Goal: Entertainment & Leisure: Browse casually

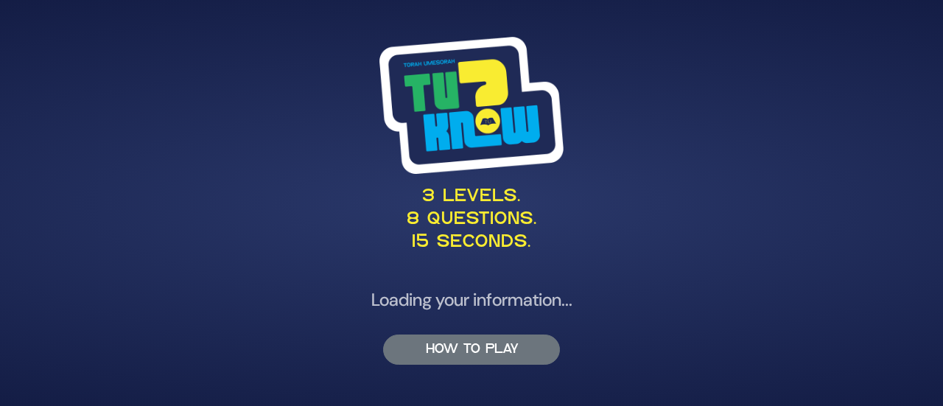
click at [469, 354] on button "HOW TO PLAY" at bounding box center [471, 350] width 177 height 30
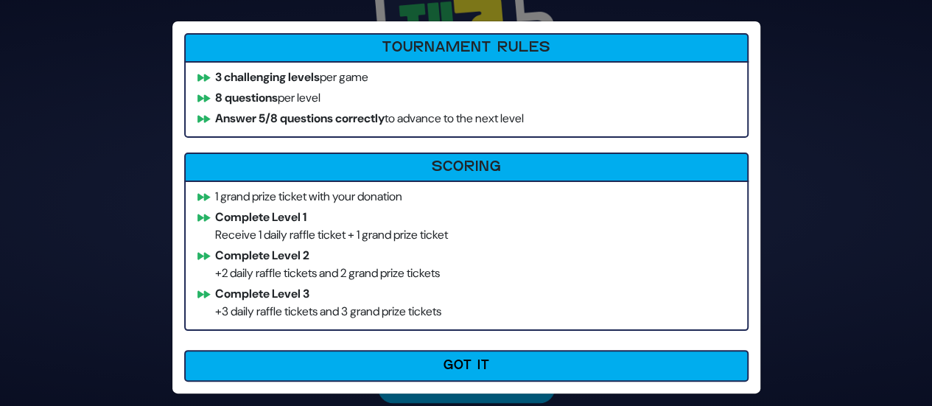
scroll to position [8, 0]
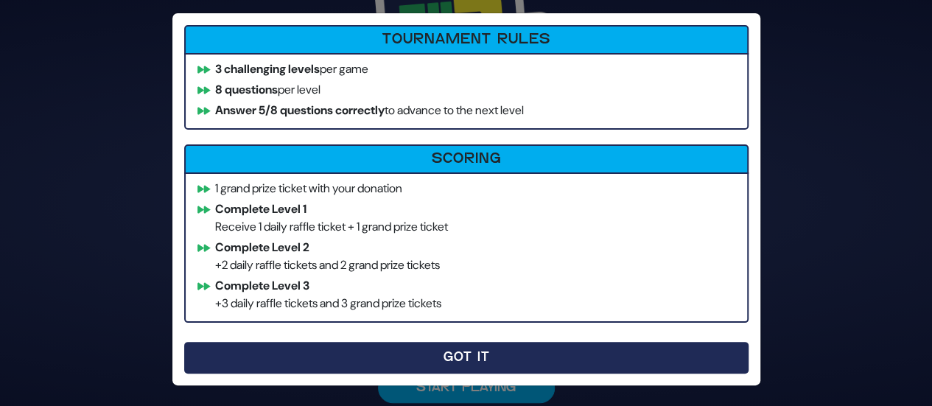
click at [485, 349] on button "Got It" at bounding box center [466, 358] width 565 height 32
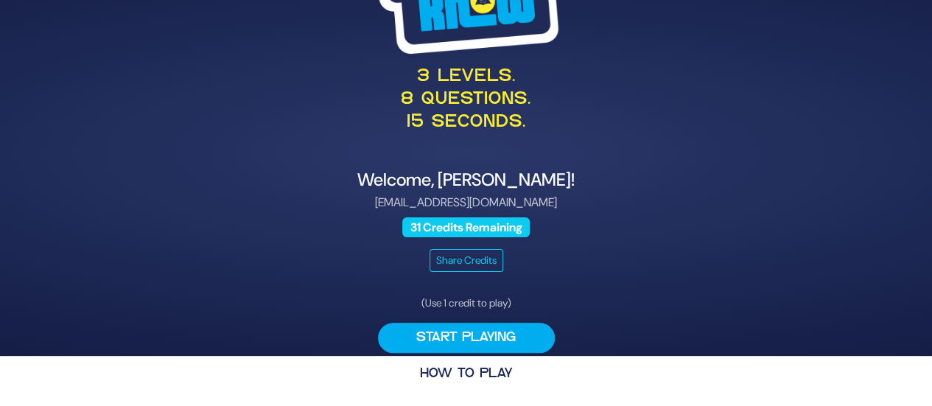
scroll to position [0, 0]
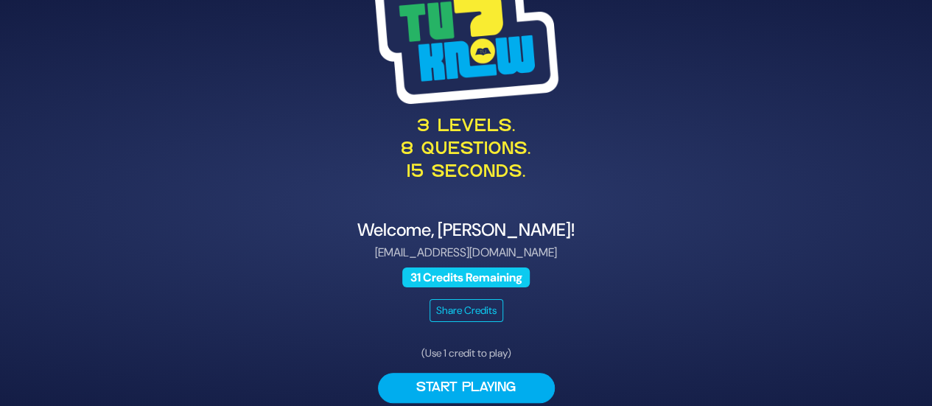
click at [452, 275] on span "31 Credits Remaining" at bounding box center [465, 278] width 127 height 20
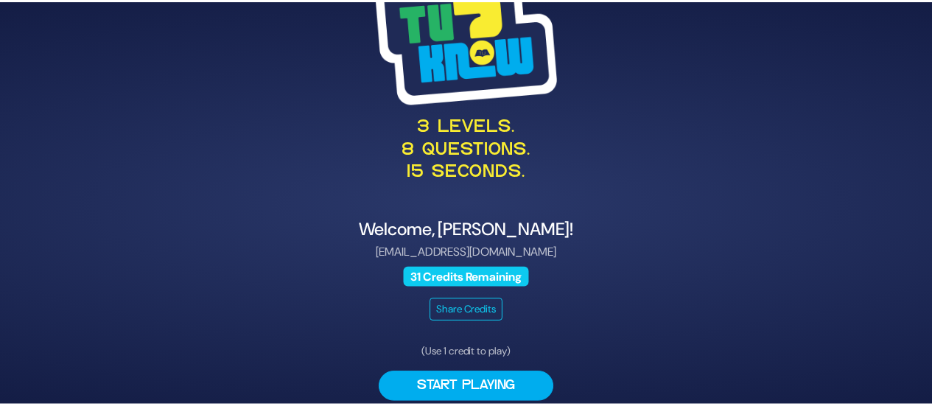
scroll to position [50, 0]
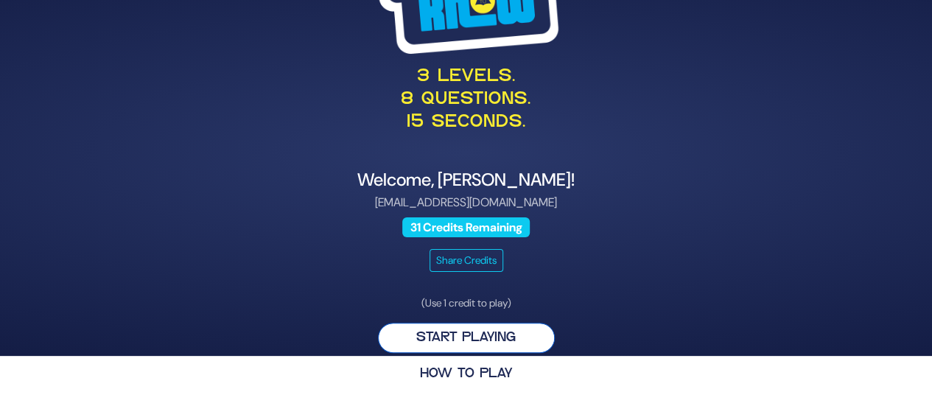
click at [455, 329] on button "Start Playing" at bounding box center [466, 338] width 177 height 30
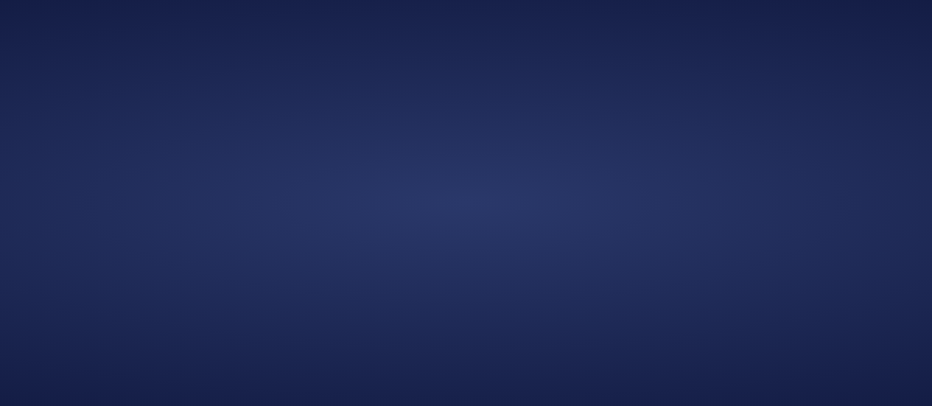
scroll to position [0, 0]
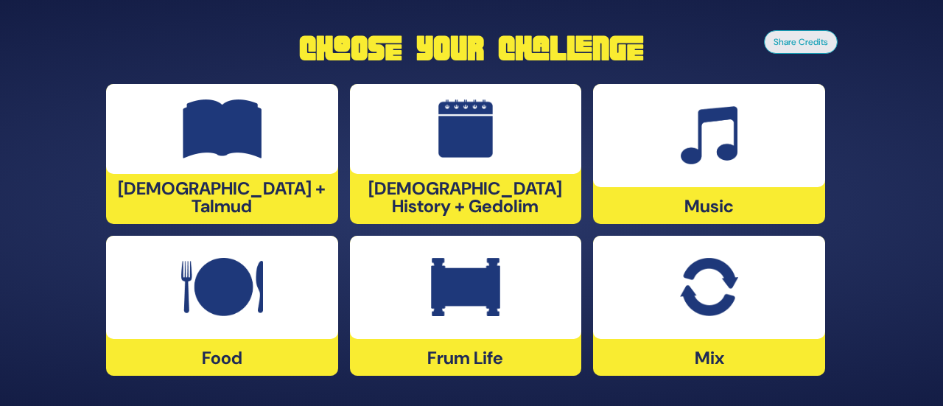
click at [448, 312] on img at bounding box center [465, 287] width 69 height 59
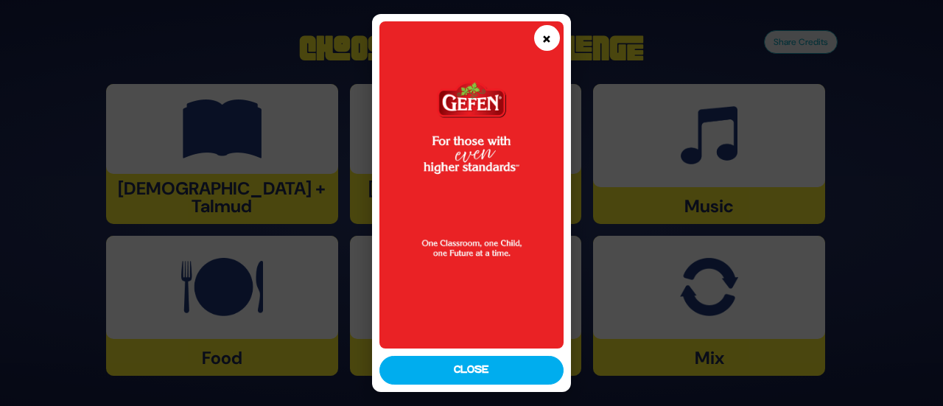
click at [537, 38] on button "×" at bounding box center [547, 38] width 26 height 26
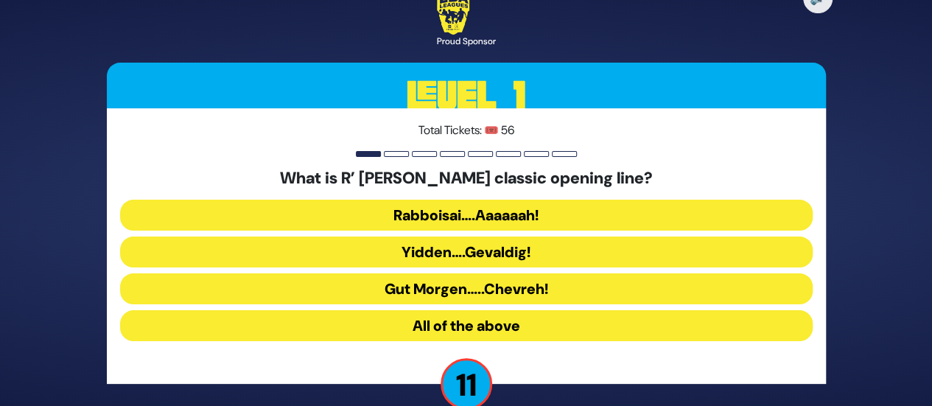
click at [455, 211] on button "Rabboisai….Aaaaaah!" at bounding box center [466, 215] width 693 height 31
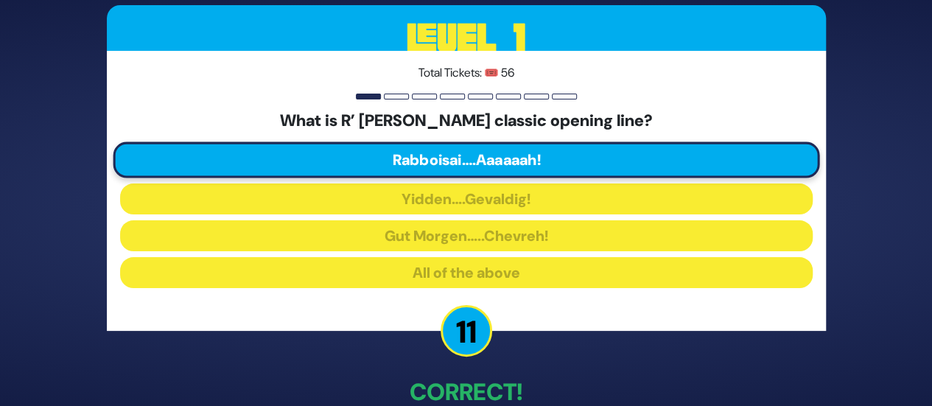
scroll to position [84, 0]
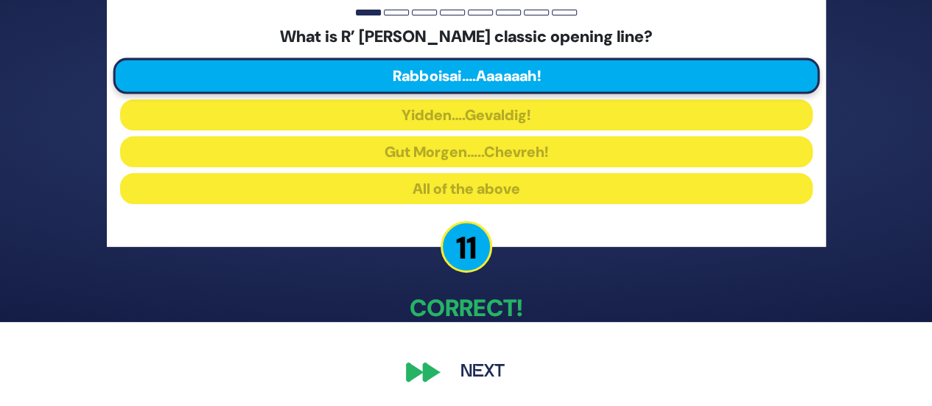
click at [468, 369] on button "Next" at bounding box center [482, 372] width 85 height 34
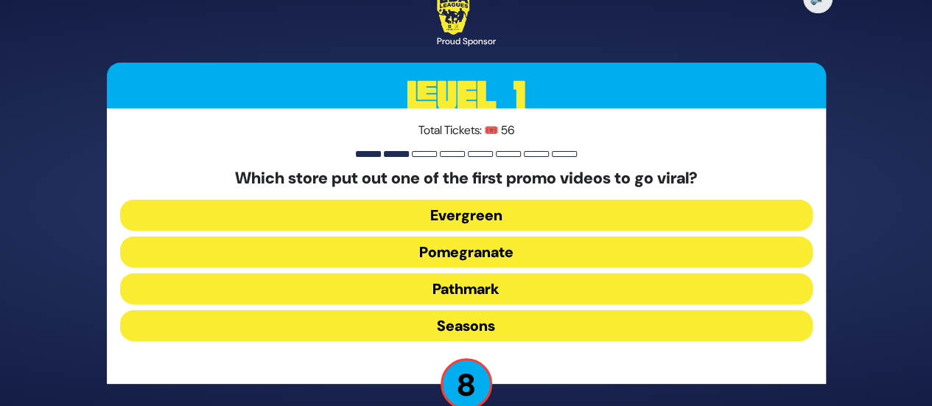
click at [444, 254] on button "Pomegranate" at bounding box center [466, 252] width 693 height 31
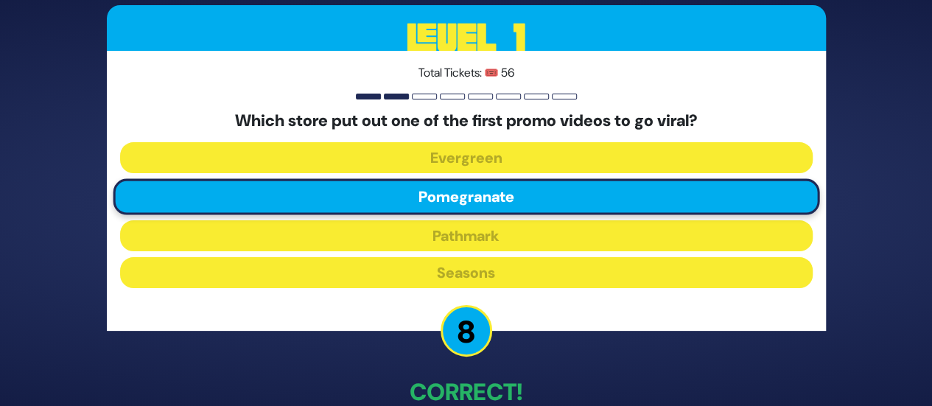
scroll to position [84, 0]
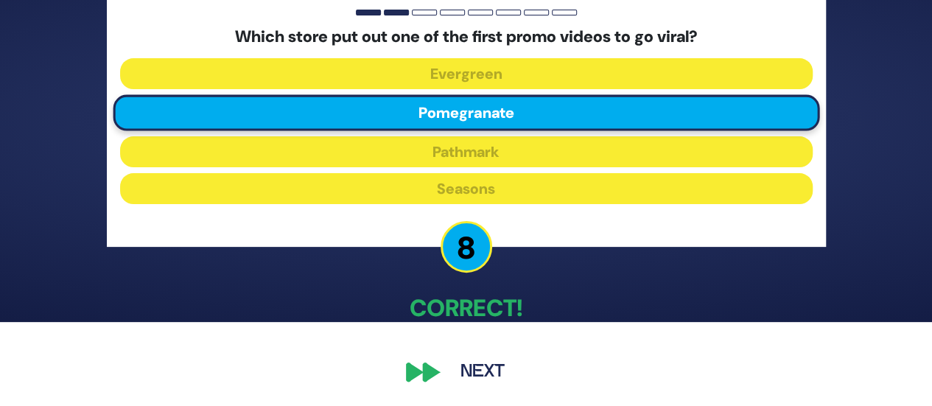
click at [482, 368] on button "Next" at bounding box center [482, 372] width 85 height 34
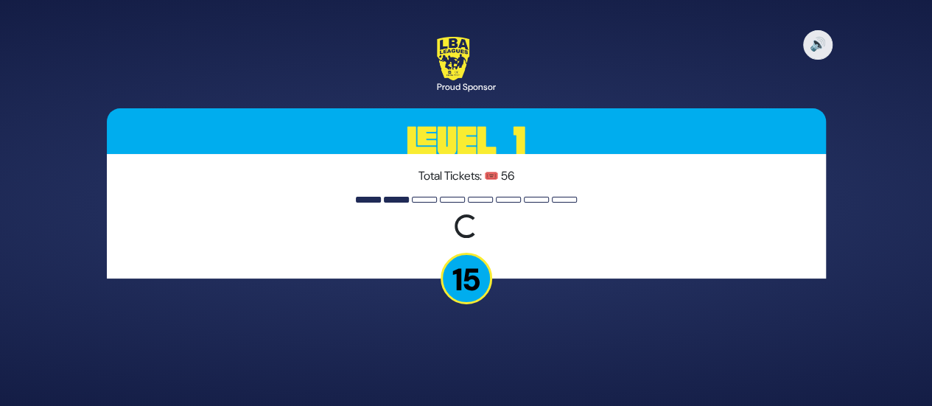
scroll to position [0, 0]
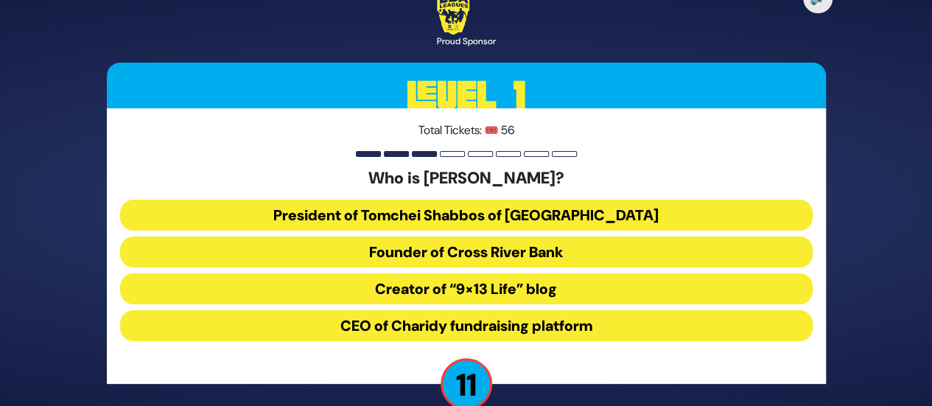
click at [419, 208] on button "President of Tomchei Shabbos of [GEOGRAPHIC_DATA]" at bounding box center [466, 215] width 693 height 31
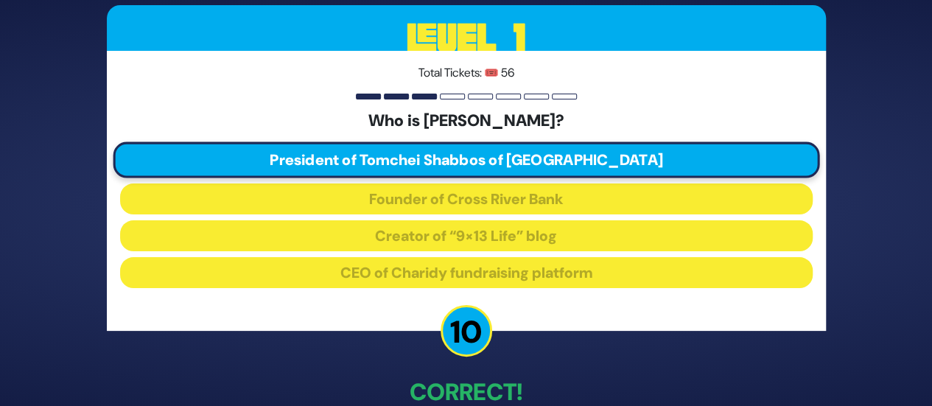
scroll to position [84, 0]
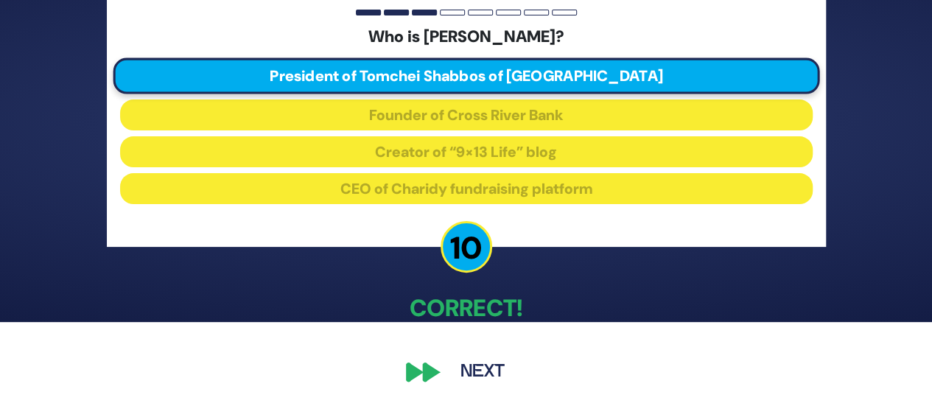
click at [491, 374] on button "Next" at bounding box center [482, 372] width 85 height 34
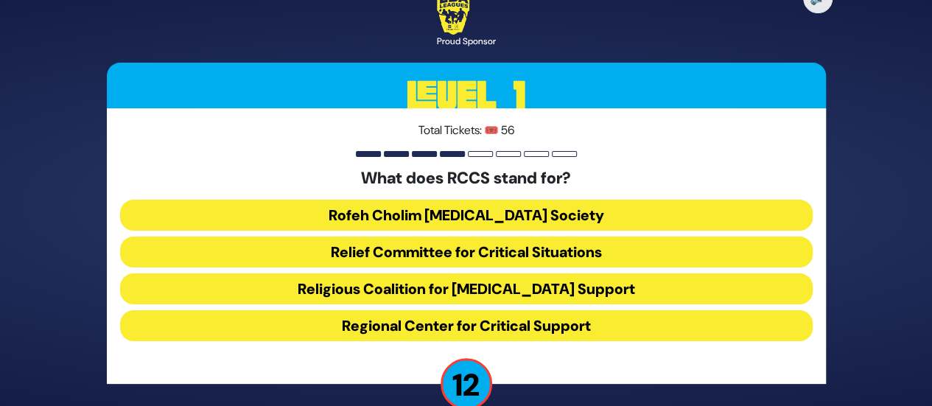
click at [473, 219] on button "Rofeh Cholim [MEDICAL_DATA] Society" at bounding box center [466, 215] width 693 height 31
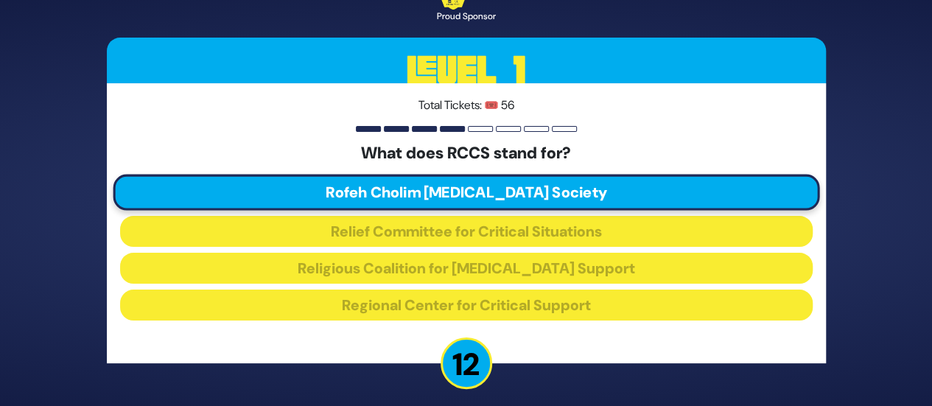
scroll to position [84, 0]
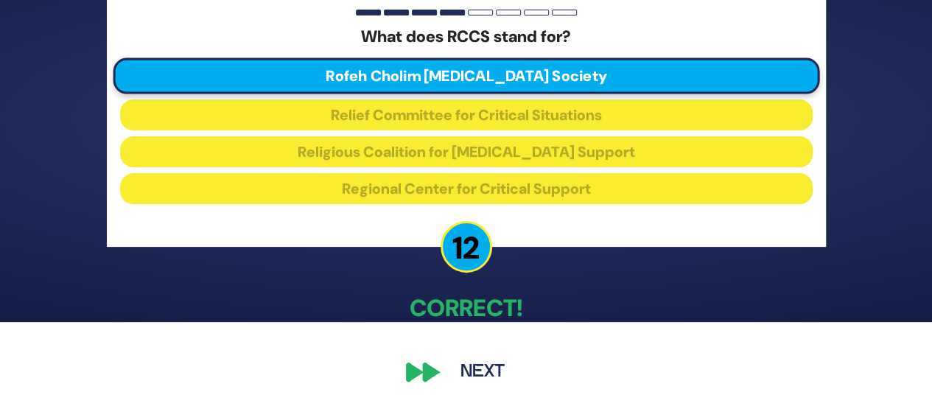
click at [486, 379] on button "Next" at bounding box center [482, 372] width 85 height 34
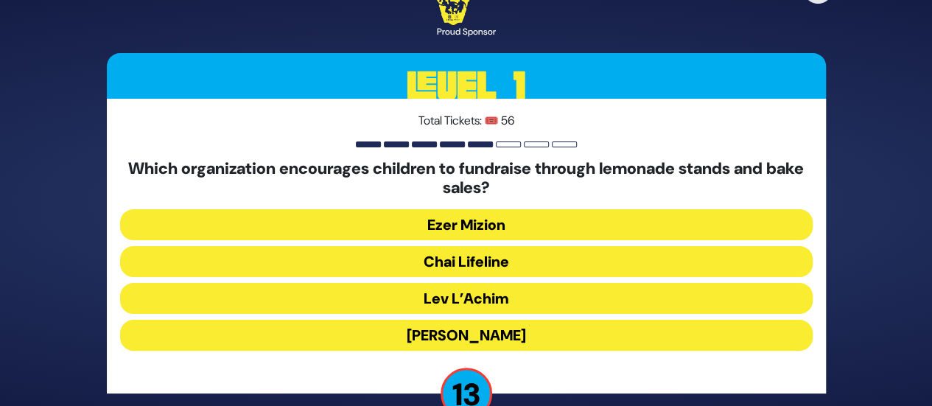
click at [470, 259] on button "Chai Lifeline" at bounding box center [466, 261] width 693 height 31
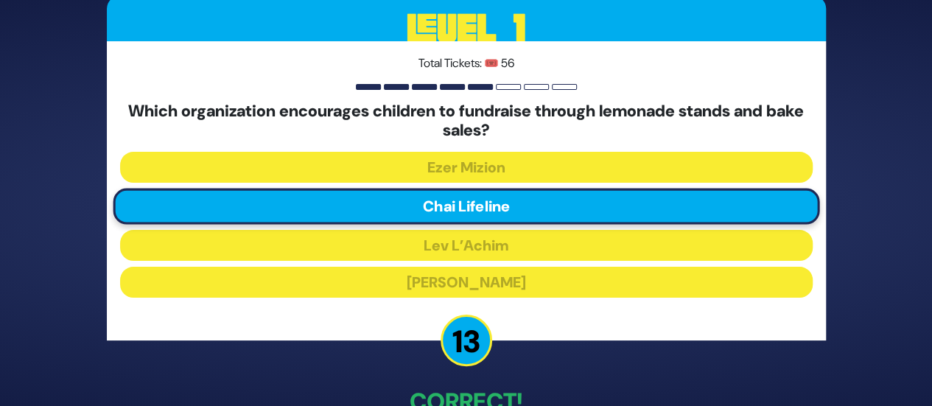
scroll to position [94, 0]
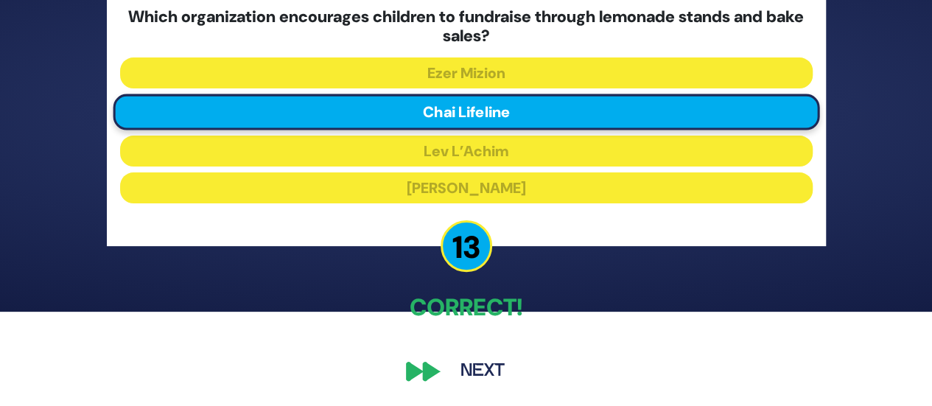
click at [469, 381] on button "Next" at bounding box center [482, 371] width 85 height 34
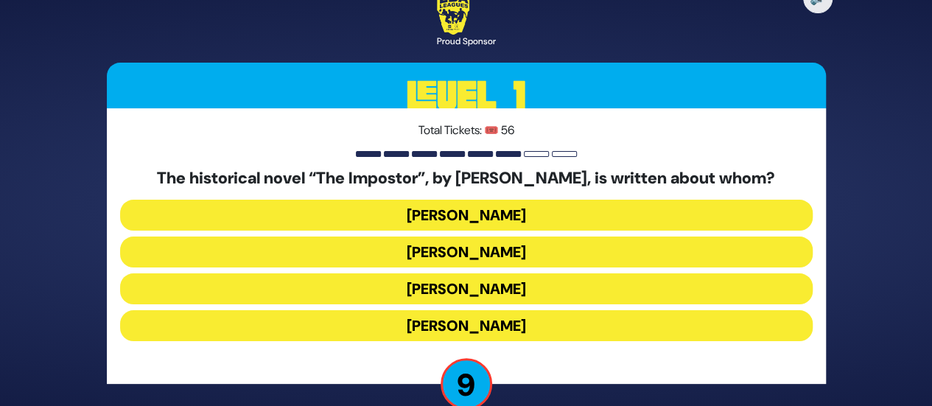
click at [455, 328] on button "[PERSON_NAME]" at bounding box center [466, 325] width 693 height 31
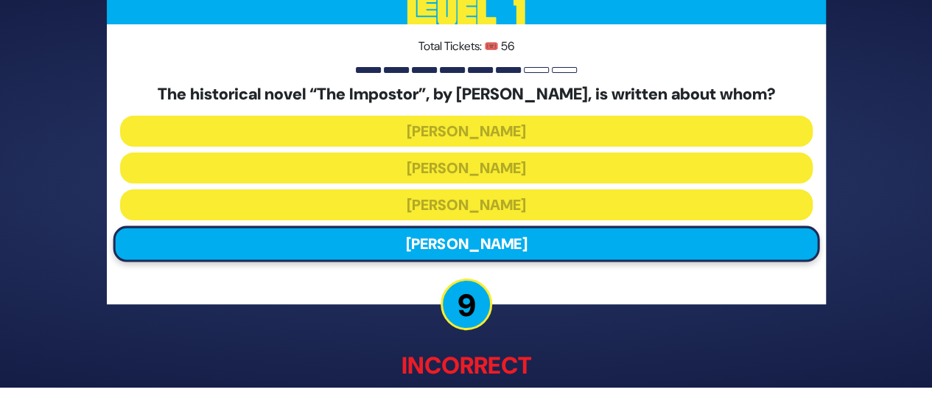
scroll to position [92, 0]
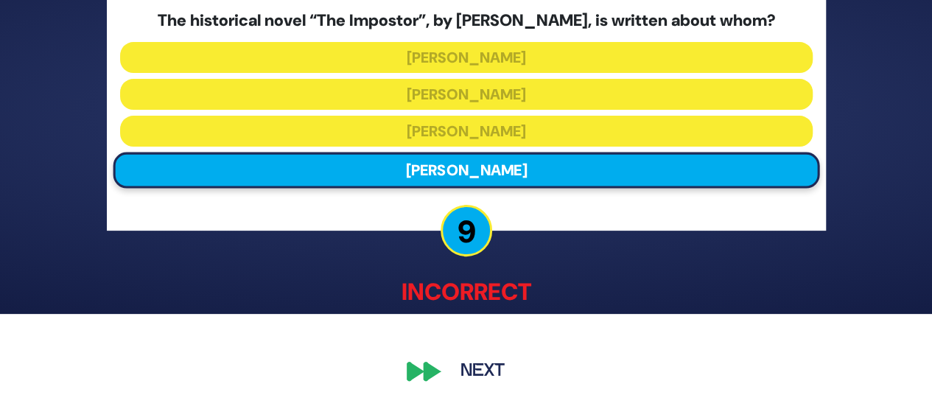
click at [469, 368] on button "Next" at bounding box center [482, 372] width 85 height 34
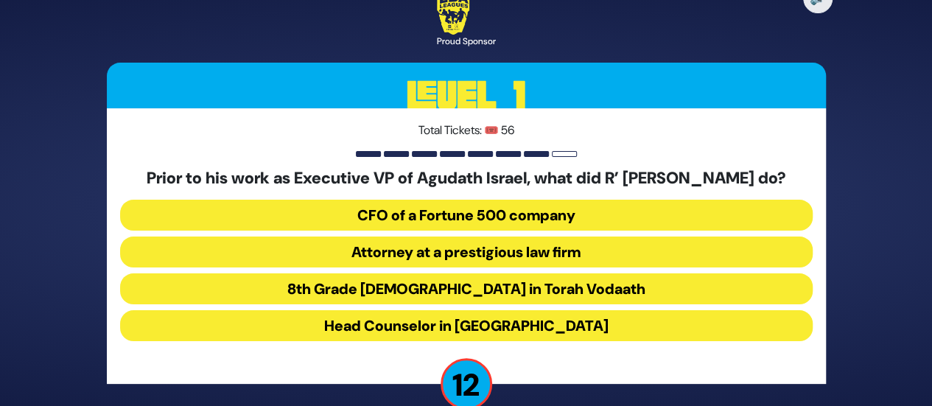
click at [459, 262] on button "Attorney at a prestigious law firm" at bounding box center [466, 252] width 693 height 31
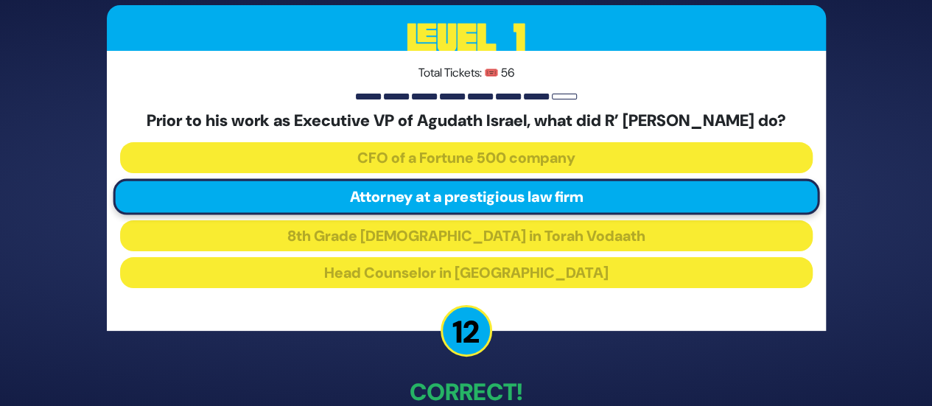
scroll to position [94, 0]
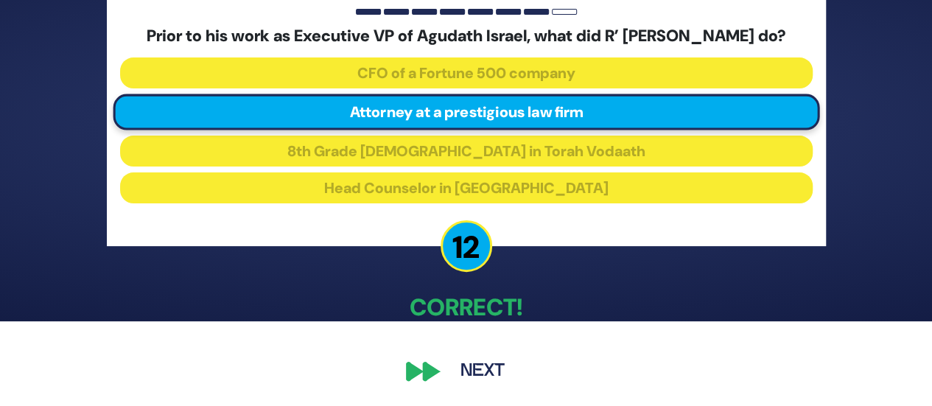
click at [480, 368] on button "Next" at bounding box center [482, 371] width 85 height 34
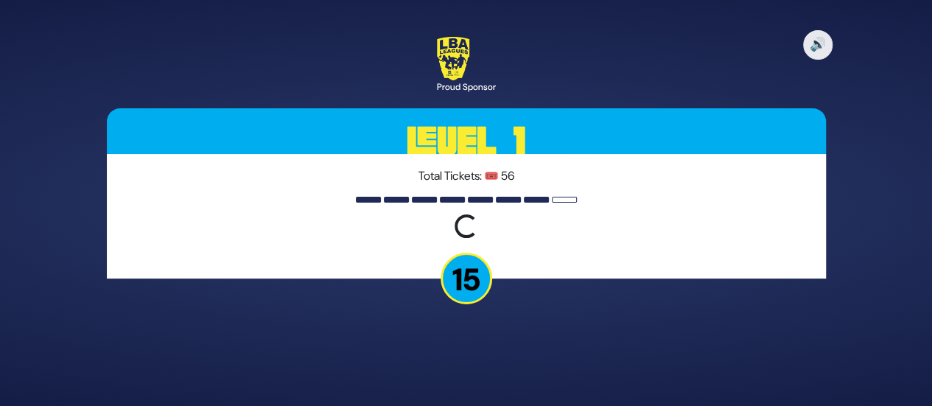
scroll to position [0, 0]
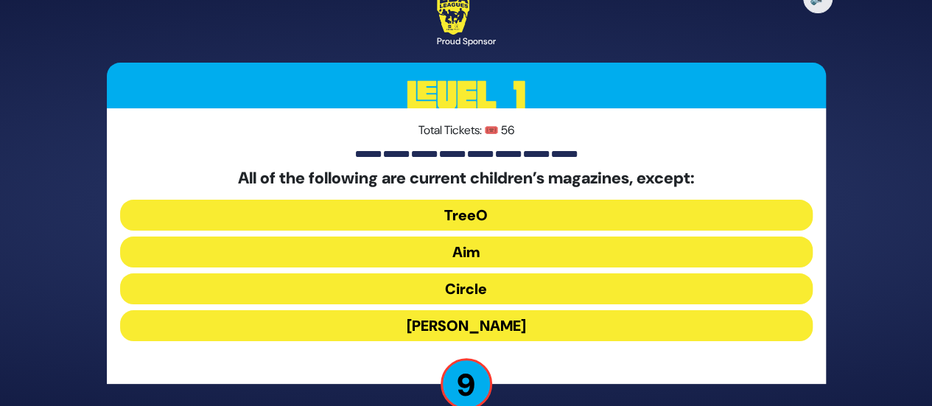
click at [464, 210] on button "TreeO" at bounding box center [466, 215] width 693 height 31
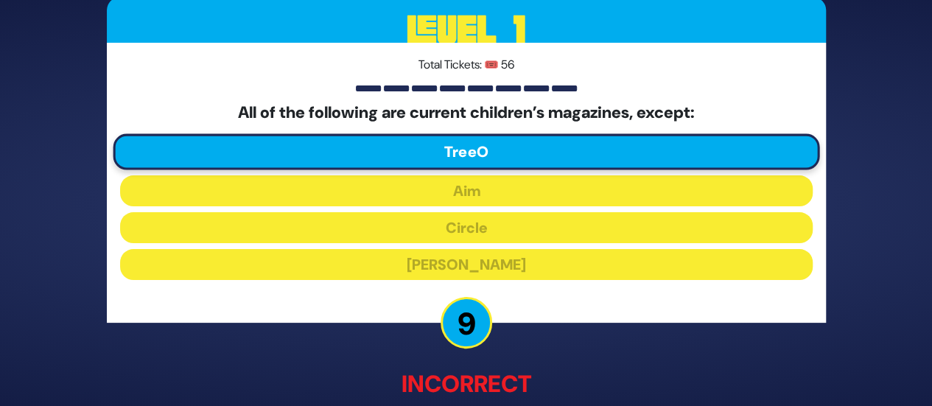
scroll to position [92, 0]
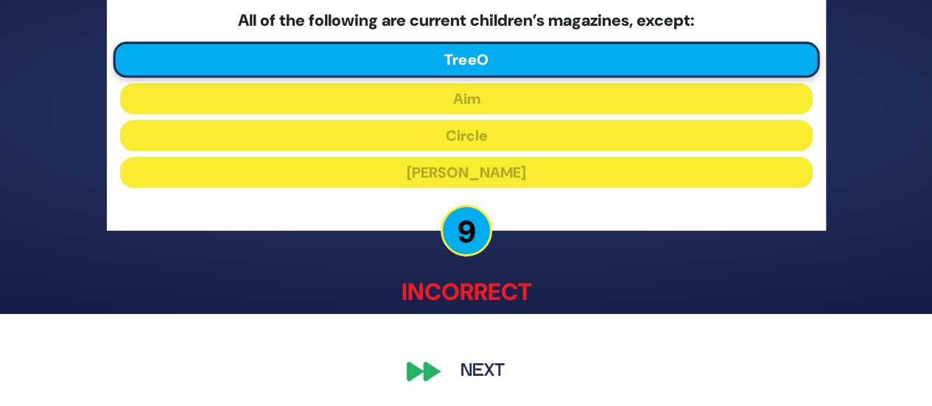
click at [486, 374] on button "Next" at bounding box center [482, 372] width 85 height 34
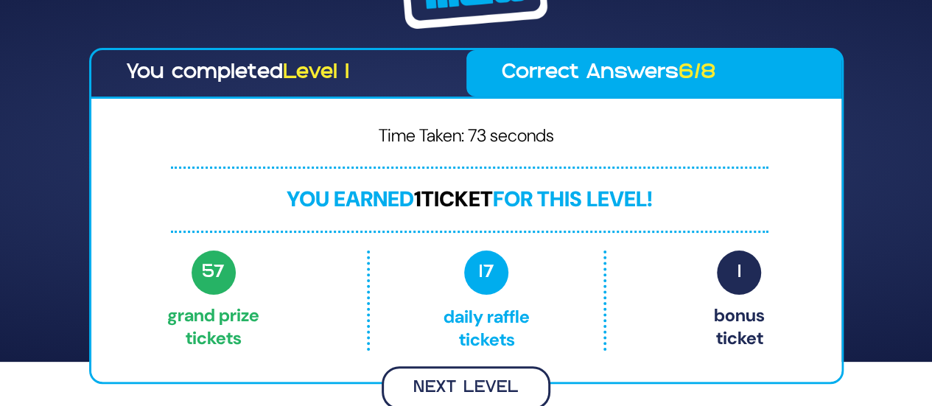
scroll to position [42, 0]
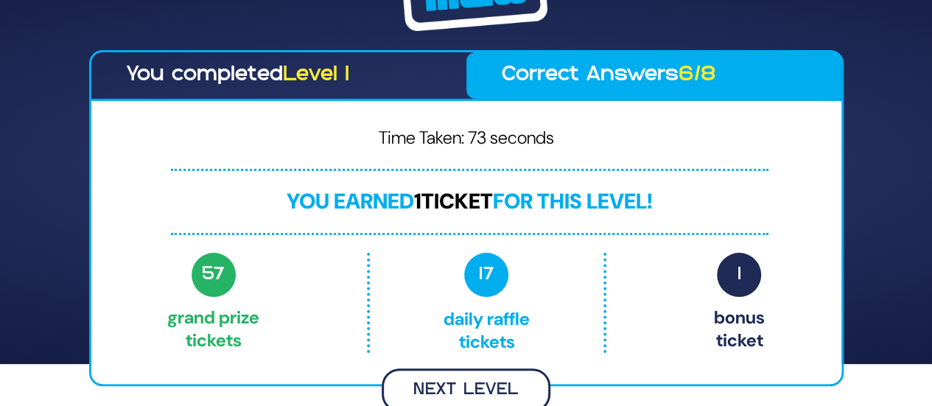
click at [492, 373] on button "Next Level" at bounding box center [466, 389] width 169 height 43
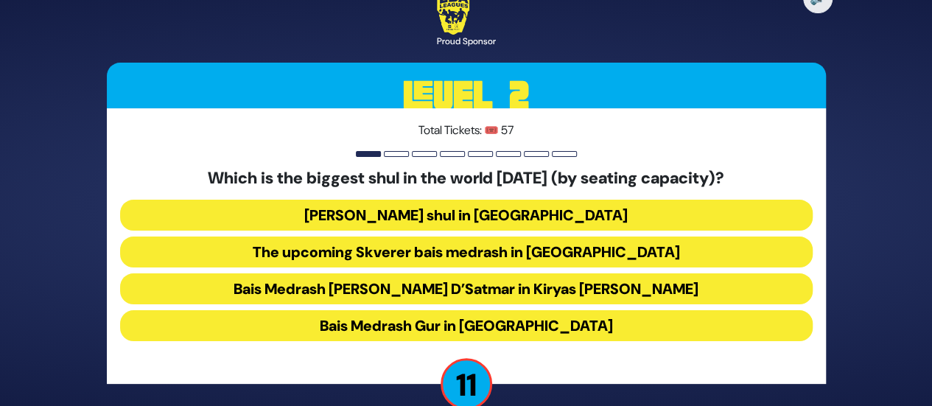
click at [479, 324] on button "Bais Medrash Gur in [GEOGRAPHIC_DATA]" at bounding box center [466, 325] width 693 height 31
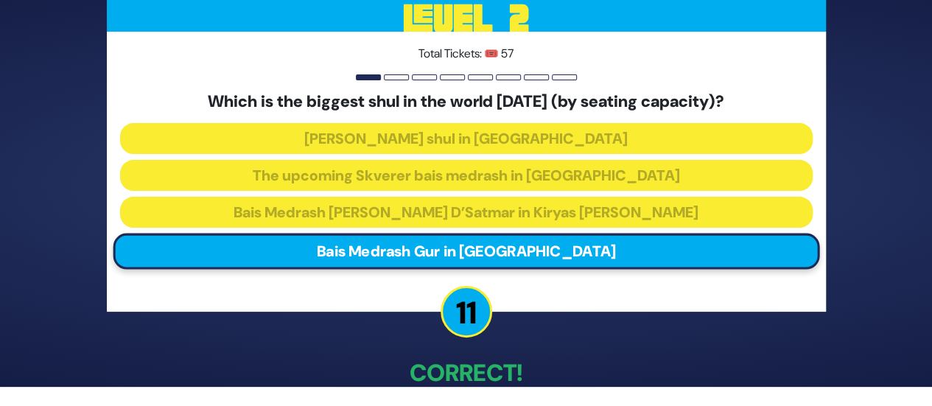
click at [481, 363] on p "Correct!" at bounding box center [466, 372] width 719 height 35
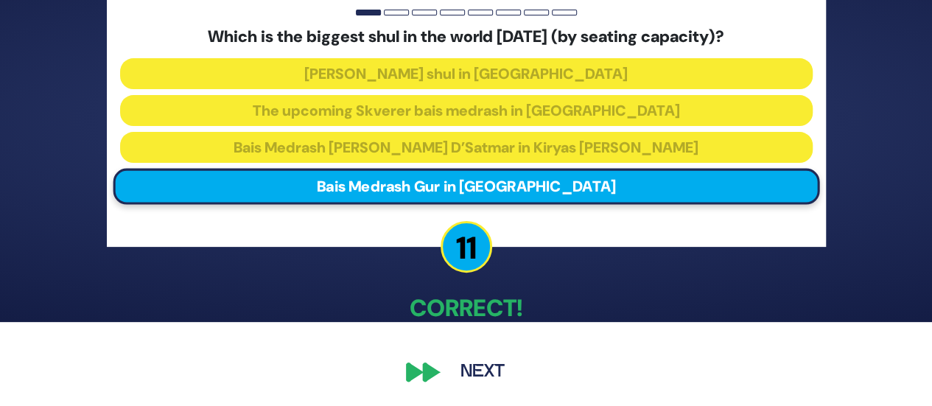
click at [480, 370] on button "Next" at bounding box center [482, 372] width 85 height 34
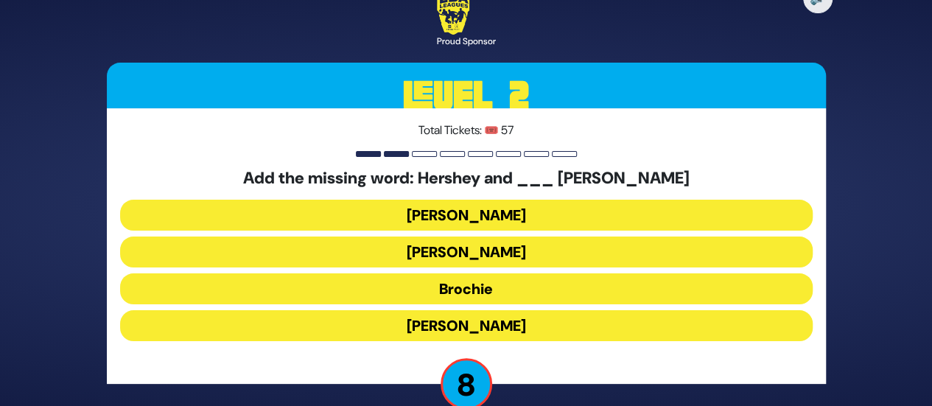
click at [501, 212] on button "[PERSON_NAME]" at bounding box center [466, 215] width 693 height 31
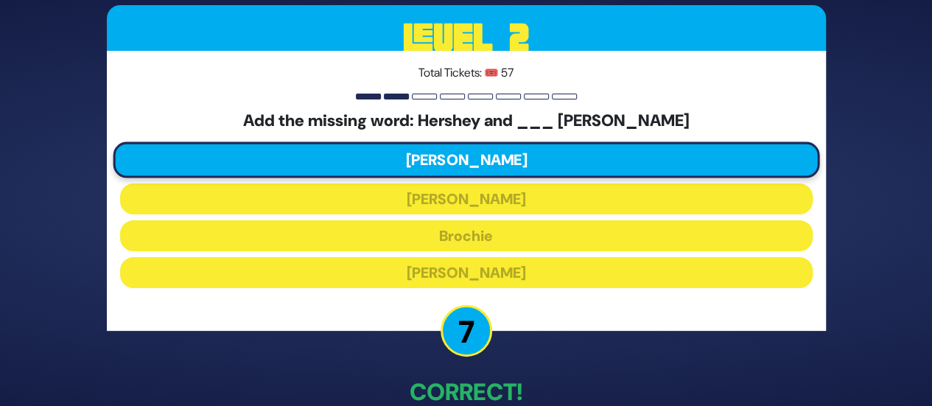
scroll to position [84, 0]
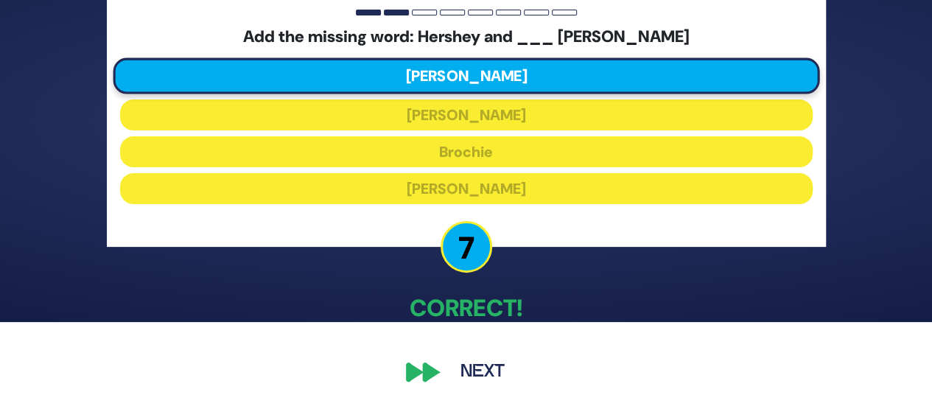
click at [457, 366] on button "Next" at bounding box center [482, 372] width 85 height 34
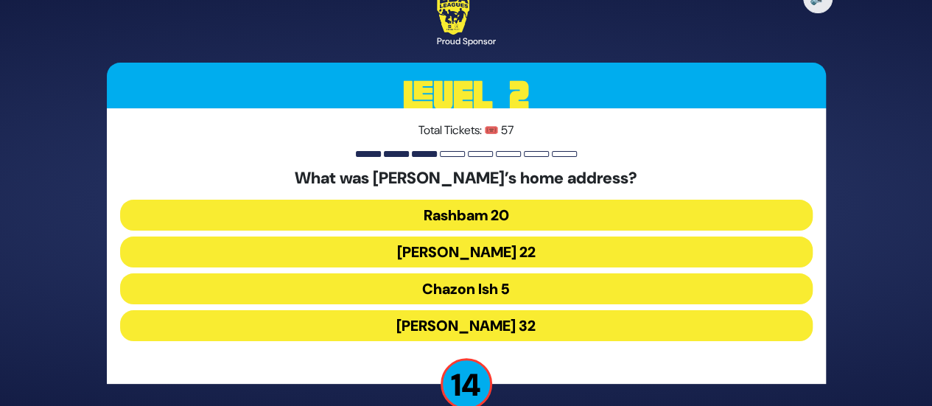
click at [482, 286] on button "Chazon Ish 5" at bounding box center [466, 288] width 693 height 31
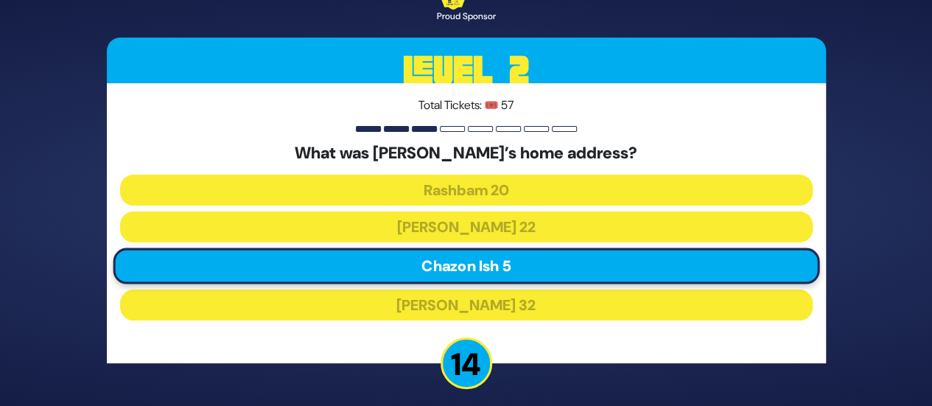
scroll to position [84, 0]
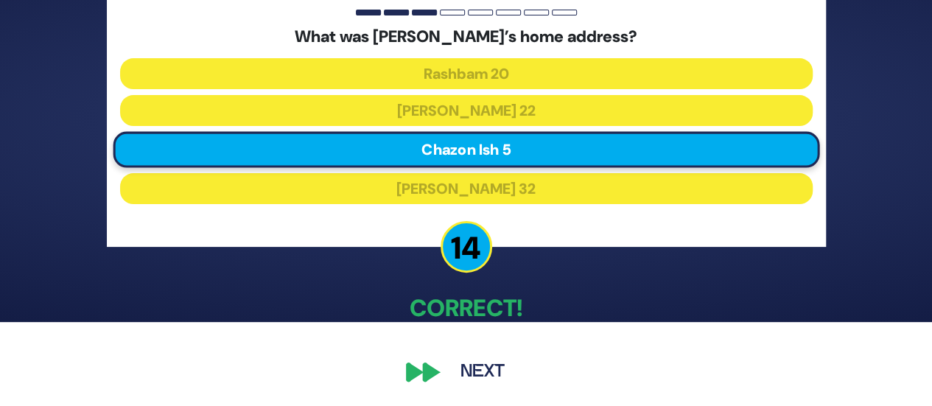
click at [472, 368] on button "Next" at bounding box center [482, 372] width 85 height 34
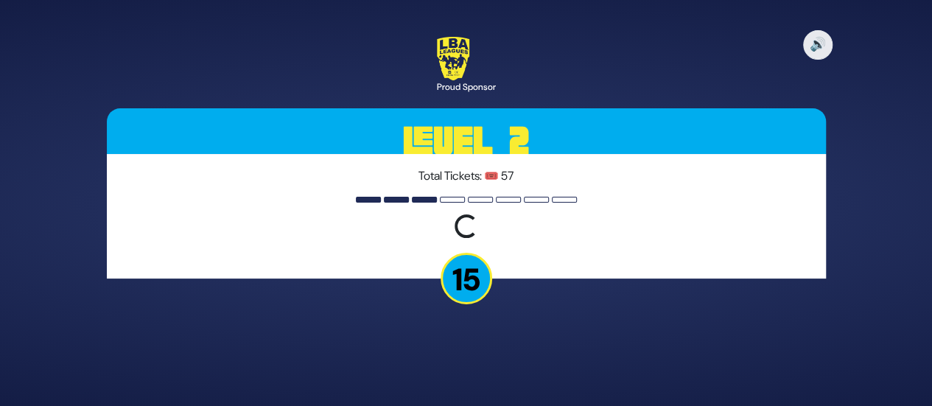
scroll to position [0, 0]
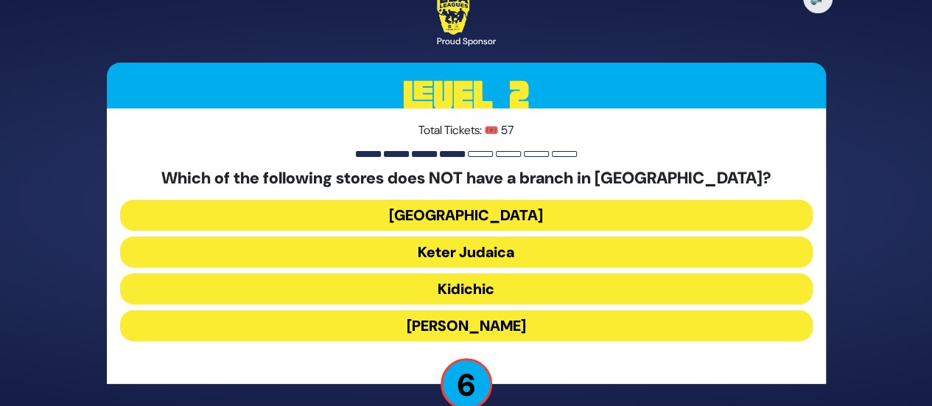
click at [461, 212] on button "[GEOGRAPHIC_DATA]" at bounding box center [466, 215] width 693 height 31
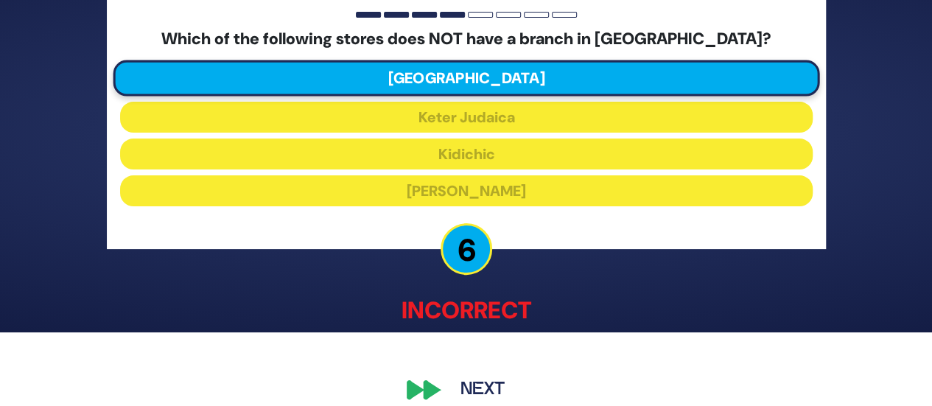
scroll to position [92, 0]
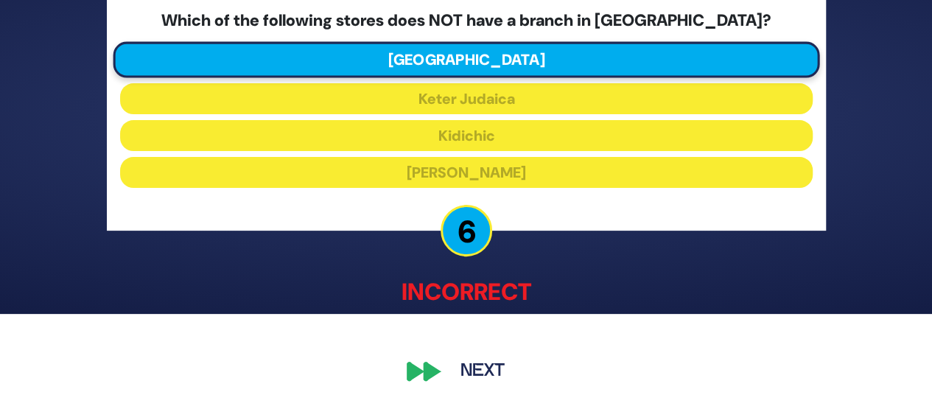
click at [464, 365] on button "Next" at bounding box center [482, 372] width 85 height 34
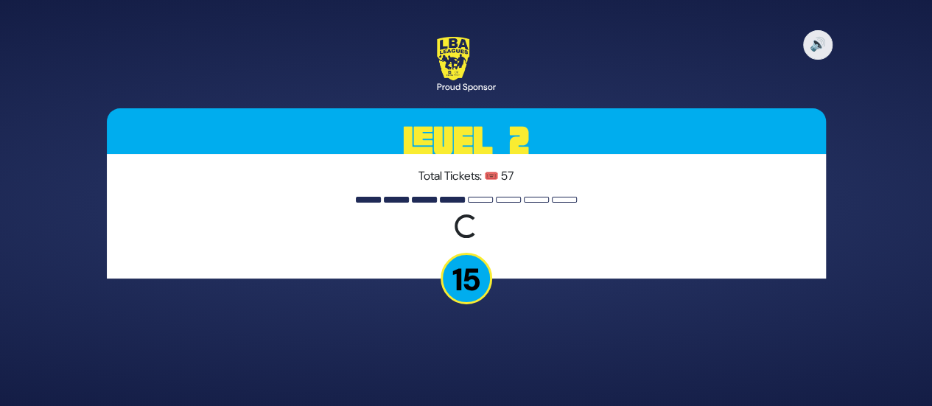
scroll to position [0, 0]
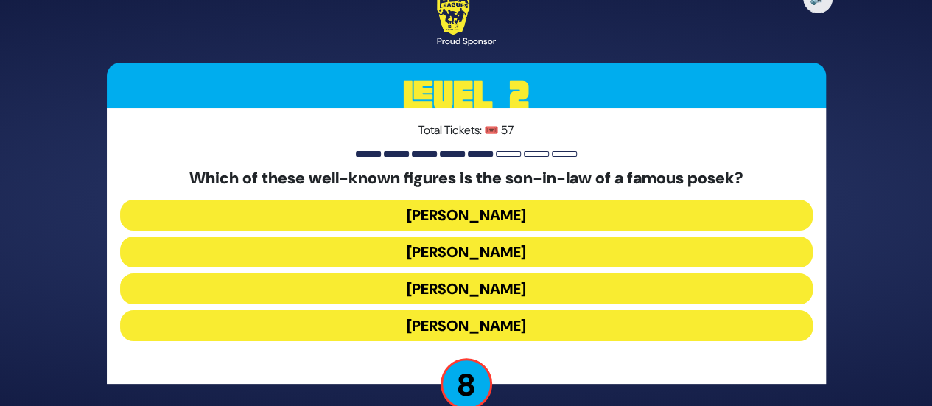
click at [458, 331] on button "[PERSON_NAME]" at bounding box center [466, 325] width 693 height 31
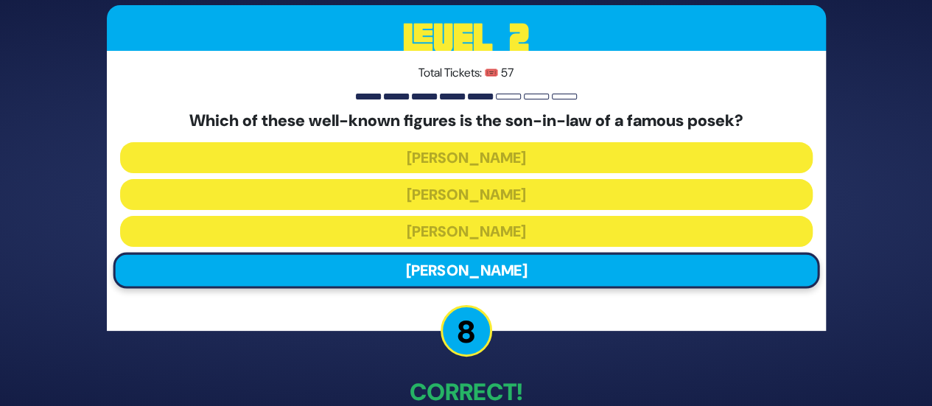
scroll to position [84, 0]
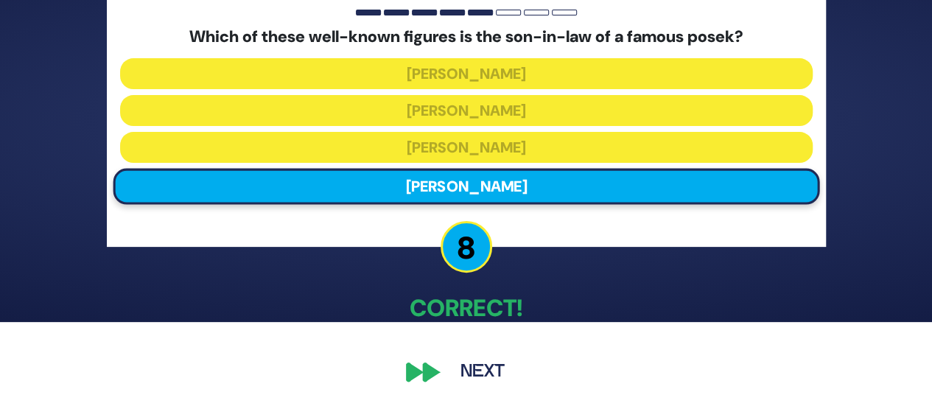
click at [477, 384] on button "Next" at bounding box center [482, 372] width 85 height 34
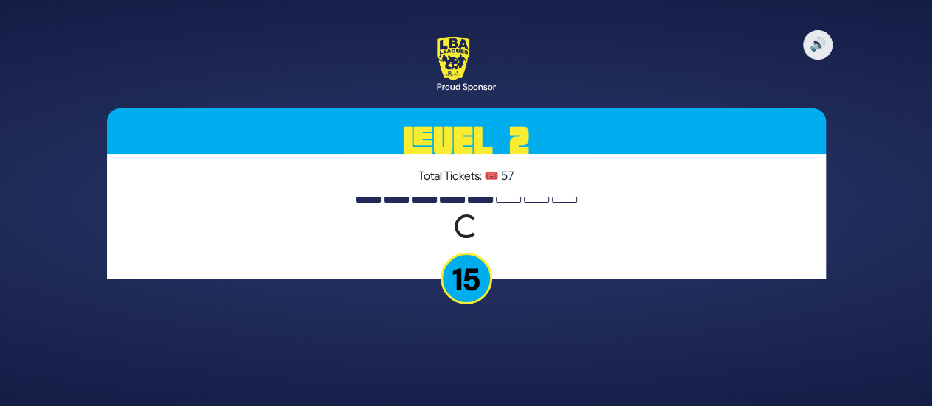
scroll to position [0, 0]
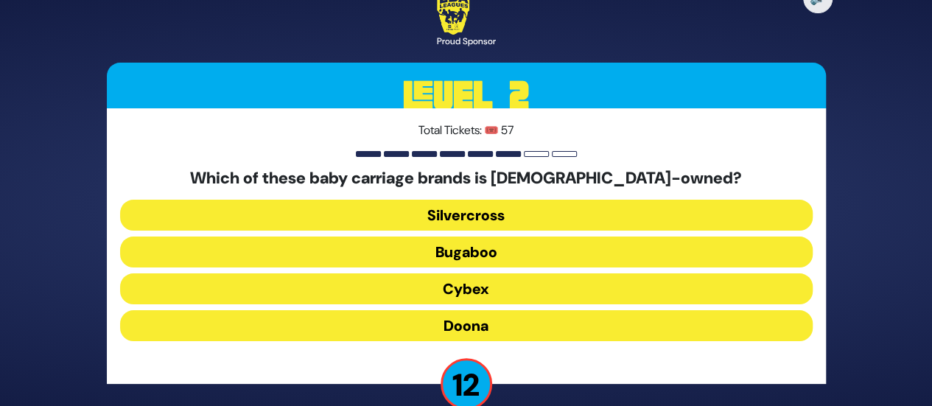
click at [452, 321] on button "Doona" at bounding box center [466, 325] width 693 height 31
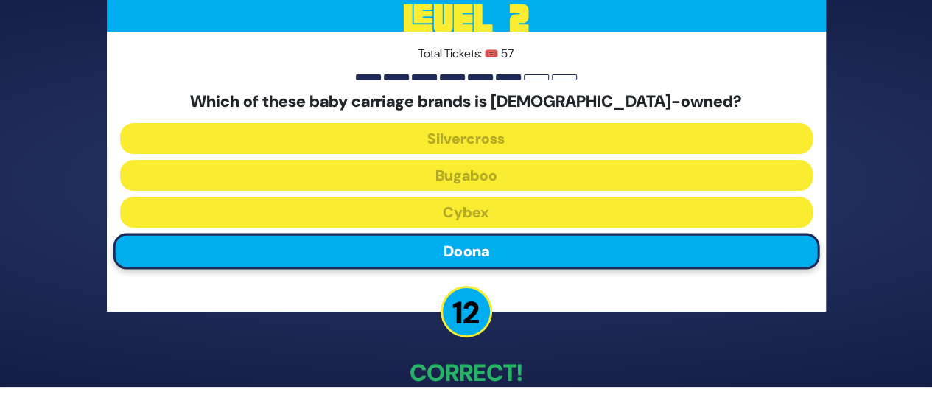
scroll to position [84, 0]
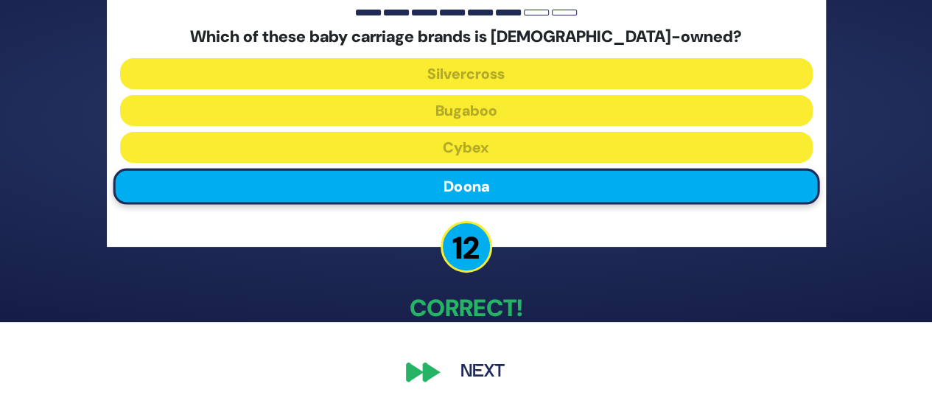
click at [481, 359] on button "Next" at bounding box center [482, 372] width 85 height 34
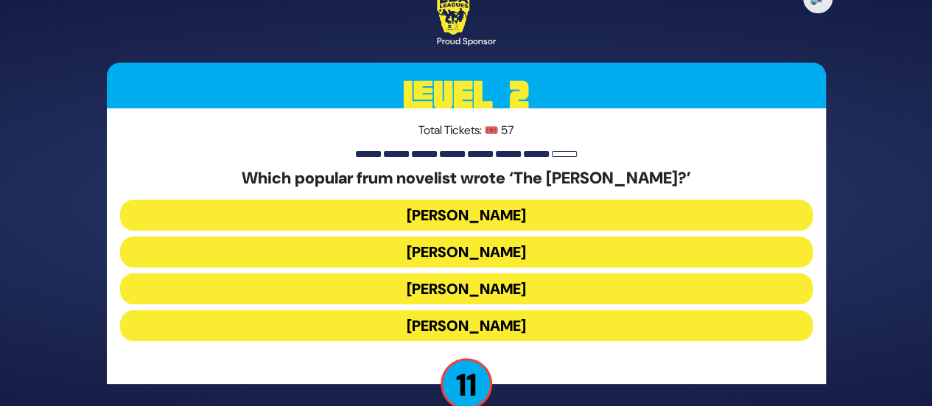
click at [451, 301] on button "[PERSON_NAME]" at bounding box center [466, 288] width 693 height 31
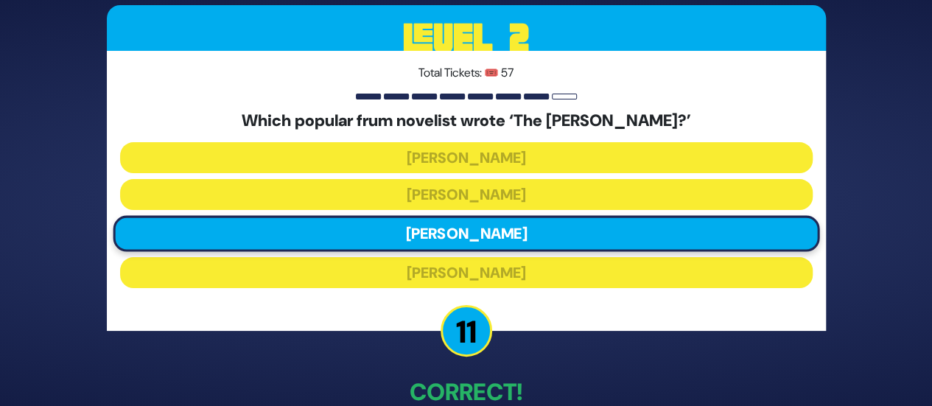
scroll to position [84, 0]
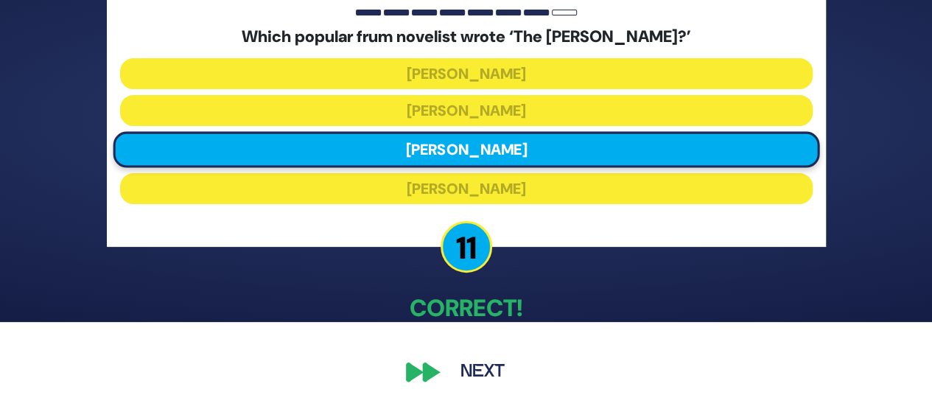
click at [498, 362] on button "Next" at bounding box center [482, 372] width 85 height 34
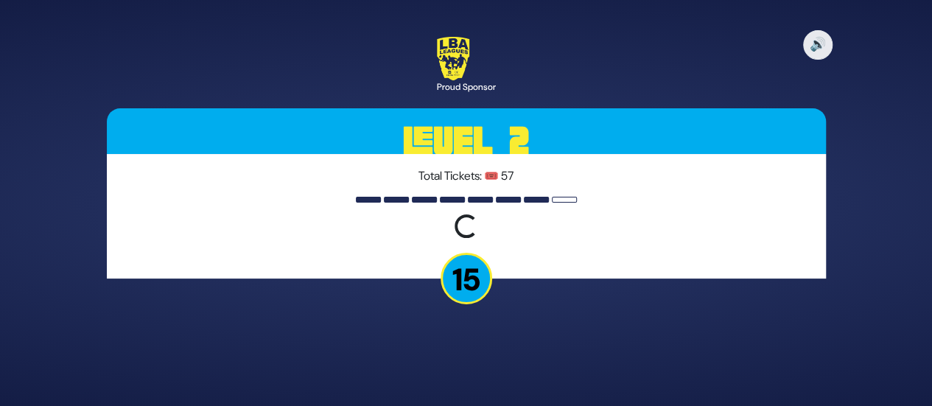
scroll to position [0, 0]
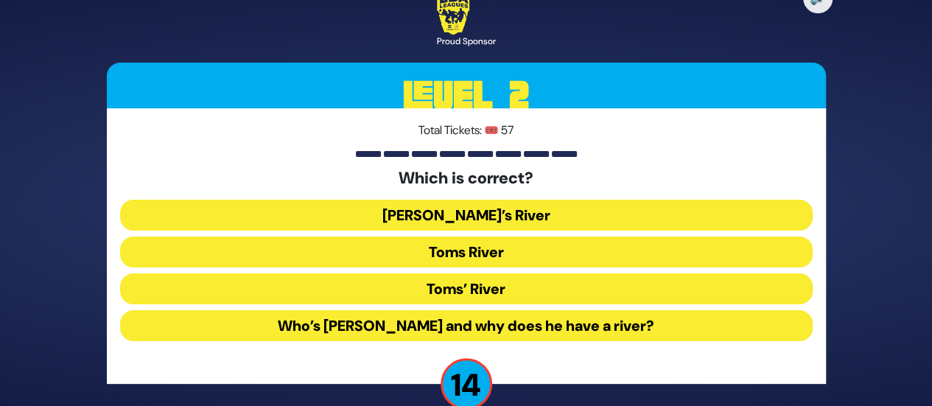
click at [475, 254] on button "Toms River" at bounding box center [466, 252] width 693 height 31
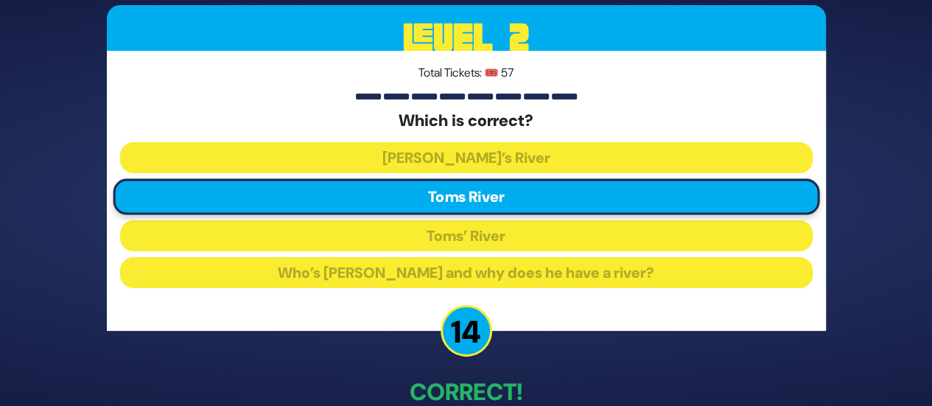
scroll to position [84, 0]
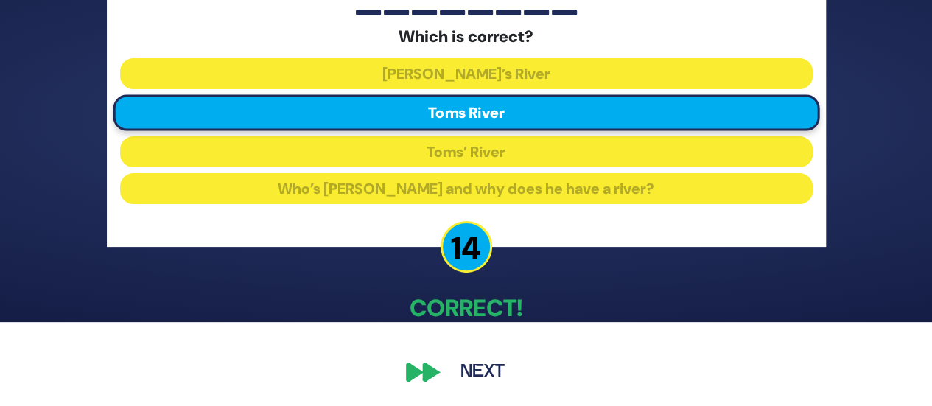
click at [455, 365] on button "Next" at bounding box center [482, 372] width 85 height 34
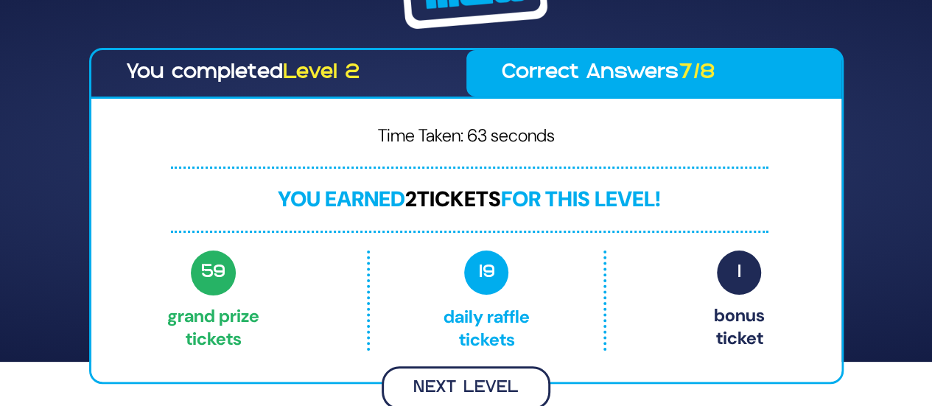
scroll to position [42, 0]
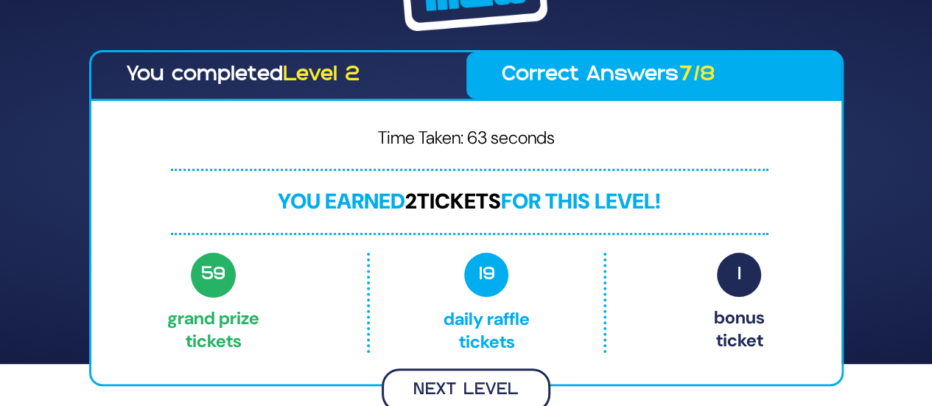
click at [466, 378] on button "Next Level" at bounding box center [466, 389] width 169 height 43
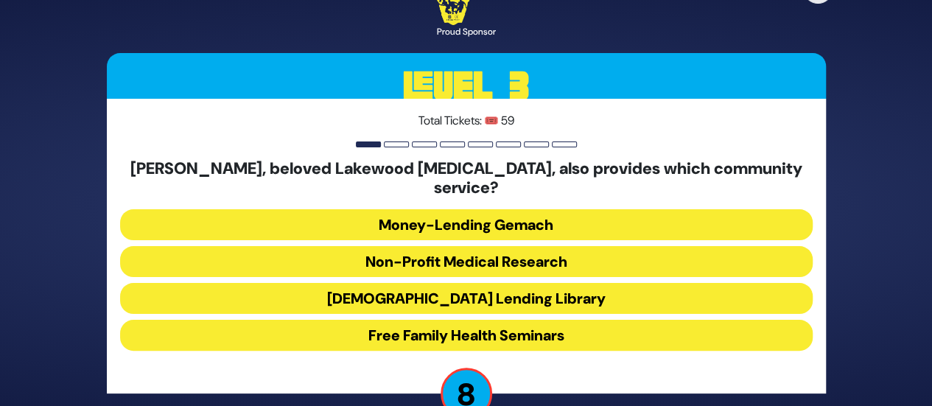
click at [448, 293] on button "[DEMOGRAPHIC_DATA] Lending Library" at bounding box center [466, 298] width 693 height 31
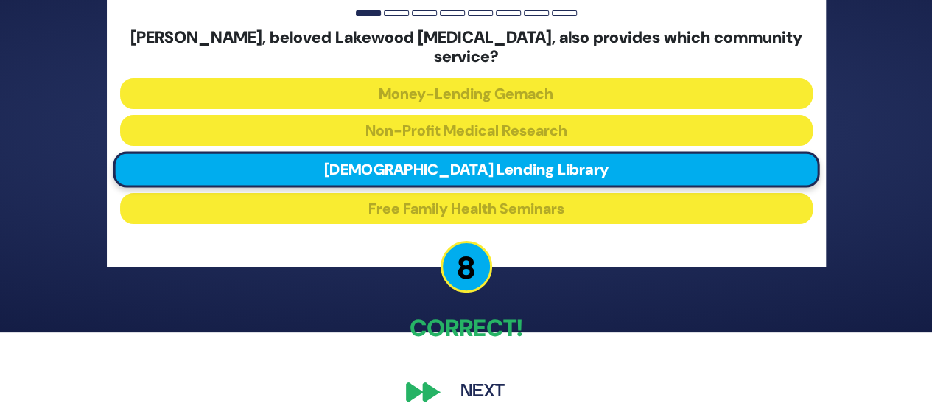
scroll to position [84, 0]
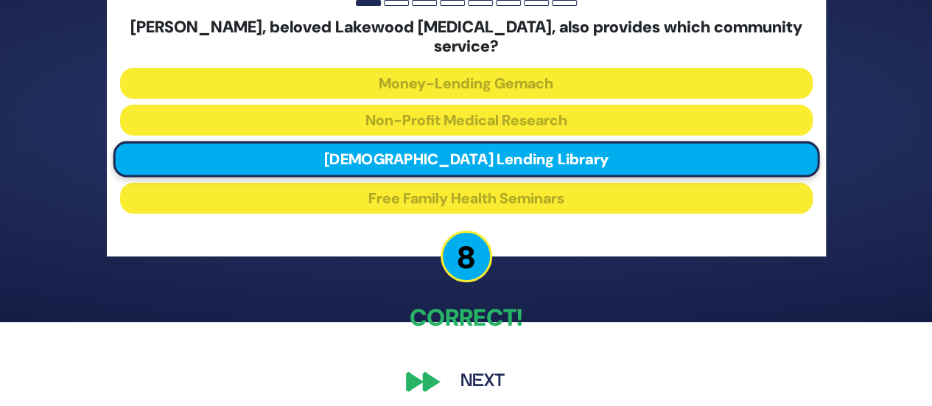
click at [478, 365] on button "Next" at bounding box center [482, 382] width 85 height 34
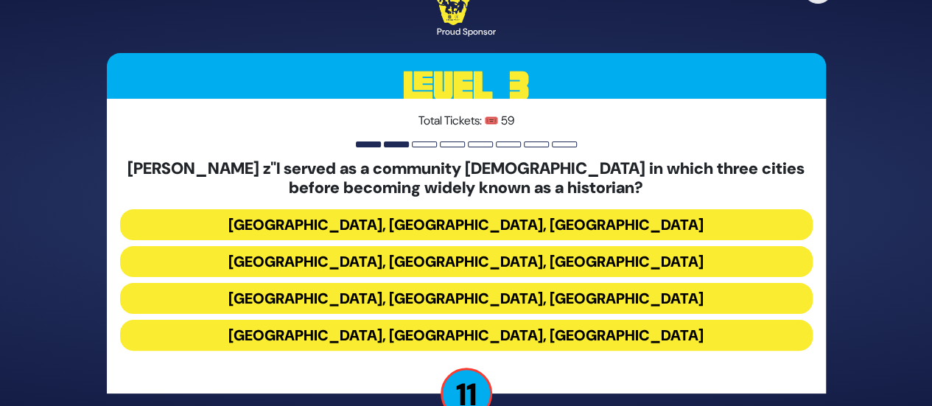
click at [478, 228] on button "[GEOGRAPHIC_DATA], [GEOGRAPHIC_DATA], [GEOGRAPHIC_DATA]" at bounding box center [466, 224] width 693 height 31
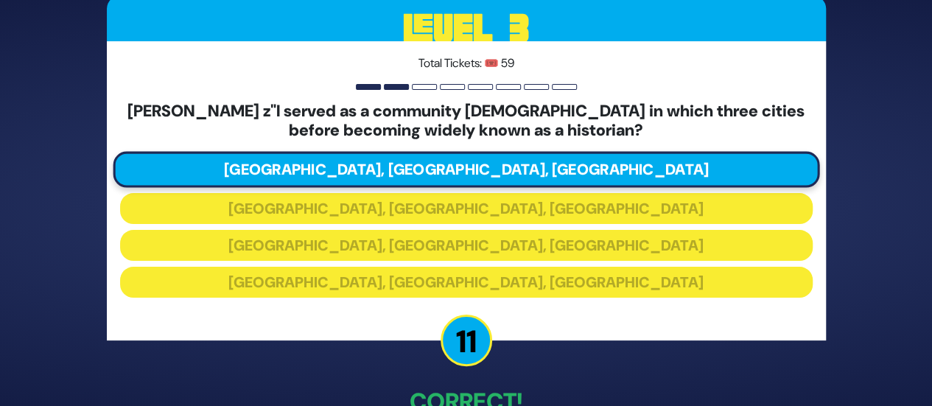
scroll to position [94, 0]
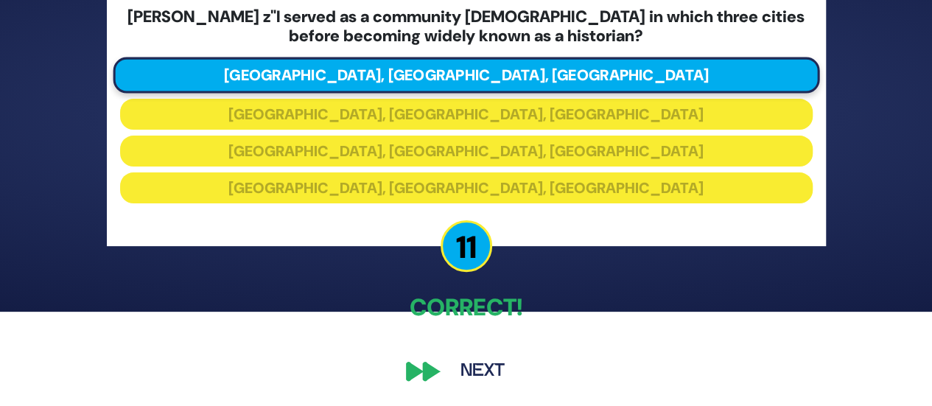
click at [464, 357] on button "Next" at bounding box center [482, 371] width 85 height 34
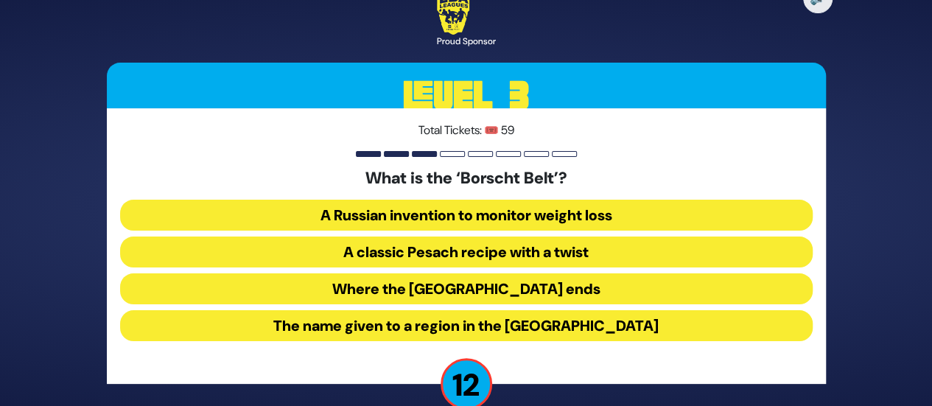
click at [472, 322] on button "The name given to a region in the [GEOGRAPHIC_DATA]" at bounding box center [466, 325] width 693 height 31
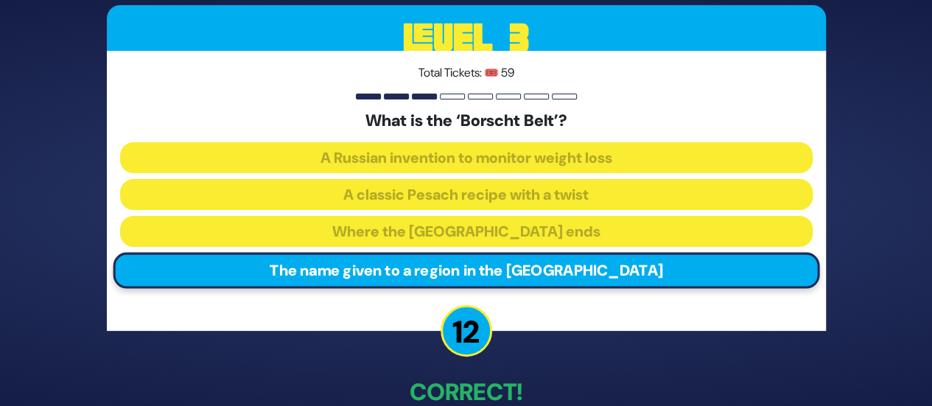
scroll to position [84, 0]
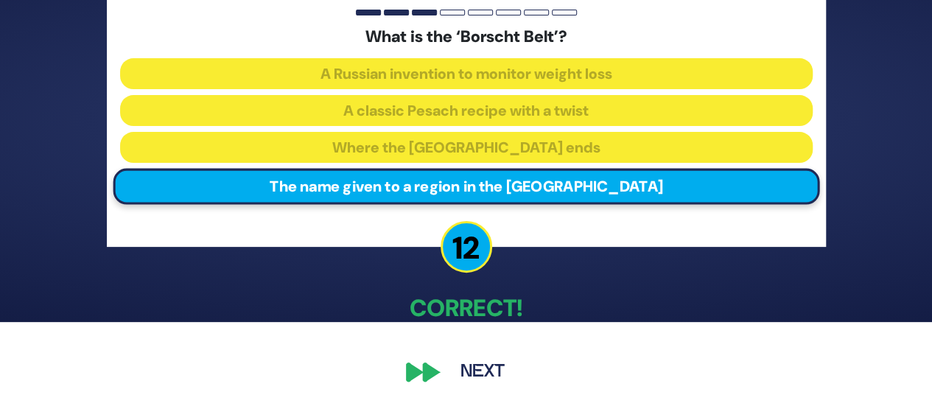
click at [465, 379] on button "Next" at bounding box center [482, 372] width 85 height 34
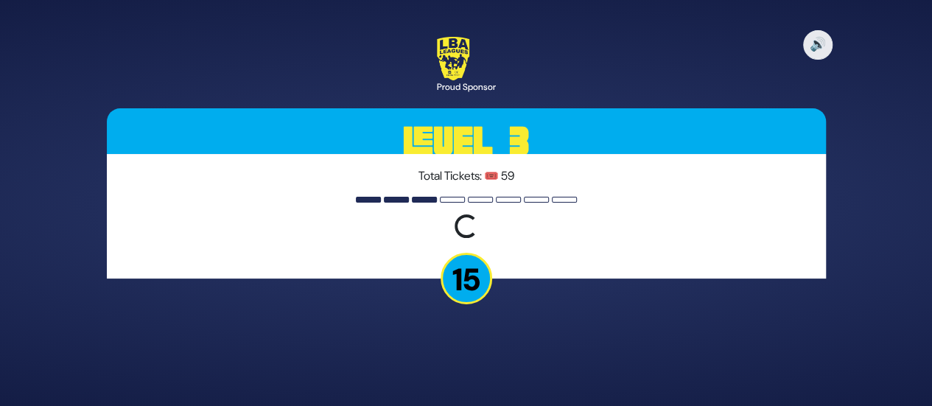
scroll to position [0, 0]
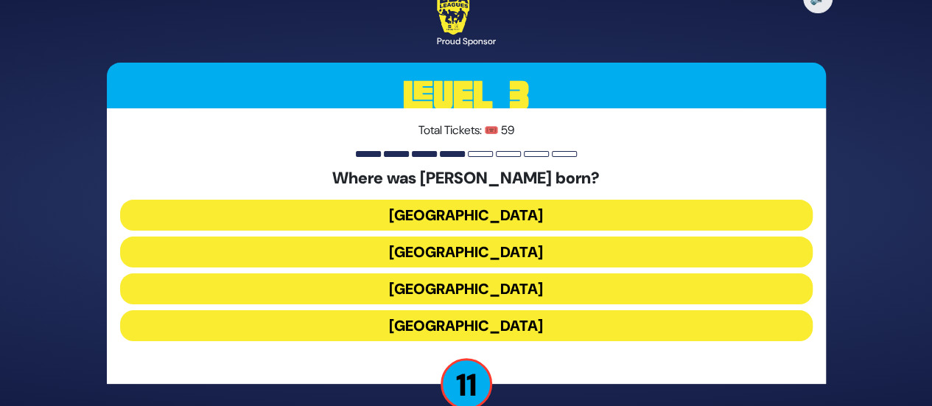
click at [462, 287] on button "[GEOGRAPHIC_DATA]" at bounding box center [466, 288] width 693 height 31
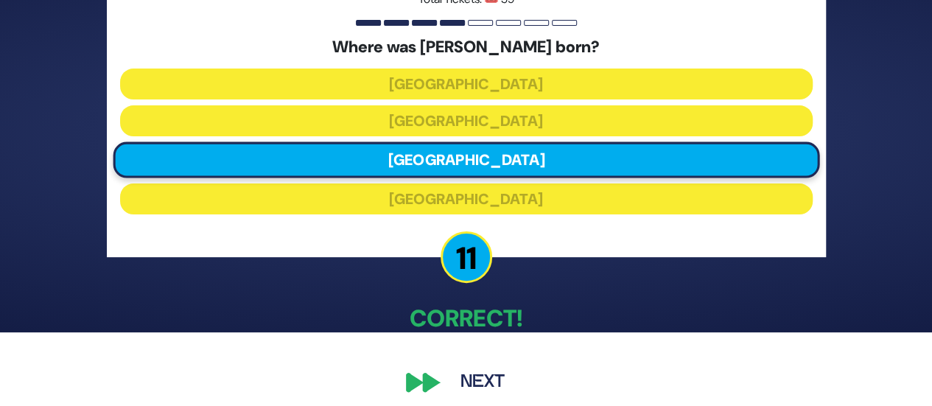
scroll to position [84, 0]
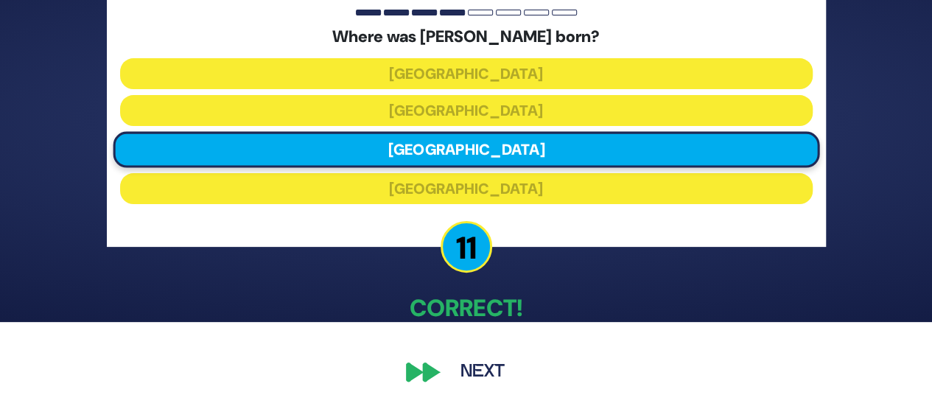
click at [475, 362] on button "Next" at bounding box center [482, 372] width 85 height 34
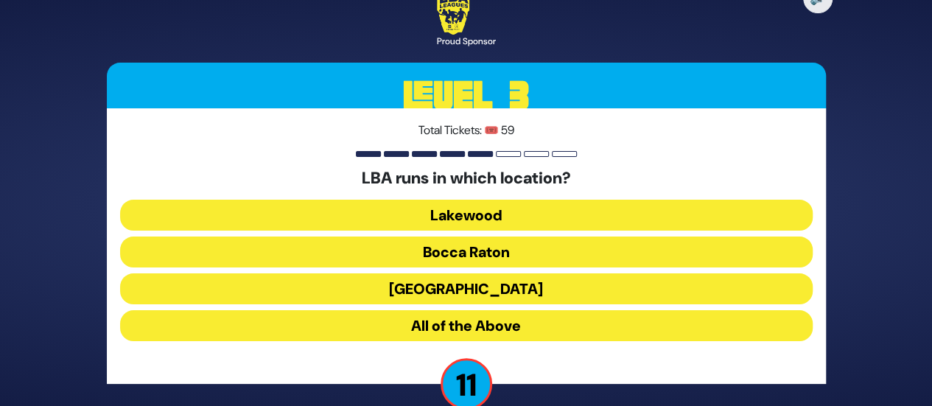
click at [479, 210] on button "Lakewood" at bounding box center [466, 215] width 693 height 31
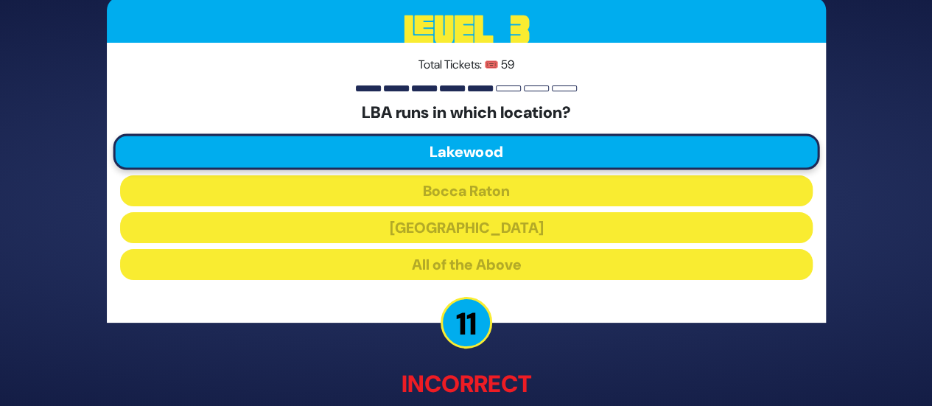
scroll to position [92, 0]
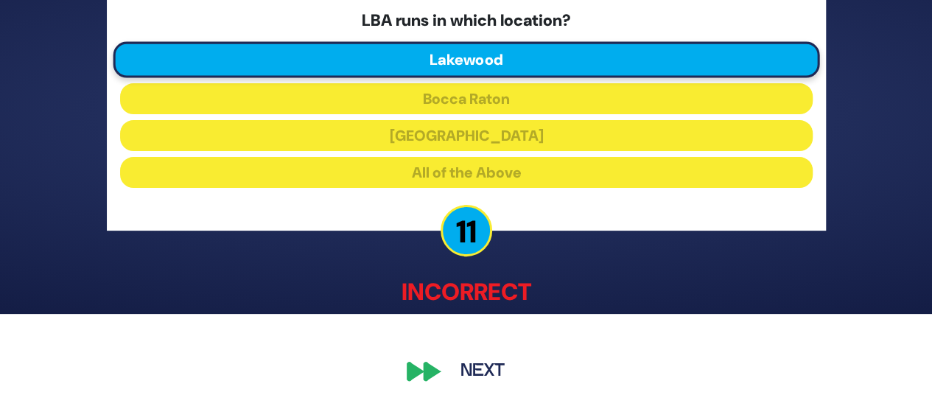
click at [473, 361] on button "Next" at bounding box center [482, 372] width 85 height 34
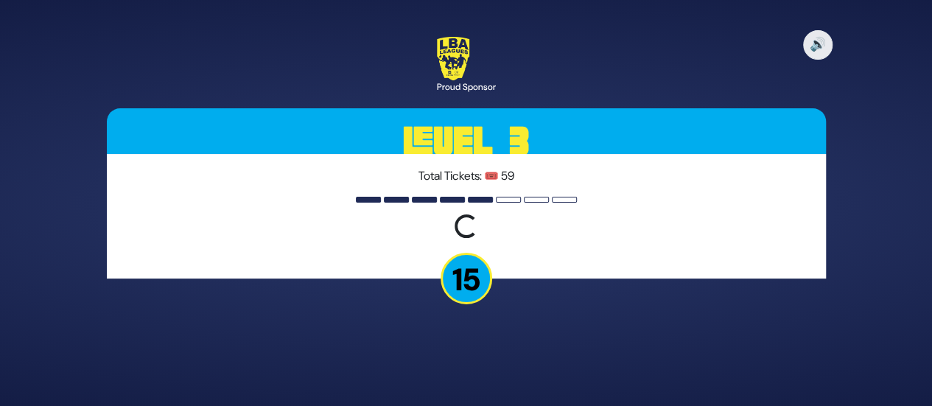
scroll to position [0, 0]
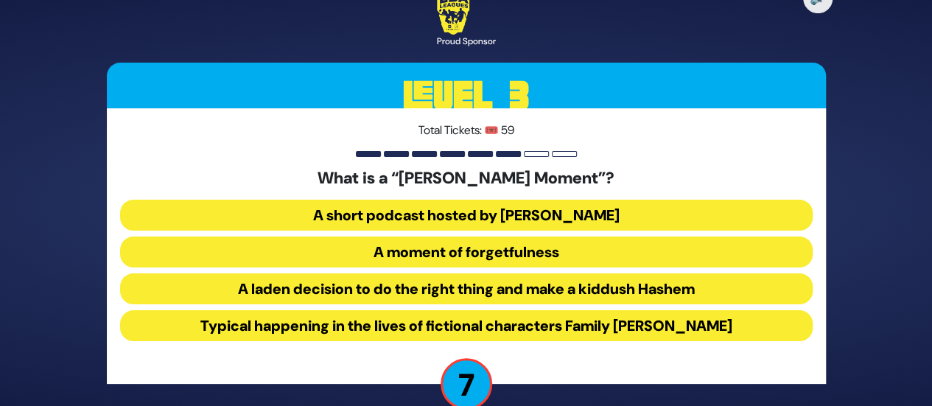
click at [466, 212] on button "A short podcast hosted by [PERSON_NAME]" at bounding box center [466, 215] width 693 height 31
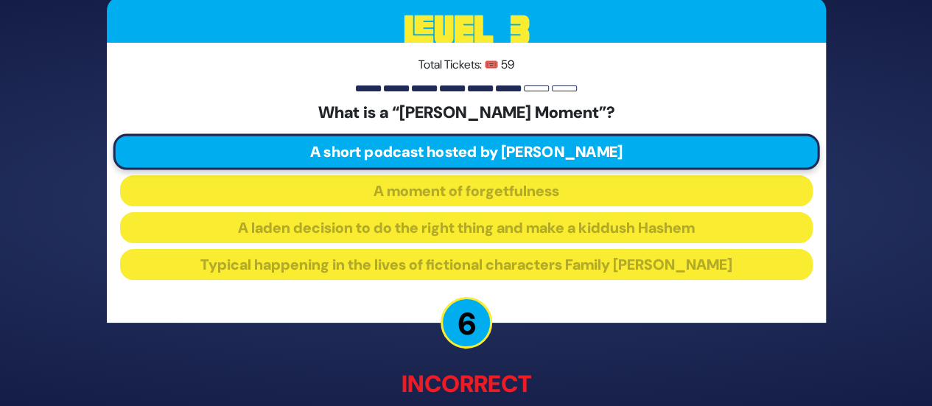
scroll to position [92, 0]
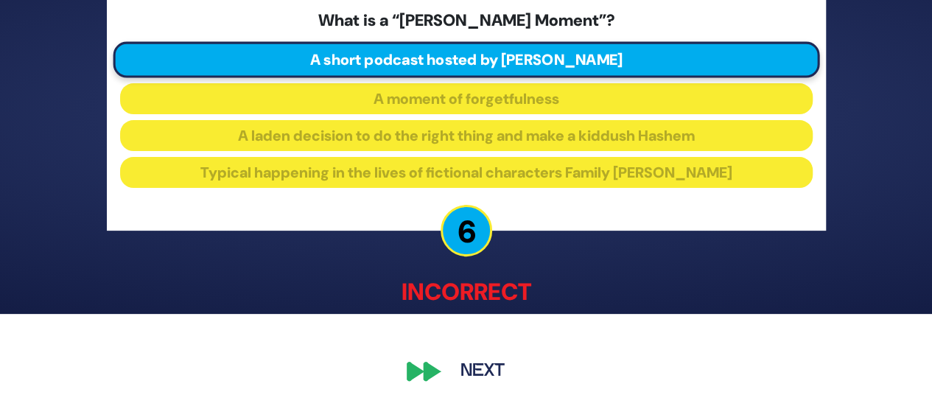
click at [469, 377] on button "Next" at bounding box center [482, 372] width 85 height 34
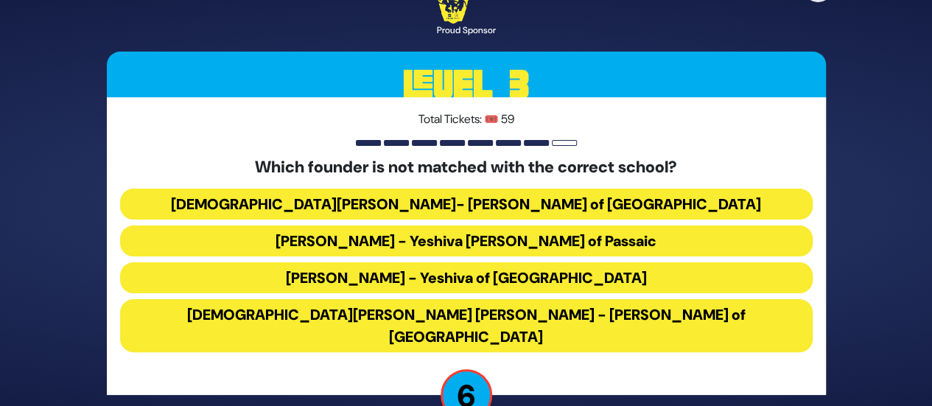
click at [535, 325] on button "[DEMOGRAPHIC_DATA][PERSON_NAME] [PERSON_NAME] - [PERSON_NAME] of [GEOGRAPHIC_DA…" at bounding box center [466, 325] width 693 height 53
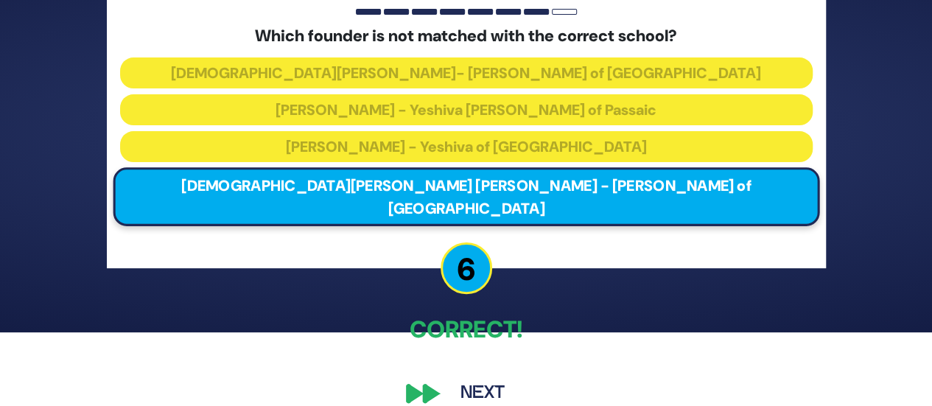
scroll to position [84, 0]
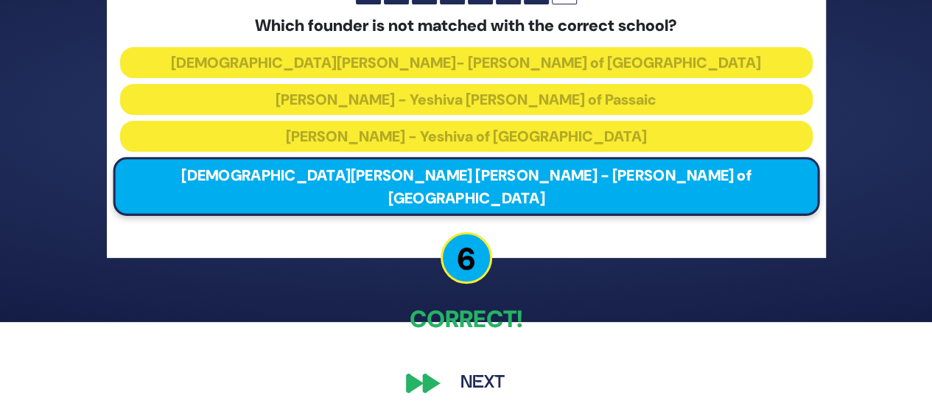
click at [477, 366] on button "Next" at bounding box center [482, 383] width 85 height 34
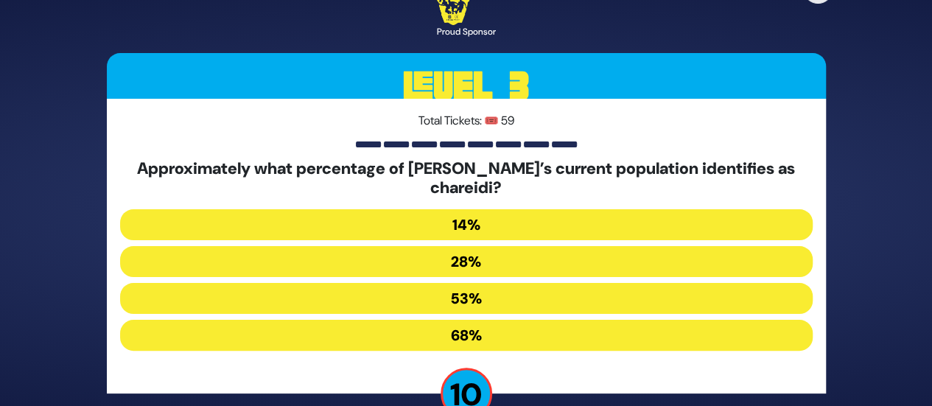
click at [466, 231] on button "14%" at bounding box center [466, 224] width 693 height 31
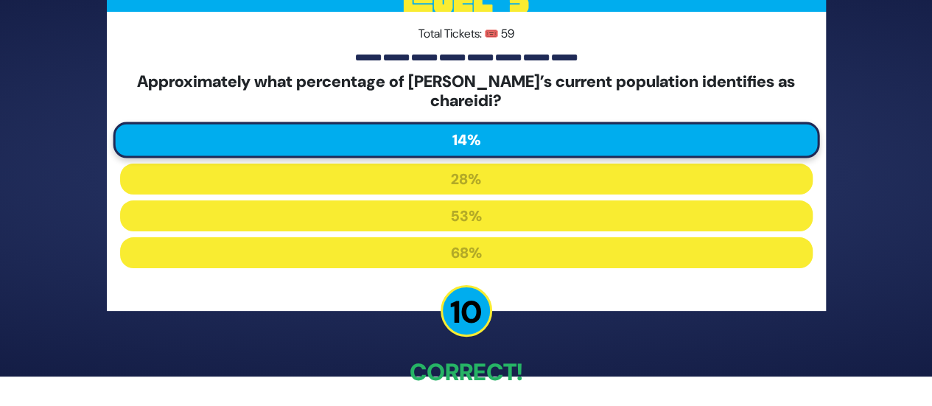
scroll to position [94, 0]
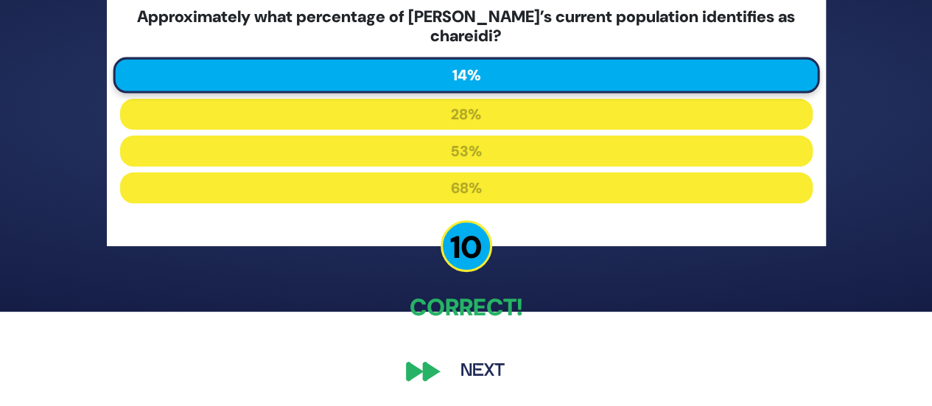
click at [461, 374] on button "Next" at bounding box center [482, 371] width 85 height 34
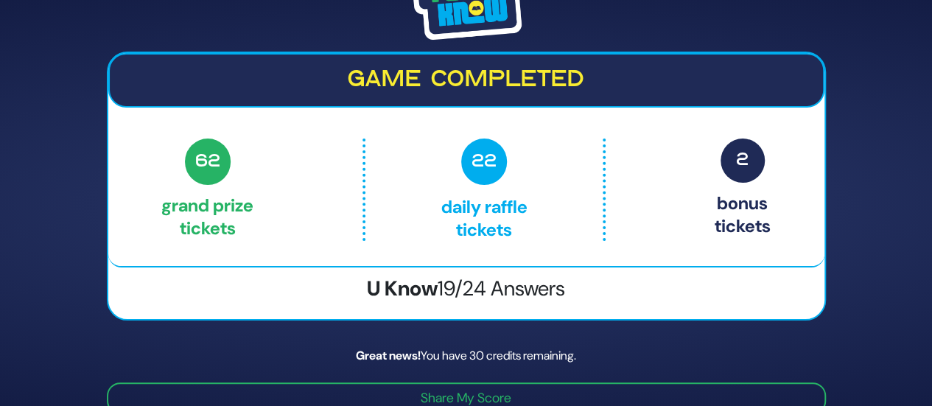
scroll to position [60, 0]
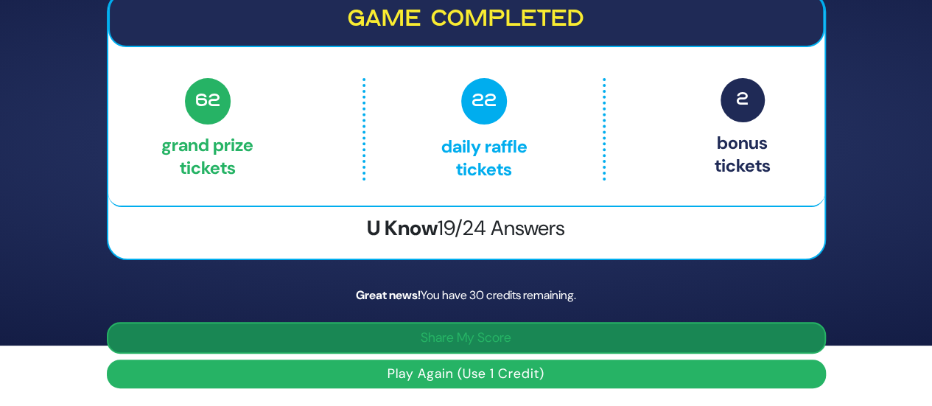
click at [451, 338] on button "Share My Score" at bounding box center [466, 338] width 719 height 32
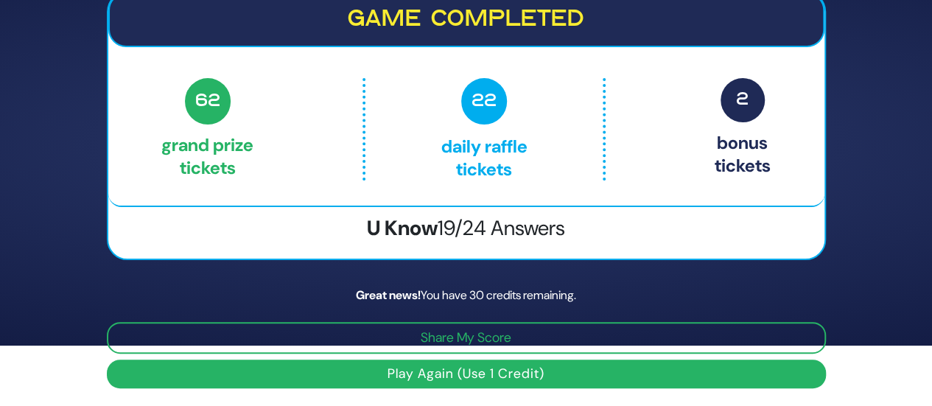
click at [471, 376] on button "Play Again (Use 1 Credit)" at bounding box center [466, 374] width 719 height 29
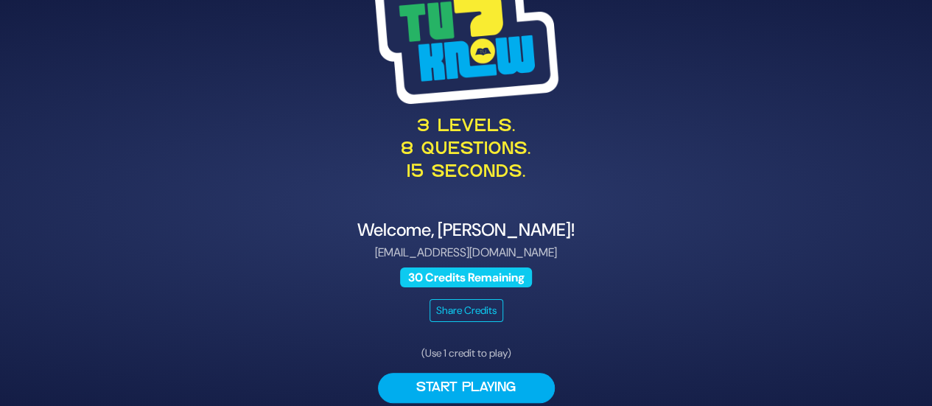
scroll to position [50, 0]
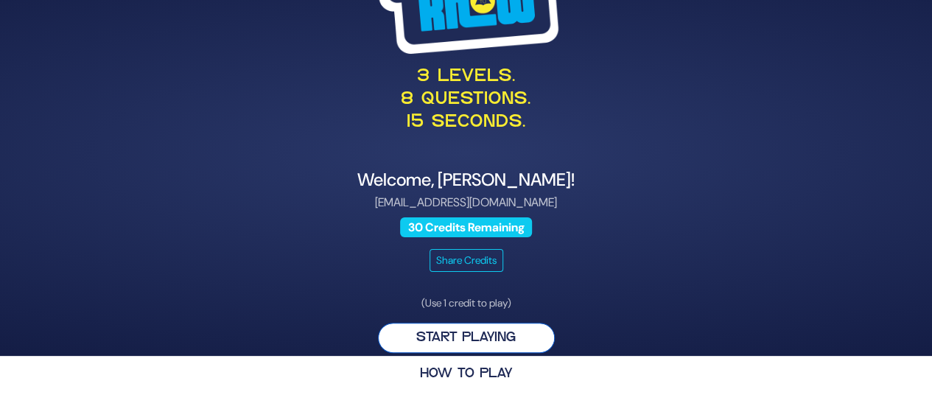
click at [469, 333] on button "Start Playing" at bounding box center [466, 338] width 177 height 30
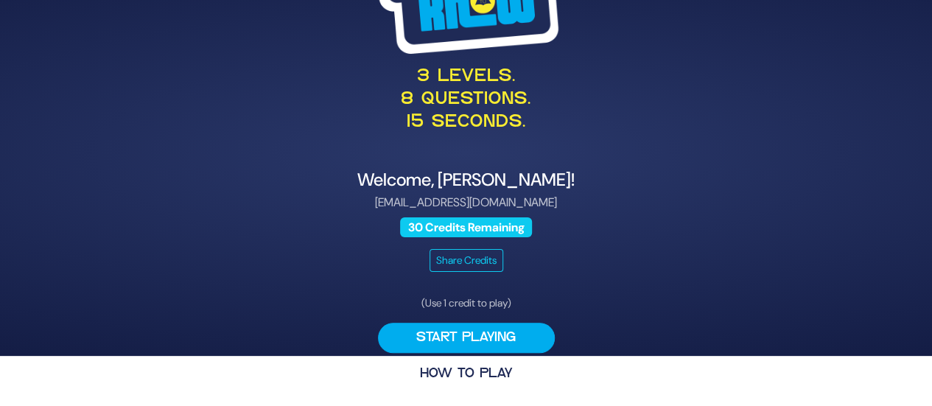
scroll to position [0, 0]
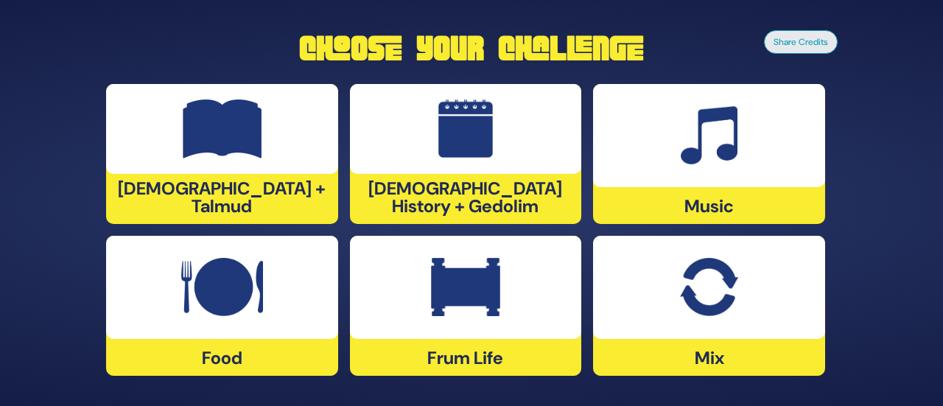
click at [231, 276] on img at bounding box center [222, 287] width 82 height 59
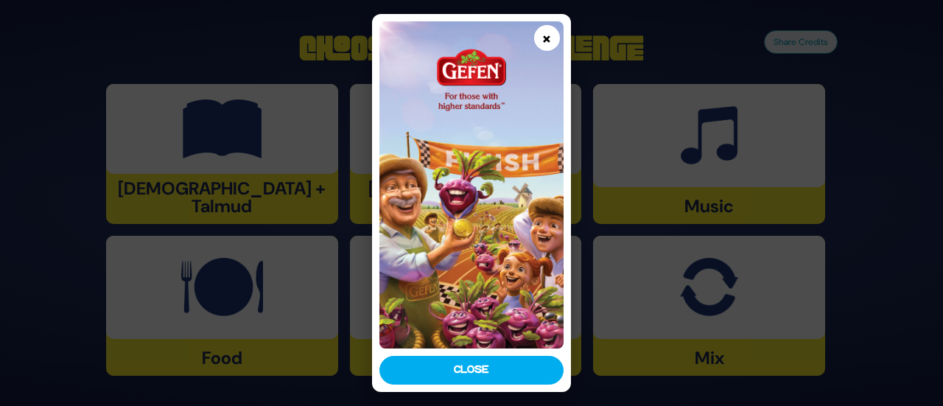
click at [547, 44] on button "×" at bounding box center [547, 38] width 26 height 26
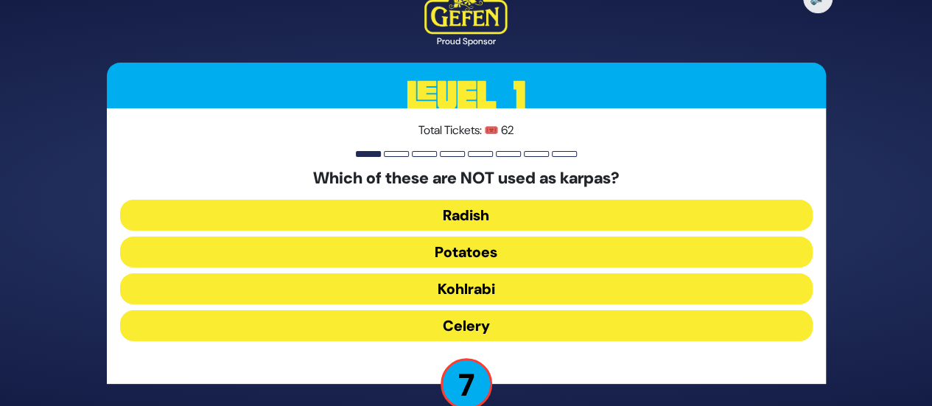
click at [464, 319] on button "Celery" at bounding box center [466, 325] width 693 height 31
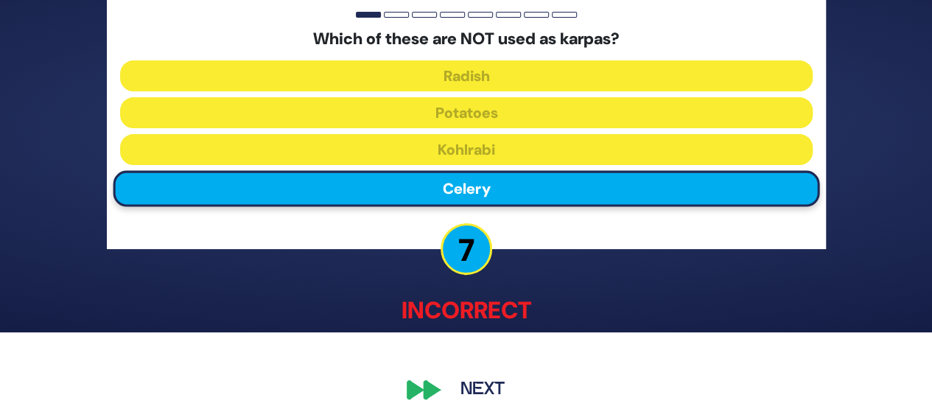
scroll to position [92, 0]
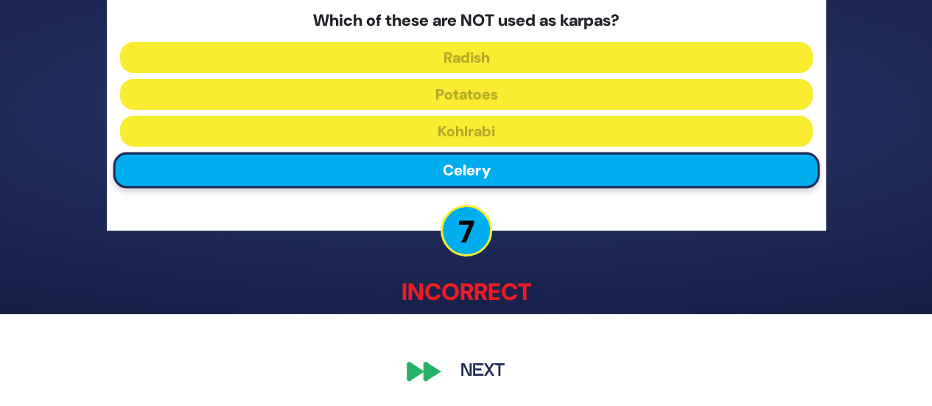
click at [476, 368] on button "Next" at bounding box center [482, 372] width 85 height 34
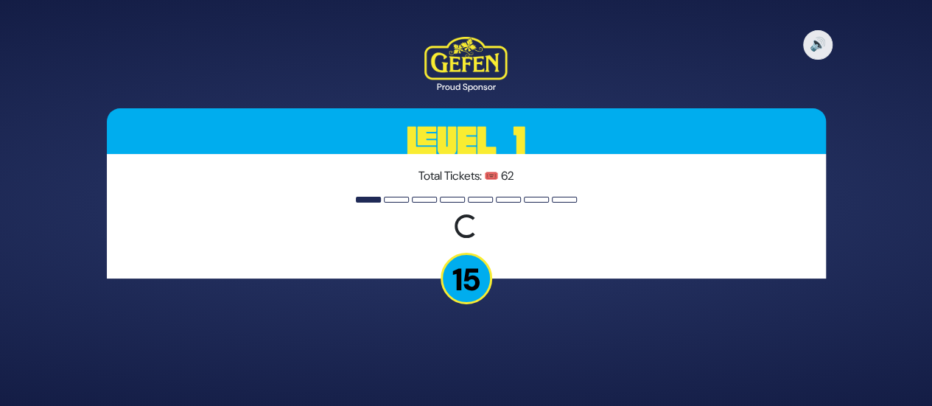
scroll to position [0, 0]
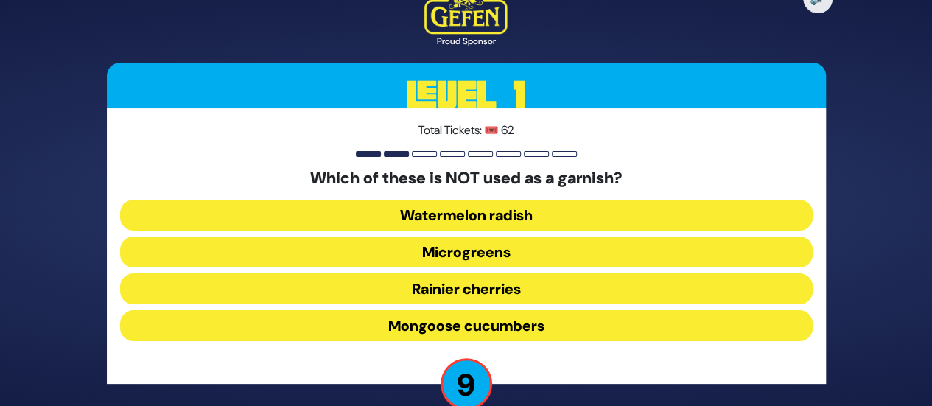
click at [463, 209] on button "Watermelon radish" at bounding box center [466, 215] width 693 height 31
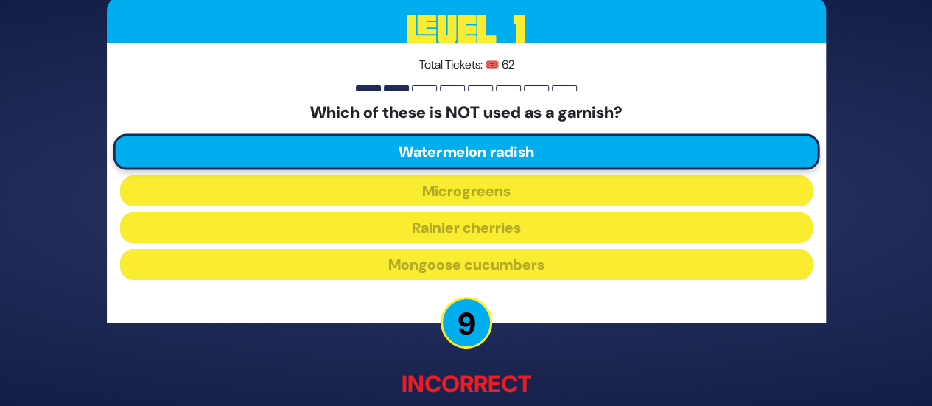
scroll to position [92, 0]
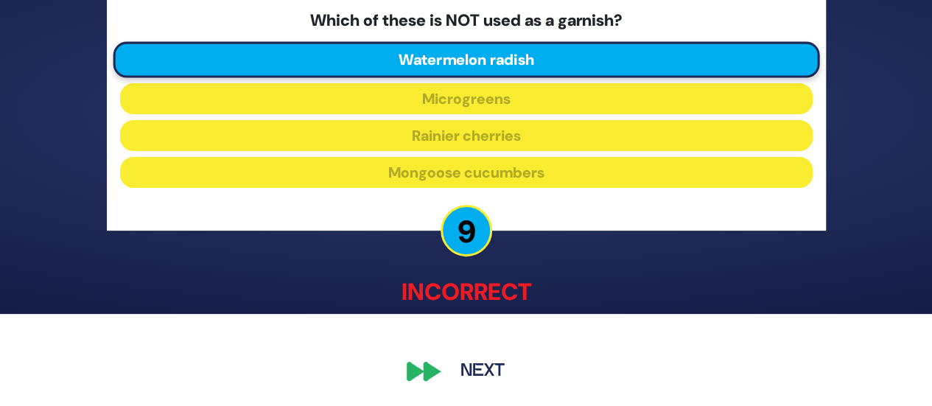
click at [461, 377] on button "Next" at bounding box center [482, 372] width 85 height 34
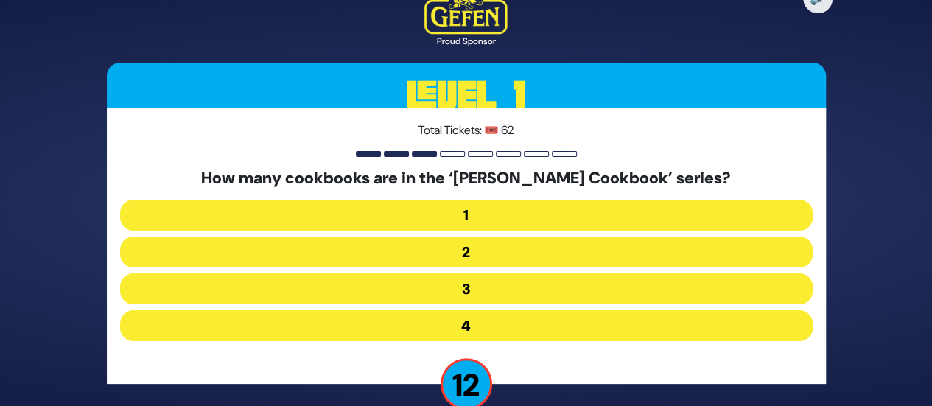
click at [464, 240] on button "2" at bounding box center [466, 252] width 693 height 31
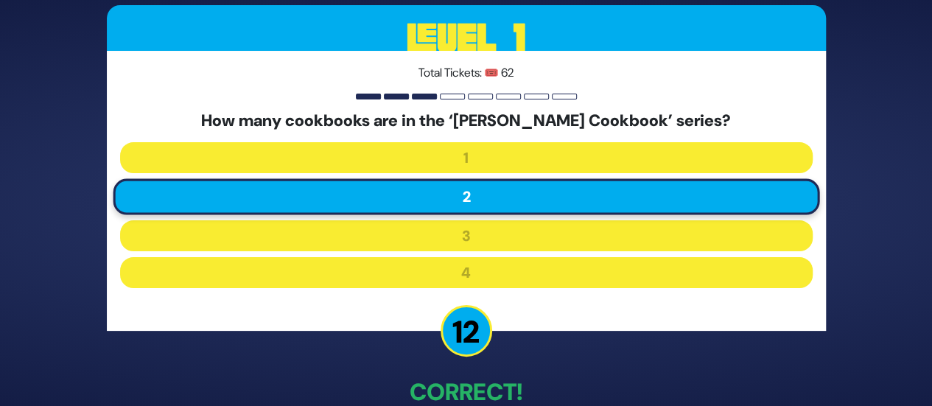
scroll to position [84, 0]
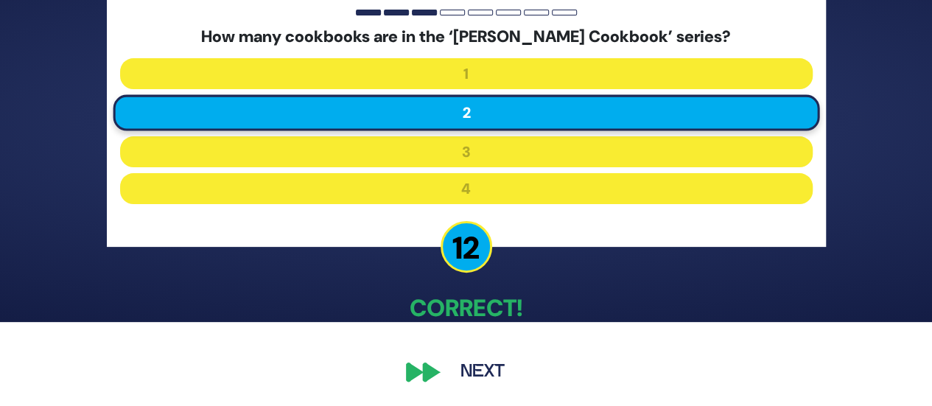
click at [473, 357] on button "Next" at bounding box center [482, 372] width 85 height 34
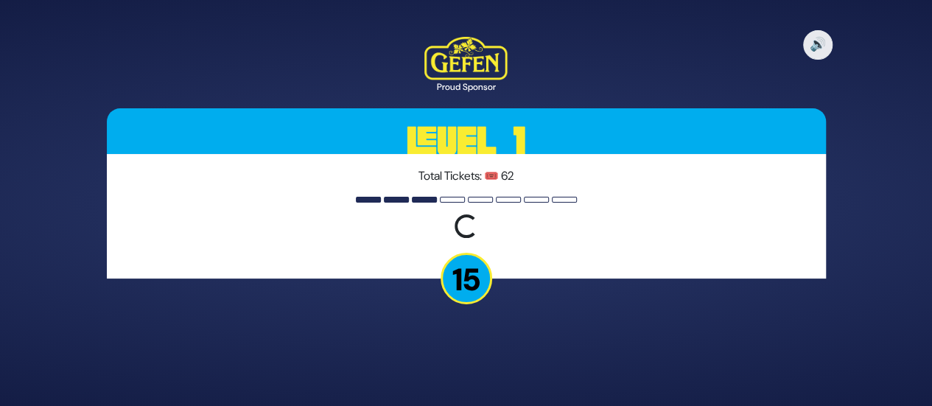
scroll to position [0, 0]
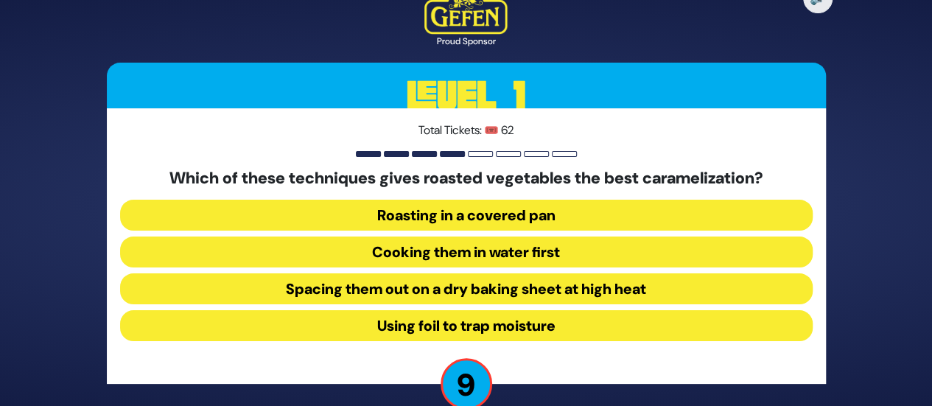
click at [437, 290] on button "Spacing them out on a dry baking sheet at high heat" at bounding box center [466, 288] width 693 height 31
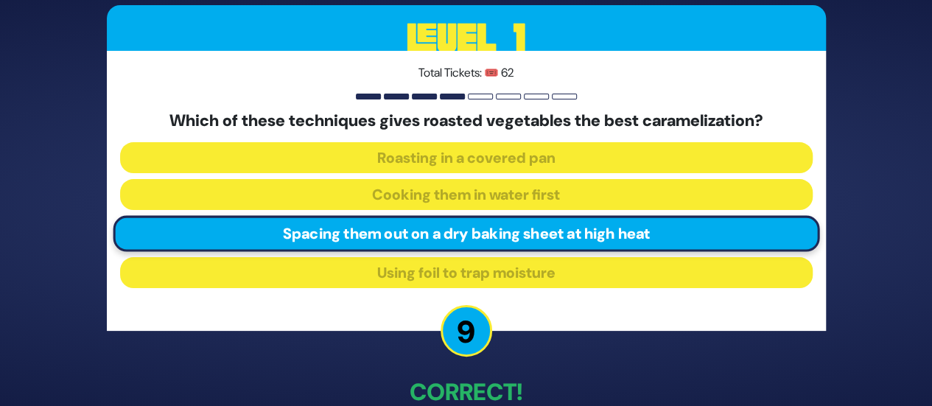
scroll to position [84, 0]
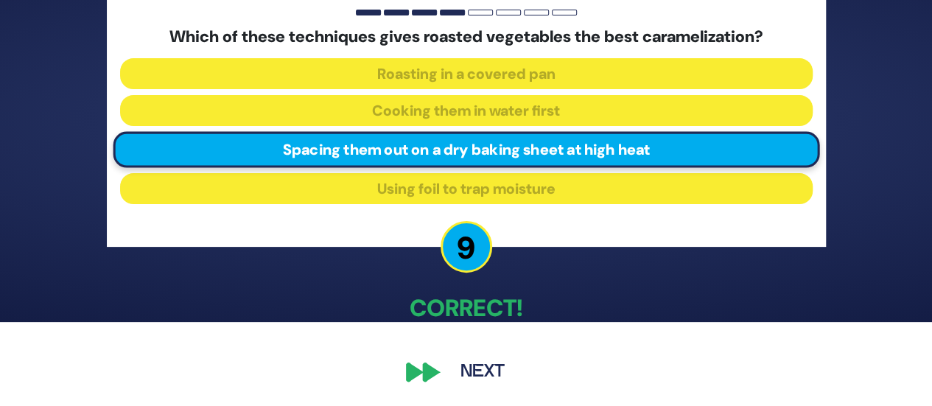
click at [479, 357] on button "Next" at bounding box center [482, 372] width 85 height 34
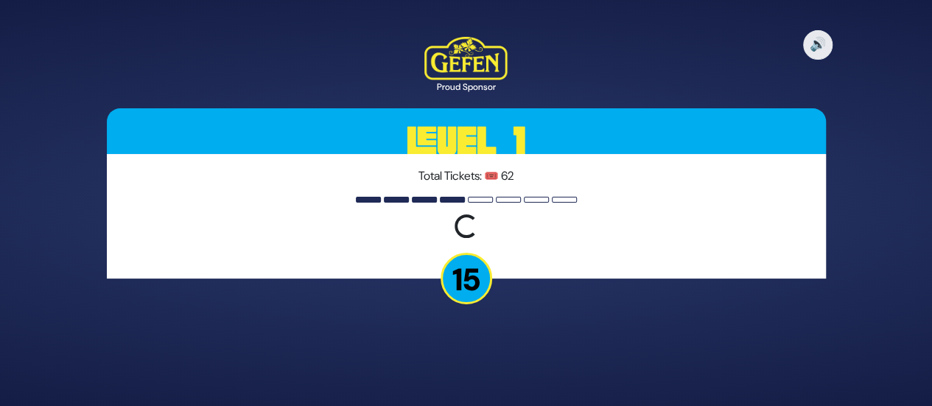
scroll to position [0, 0]
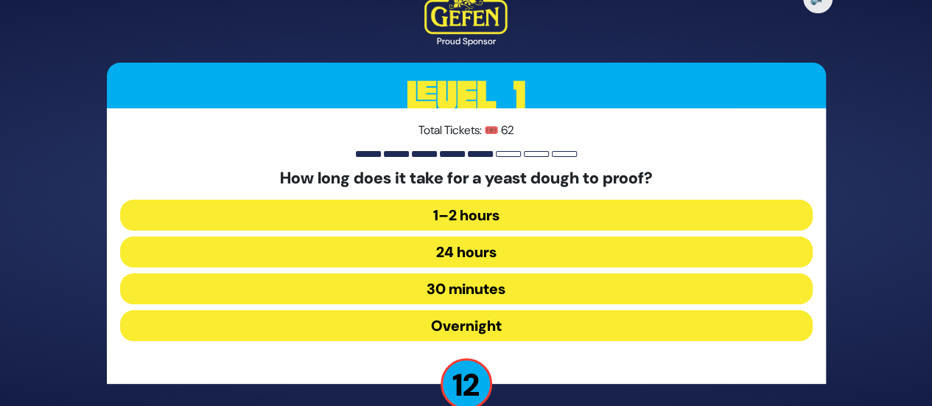
click at [455, 316] on button "Overnight" at bounding box center [466, 325] width 693 height 31
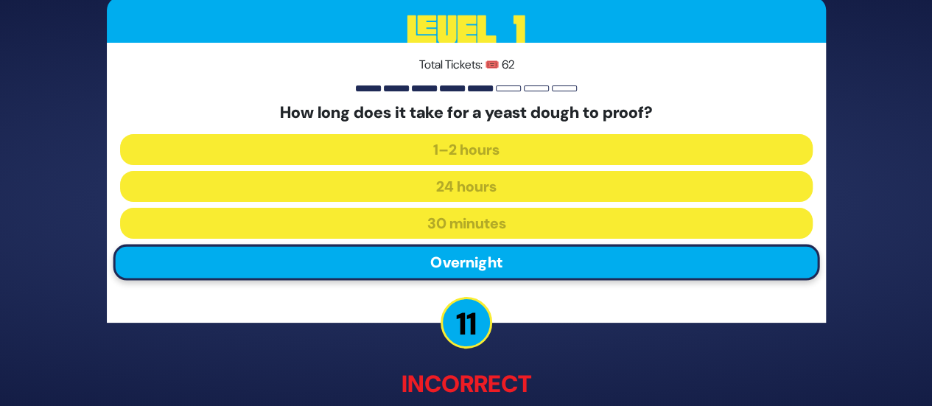
scroll to position [92, 0]
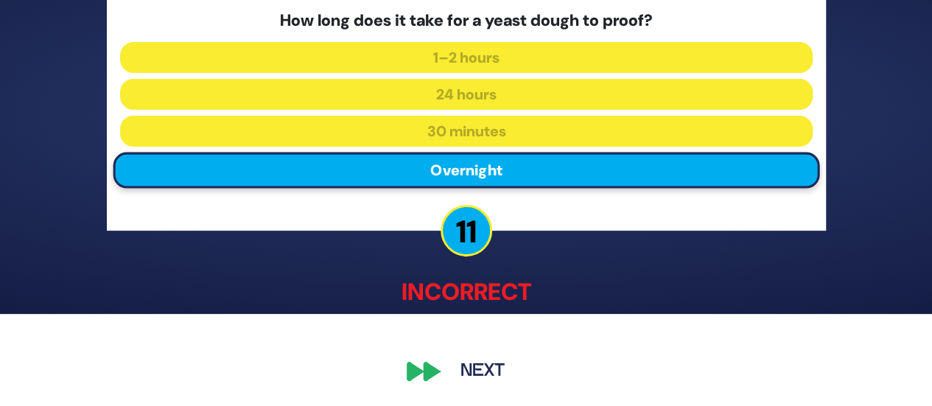
click at [474, 363] on button "Next" at bounding box center [482, 372] width 85 height 34
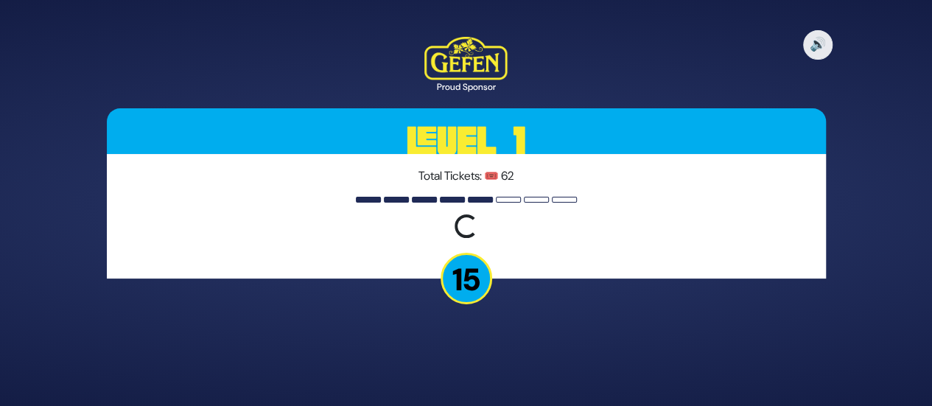
scroll to position [0, 0]
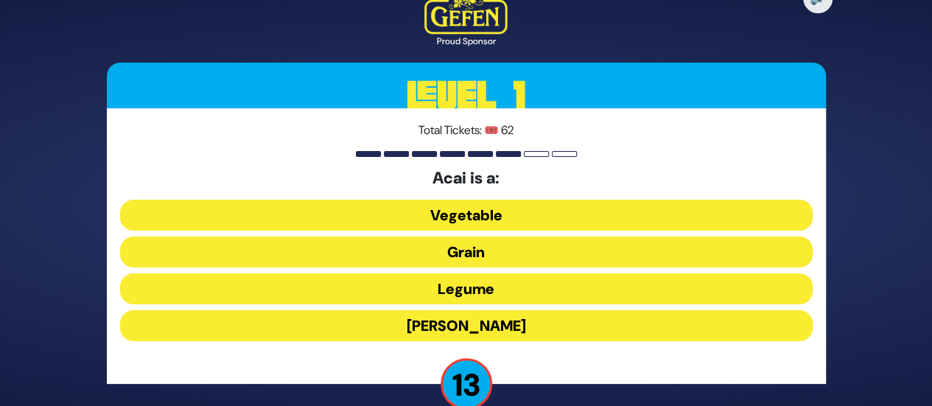
click at [466, 251] on button "Grain" at bounding box center [466, 252] width 693 height 31
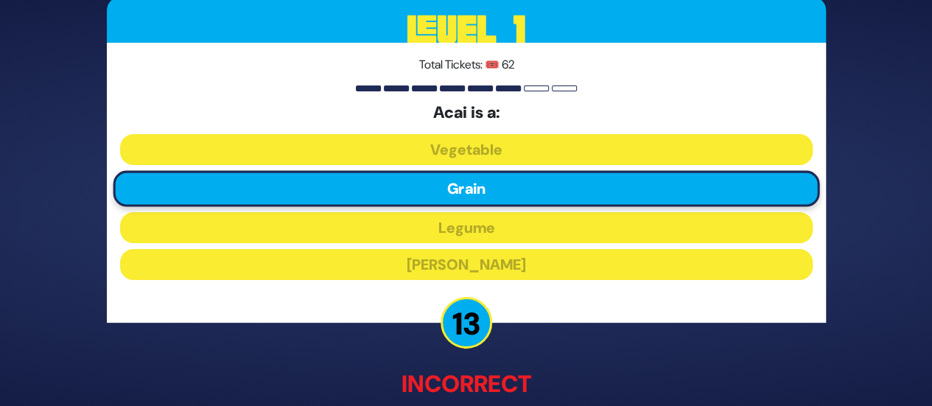
scroll to position [92, 0]
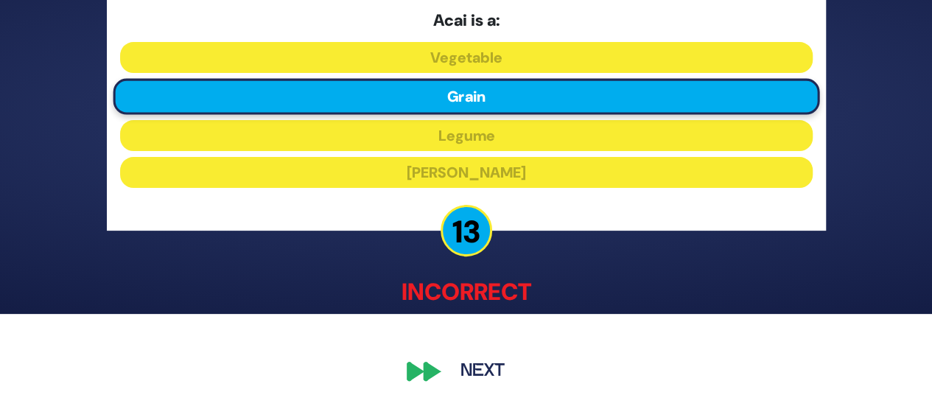
click at [475, 372] on button "Next" at bounding box center [482, 372] width 85 height 34
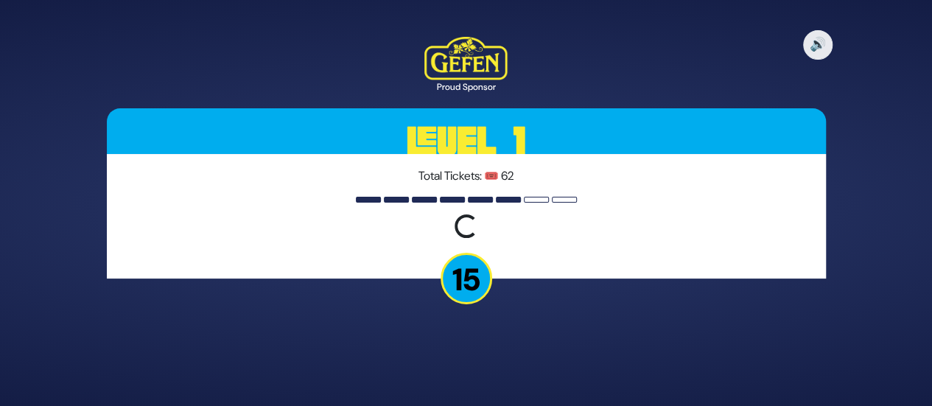
scroll to position [0, 0]
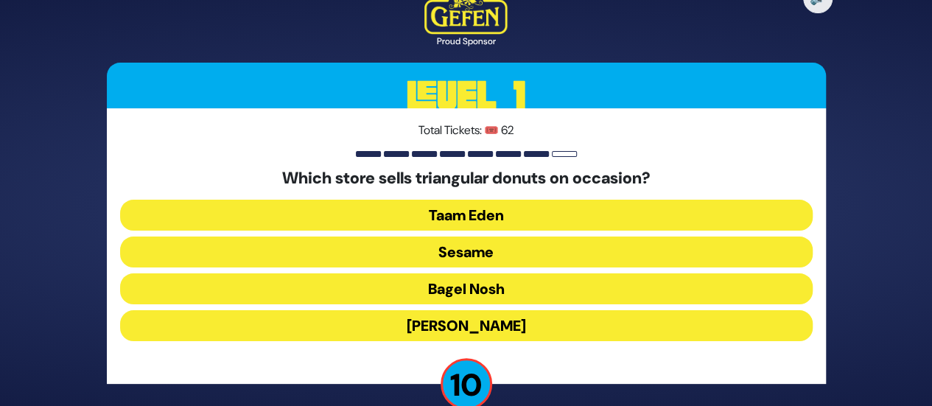
click at [478, 257] on button "Sesame" at bounding box center [466, 252] width 693 height 31
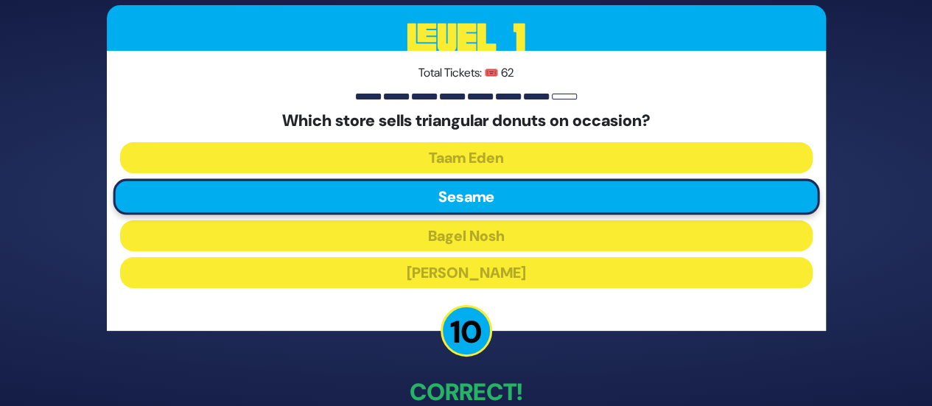
scroll to position [84, 0]
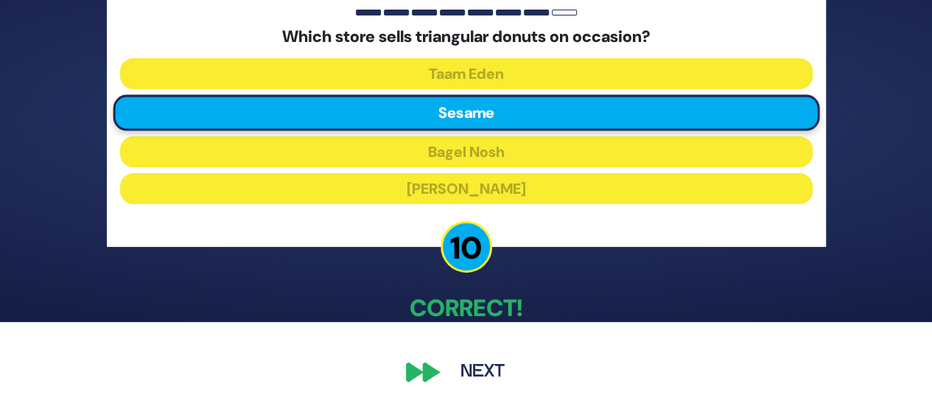
click at [472, 369] on button "Next" at bounding box center [482, 372] width 85 height 34
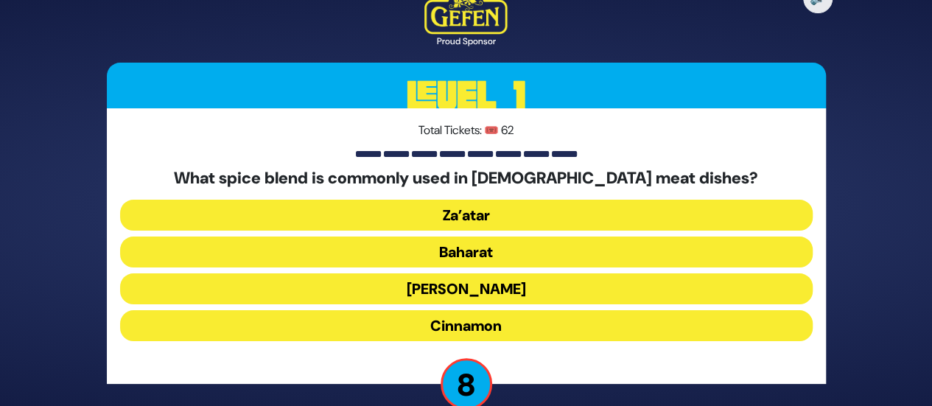
click at [452, 217] on button "Za’atar" at bounding box center [466, 215] width 693 height 31
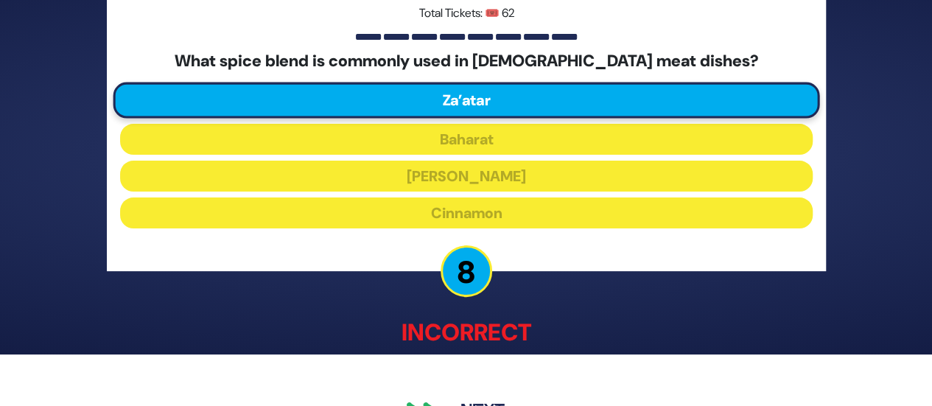
scroll to position [92, 0]
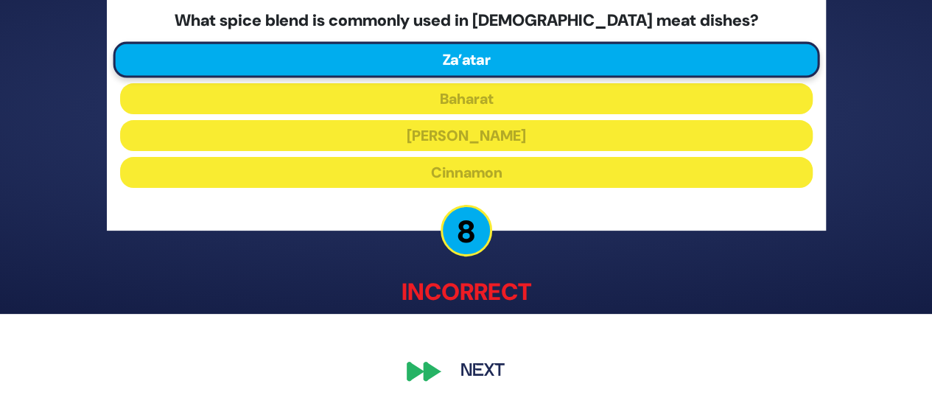
click at [565, 273] on div "🔊 Proud Sponsor Level 1 Total Tickets: 🎟️ 62 What spice blend is commonly used …" at bounding box center [466, 110] width 755 height 591
click at [498, 375] on button "Next" at bounding box center [482, 372] width 85 height 34
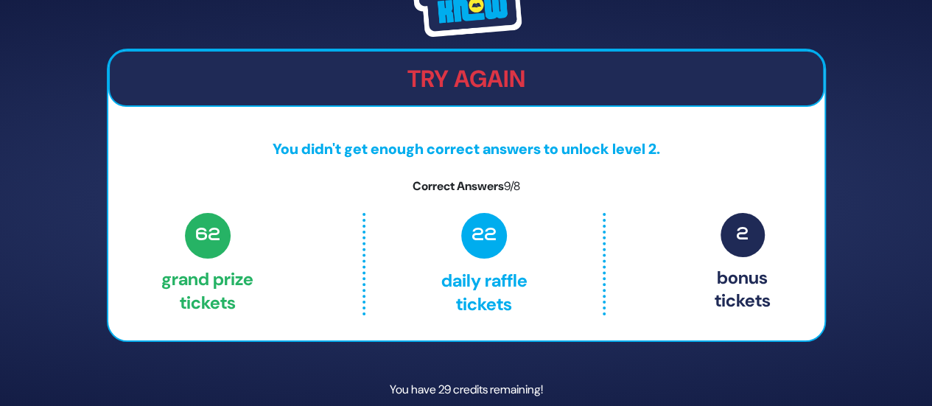
scroll to position [63, 0]
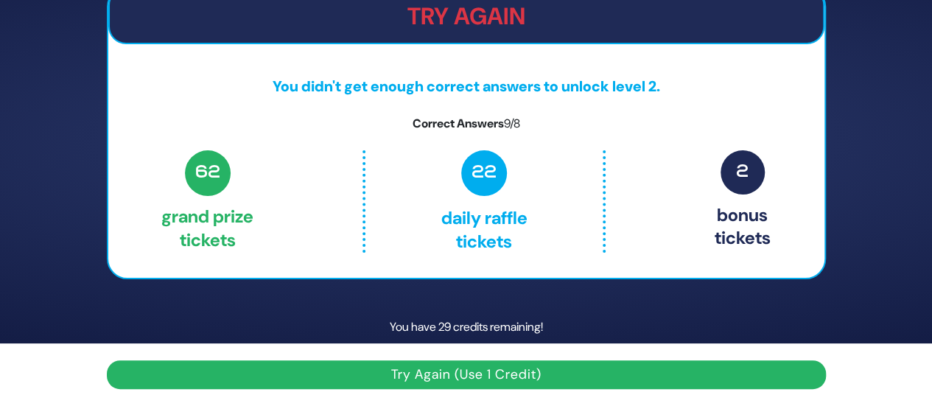
click at [511, 374] on button "Try Again (Use 1 Credit)" at bounding box center [466, 374] width 719 height 29
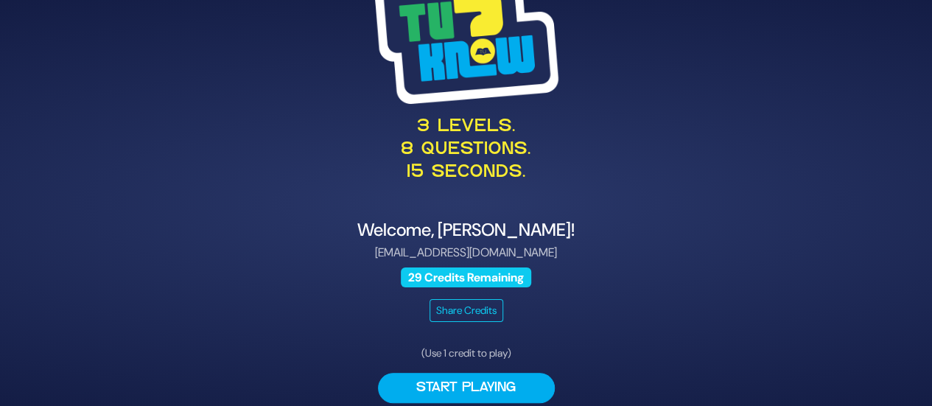
scroll to position [50, 0]
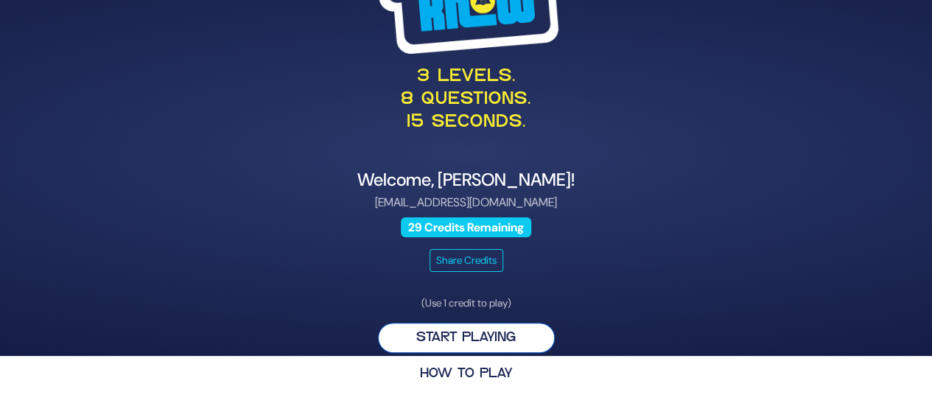
click at [504, 330] on button "Start Playing" at bounding box center [466, 338] width 177 height 30
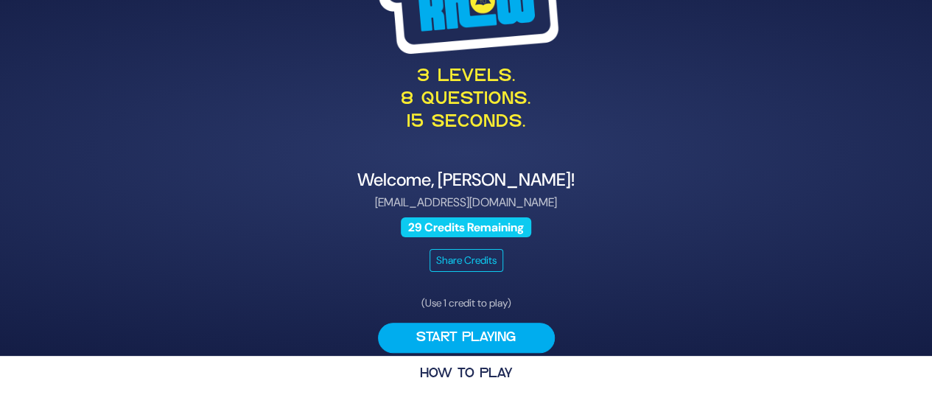
scroll to position [0, 0]
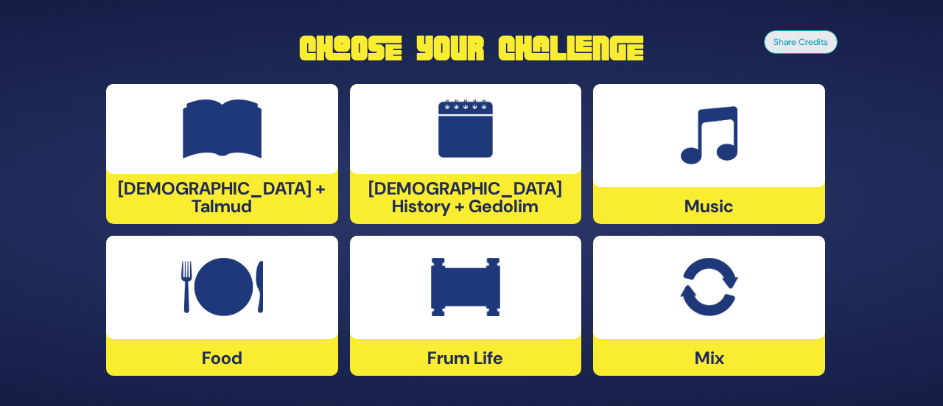
click at [480, 296] on img at bounding box center [465, 287] width 69 height 59
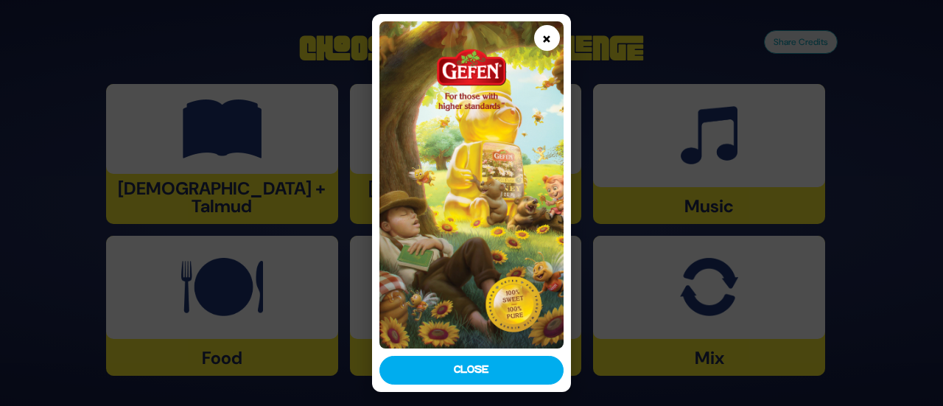
click at [544, 39] on button "×" at bounding box center [547, 38] width 26 height 26
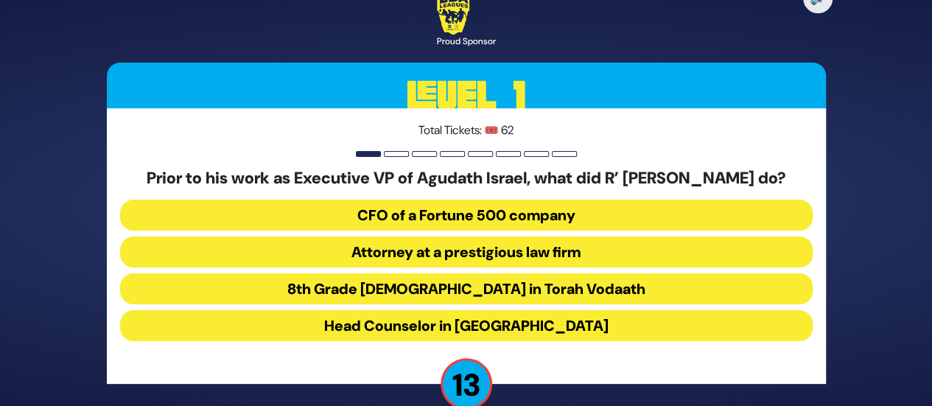
click at [426, 261] on button "Attorney at a prestigious law firm" at bounding box center [466, 252] width 693 height 31
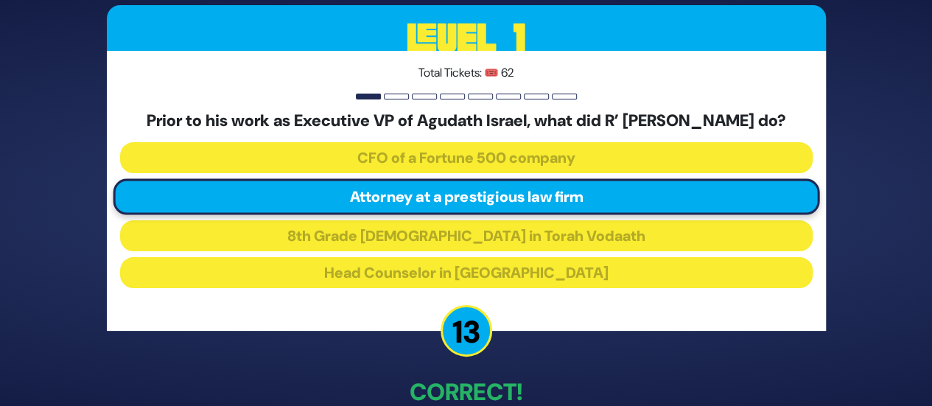
scroll to position [94, 0]
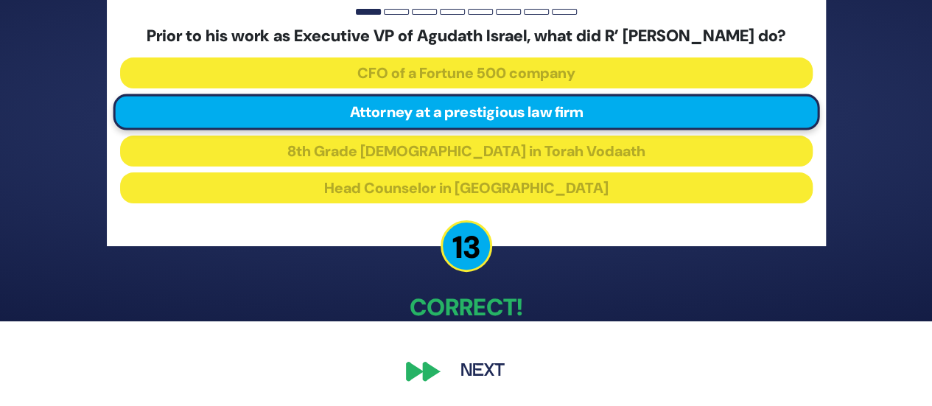
click at [469, 368] on button "Next" at bounding box center [482, 371] width 85 height 34
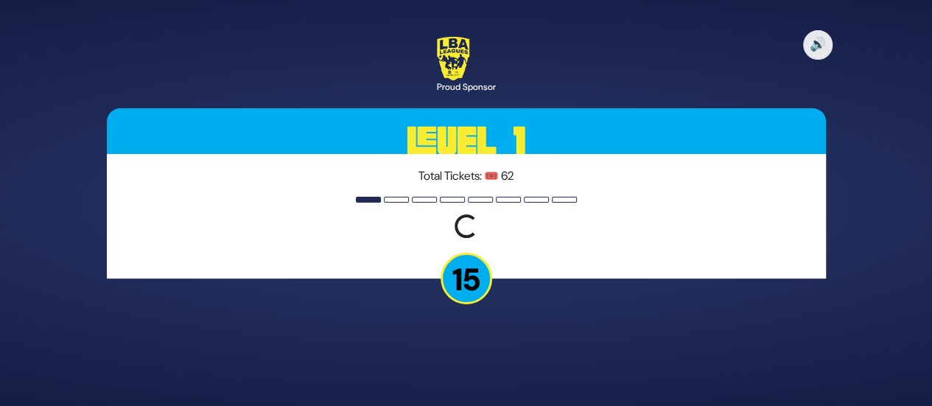
scroll to position [0, 0]
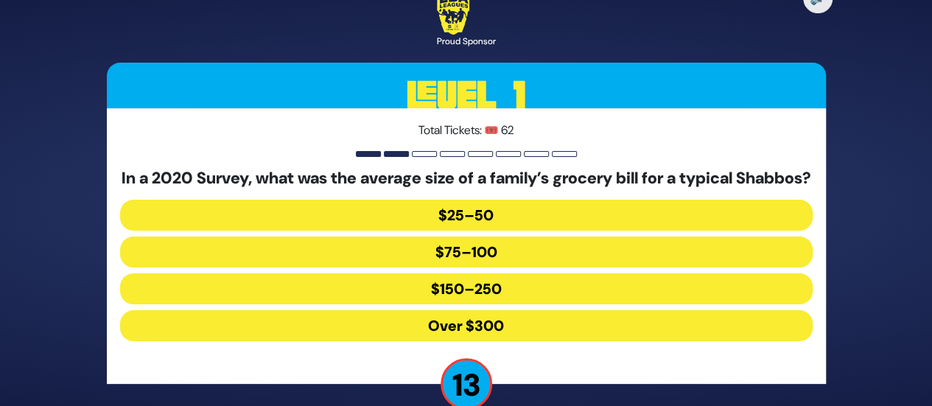
click at [447, 290] on button "$150–250" at bounding box center [466, 288] width 693 height 31
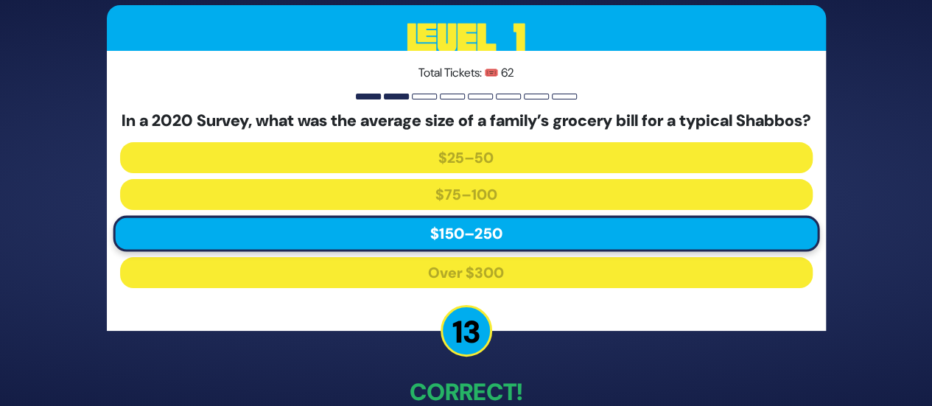
scroll to position [94, 0]
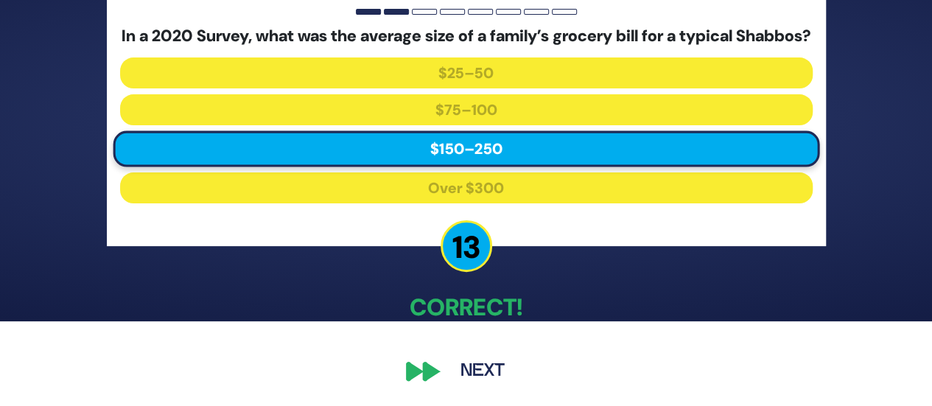
click at [468, 372] on button "Next" at bounding box center [482, 371] width 85 height 34
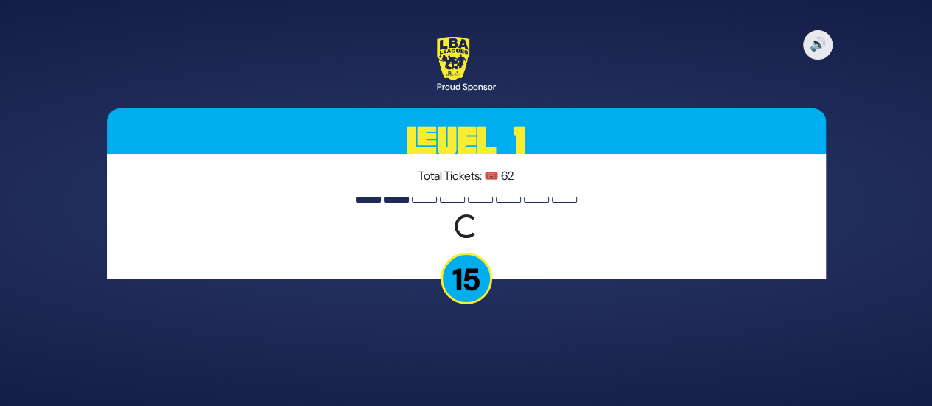
scroll to position [0, 0]
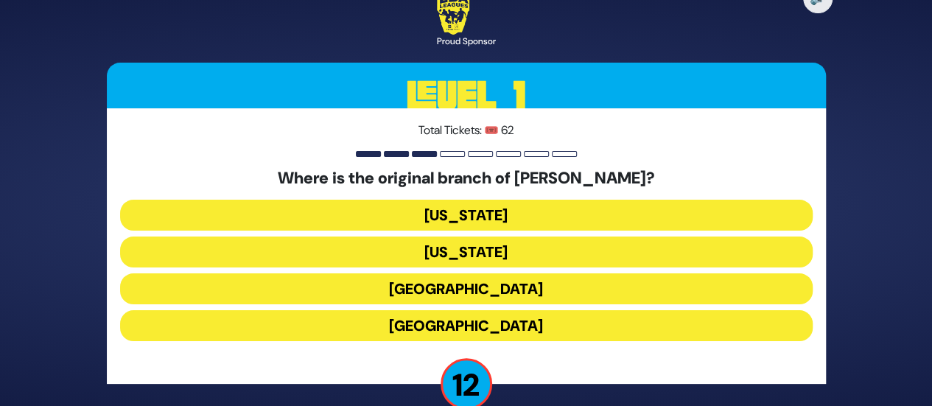
click at [469, 285] on button "London" at bounding box center [466, 288] width 693 height 31
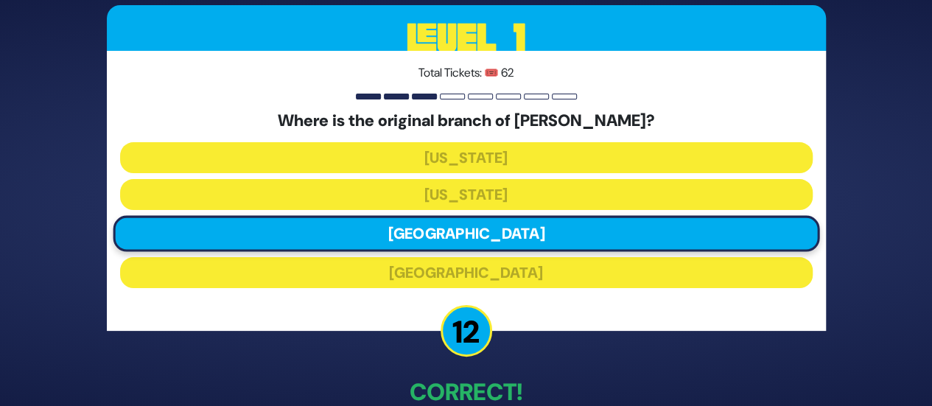
scroll to position [84, 0]
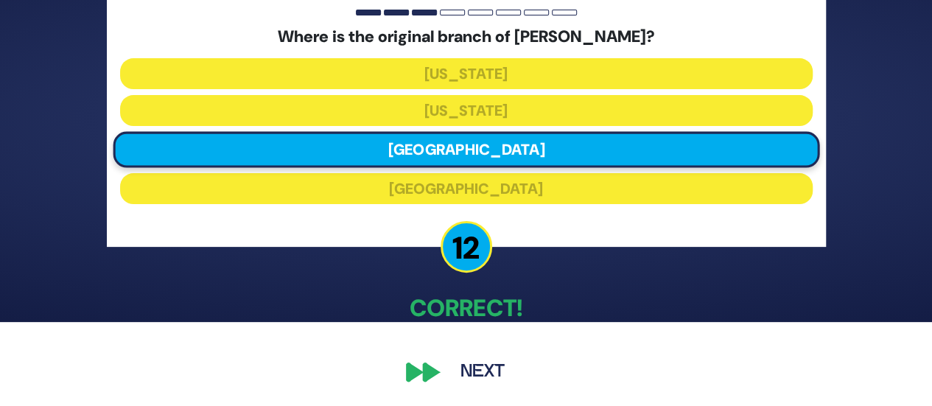
click at [479, 374] on button "Next" at bounding box center [482, 372] width 85 height 34
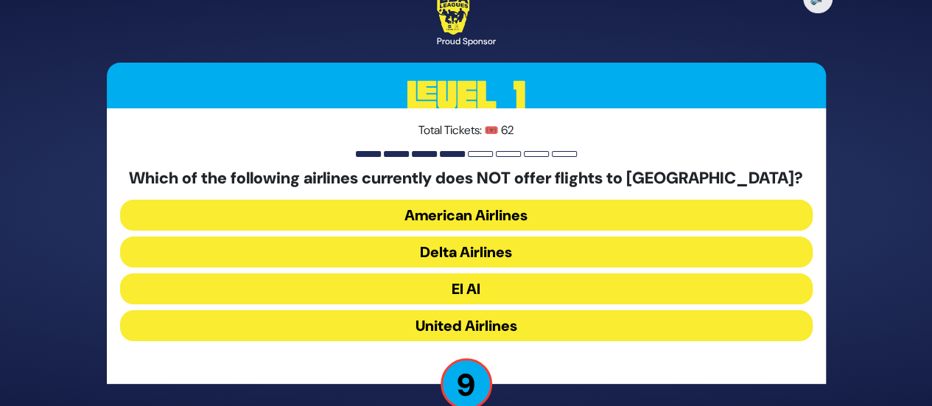
click at [465, 222] on button "American Airlines" at bounding box center [466, 215] width 693 height 31
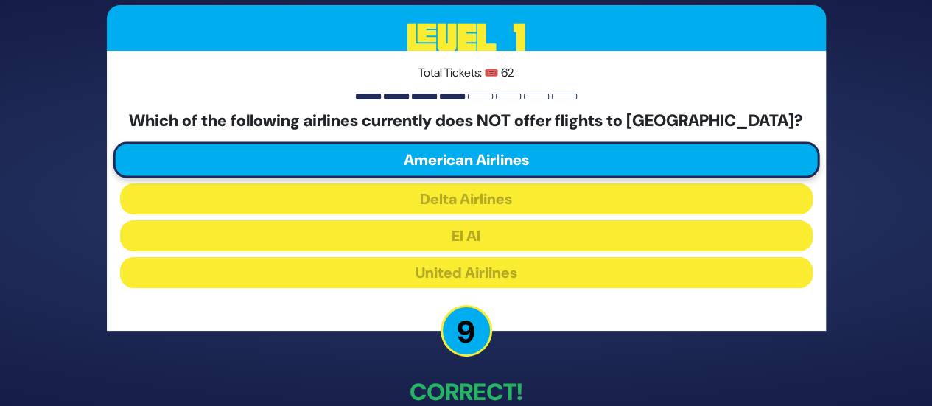
scroll to position [84, 0]
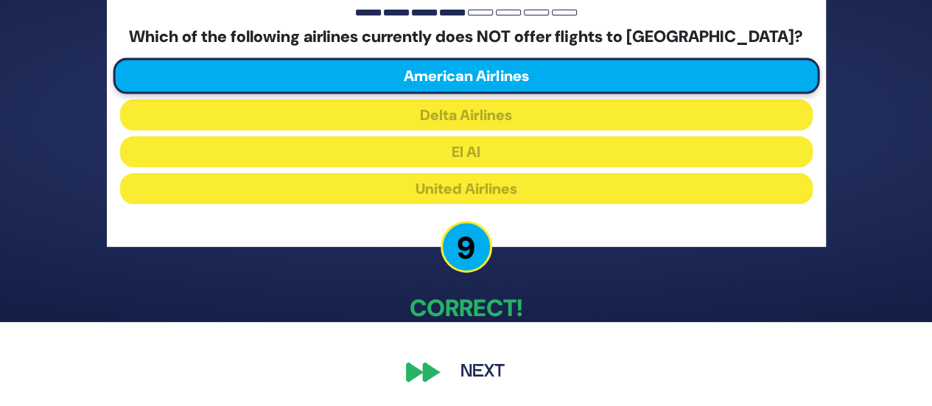
click at [459, 371] on button "Next" at bounding box center [482, 372] width 85 height 34
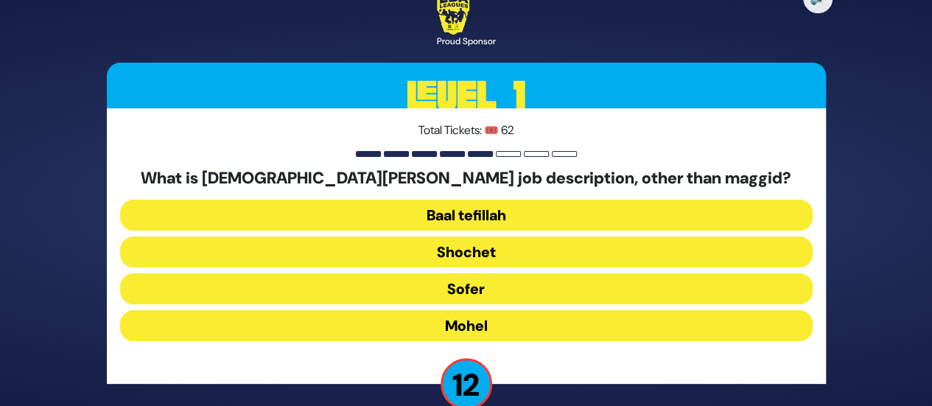
click at [455, 321] on button "Mohel" at bounding box center [466, 325] width 693 height 31
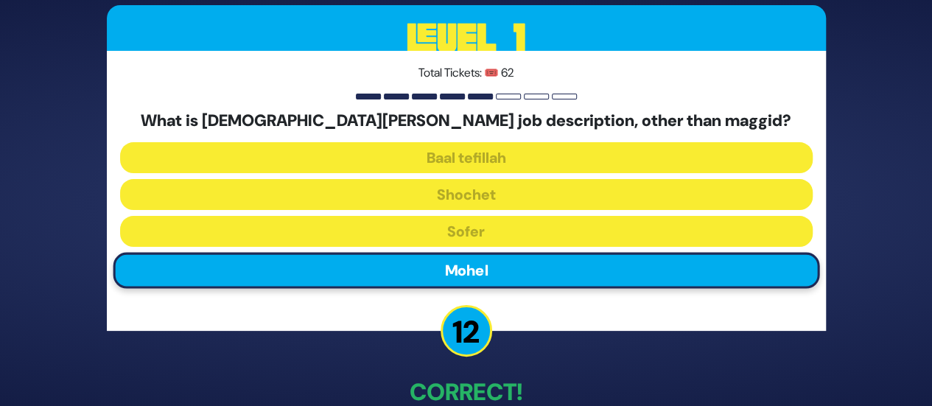
scroll to position [84, 0]
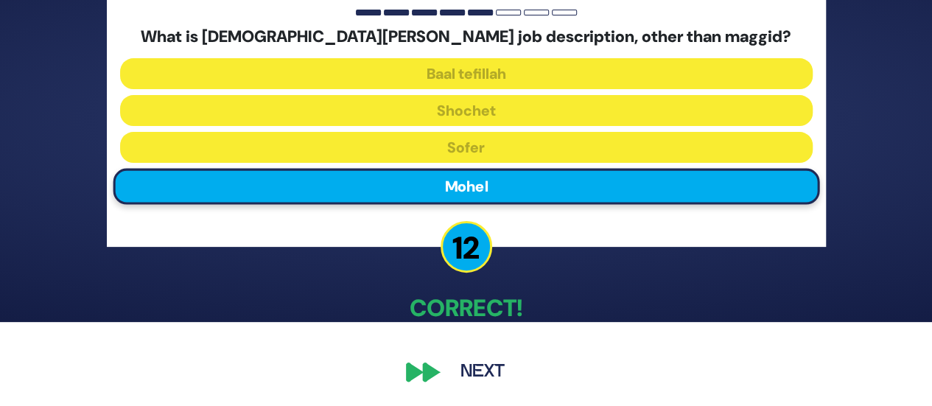
click at [470, 359] on button "Next" at bounding box center [482, 372] width 85 height 34
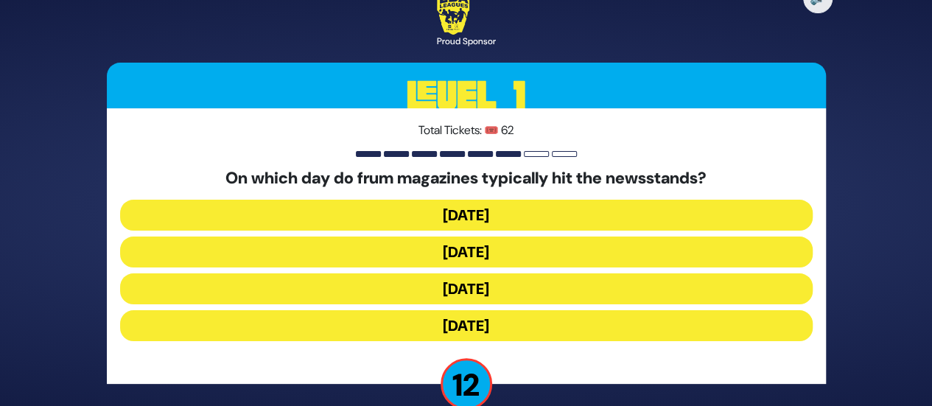
click at [467, 253] on button "Wednesday" at bounding box center [466, 252] width 693 height 31
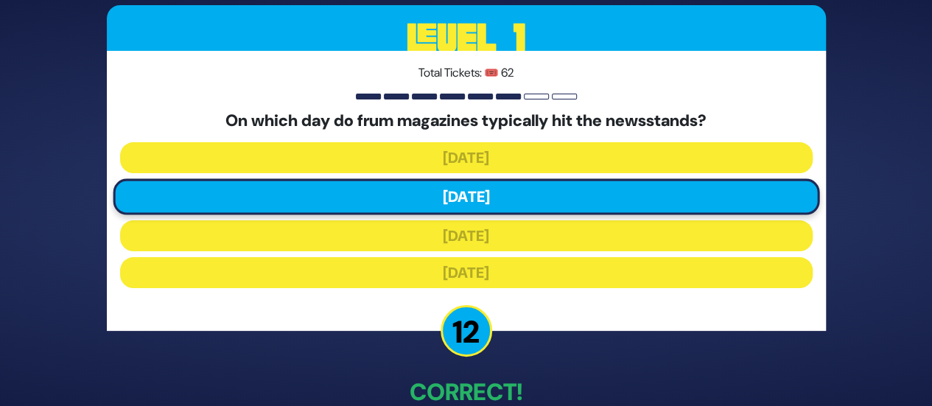
scroll to position [84, 0]
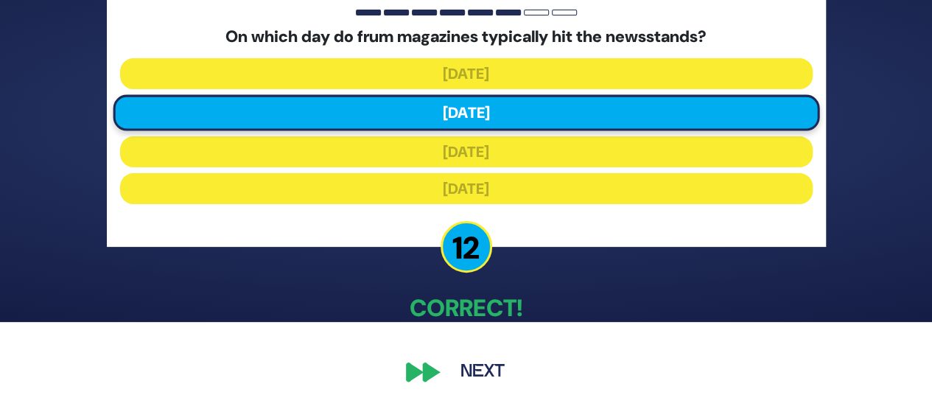
click at [470, 362] on button "Next" at bounding box center [482, 372] width 85 height 34
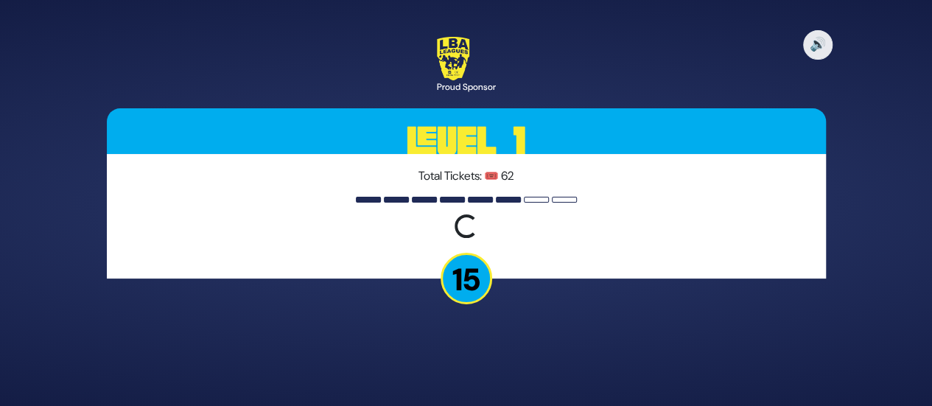
scroll to position [0, 0]
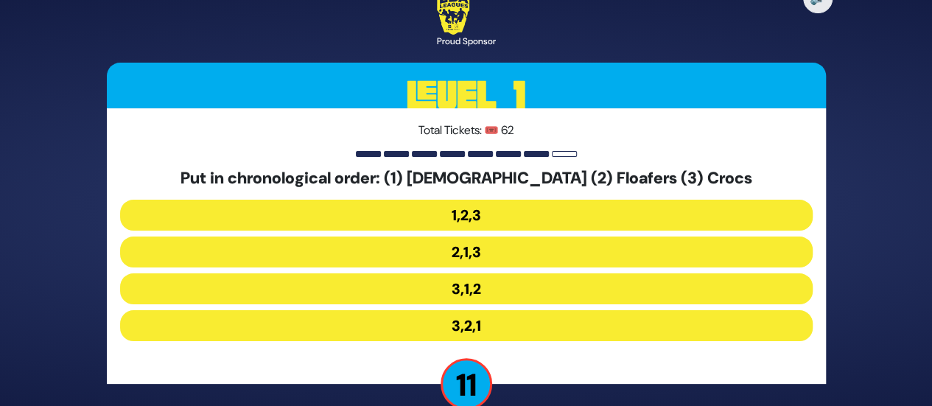
click at [469, 282] on button "3,1,2" at bounding box center [466, 288] width 693 height 31
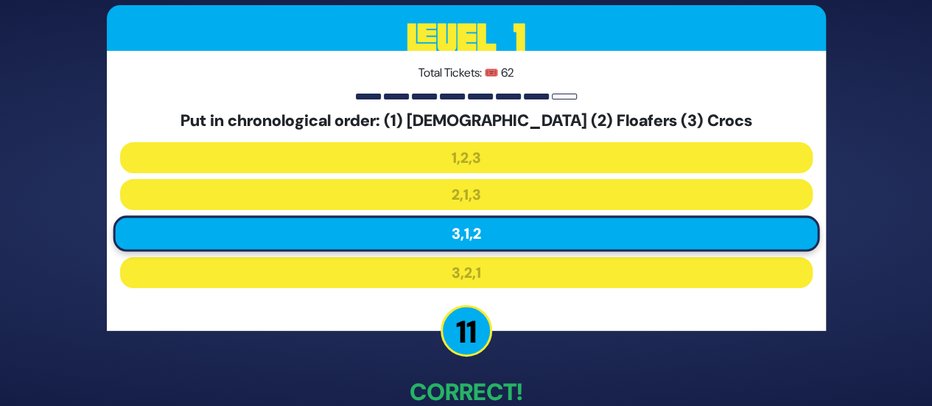
scroll to position [84, 0]
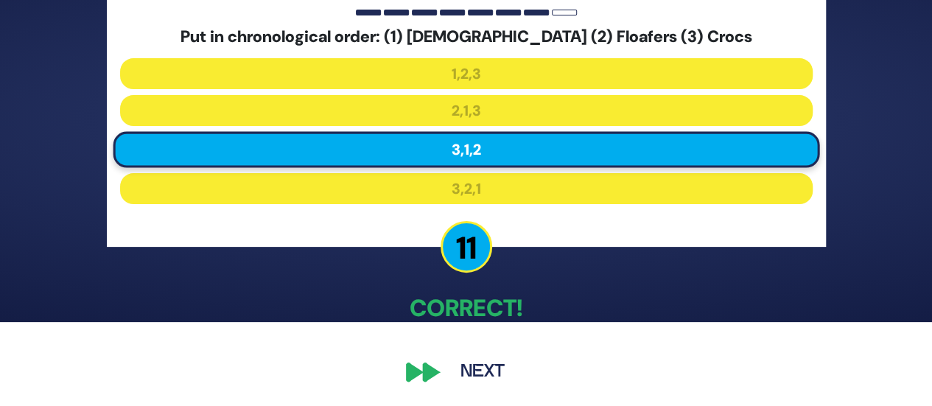
click at [472, 387] on button "Next" at bounding box center [482, 372] width 85 height 34
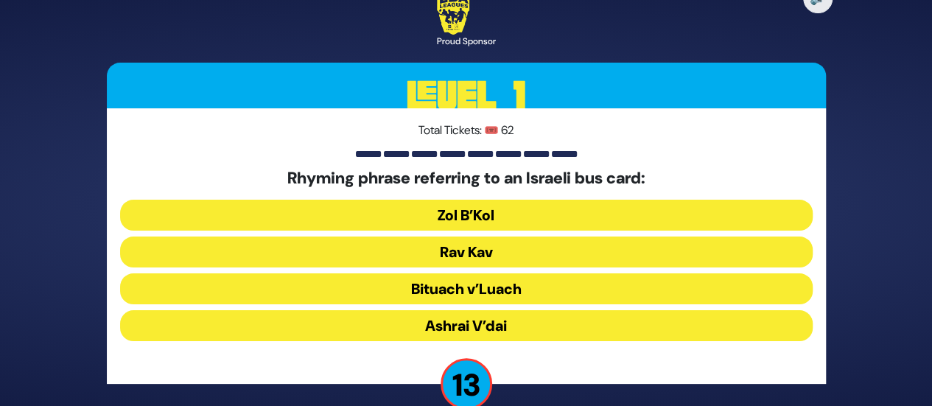
click at [442, 244] on button "Rav Kav" at bounding box center [466, 252] width 693 height 31
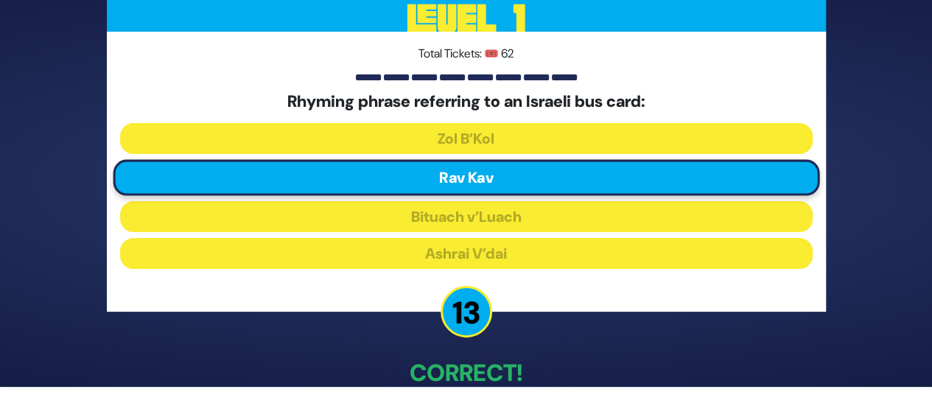
scroll to position [84, 0]
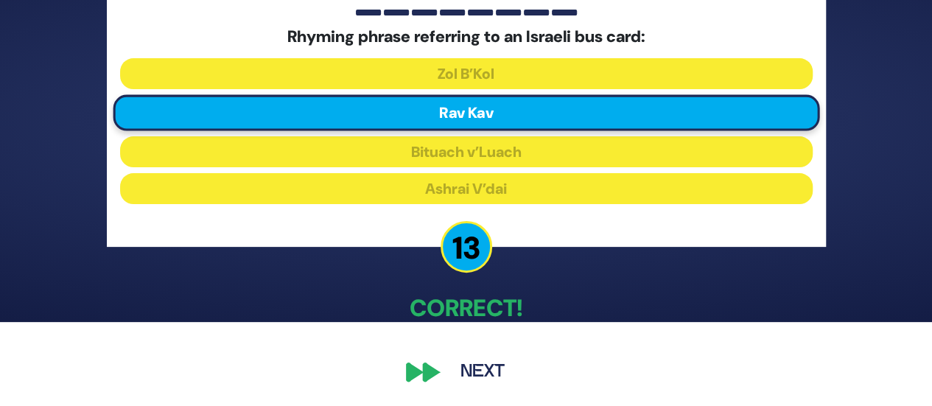
click at [476, 374] on button "Next" at bounding box center [482, 372] width 85 height 34
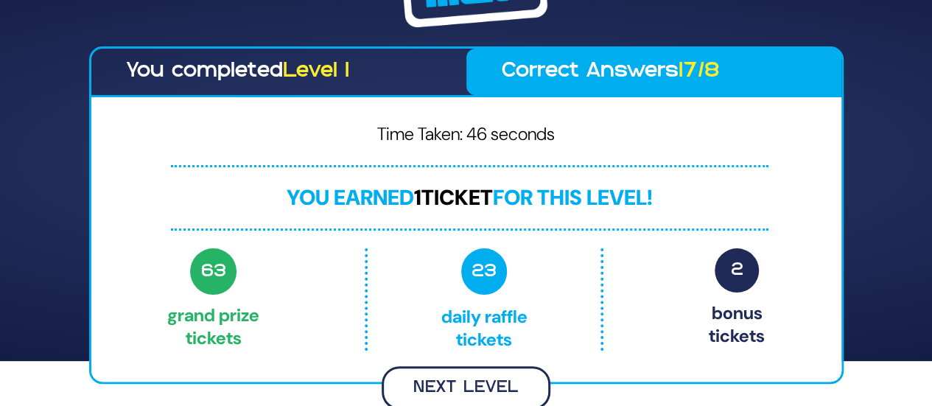
scroll to position [43, 0]
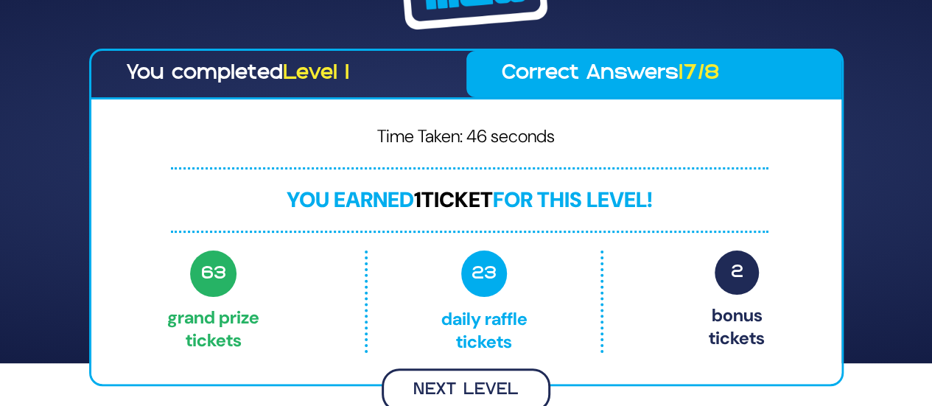
click at [461, 372] on button "Next Level" at bounding box center [466, 389] width 169 height 43
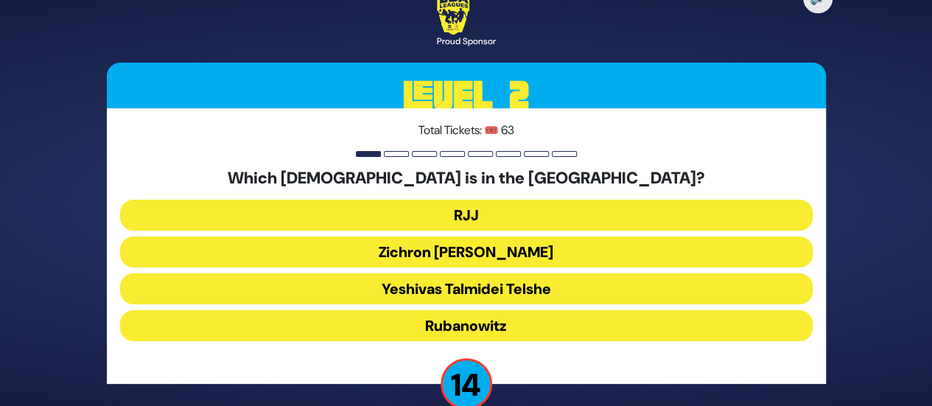
click at [434, 282] on button "Yeshivas Talmidei Telshe" at bounding box center [466, 288] width 693 height 31
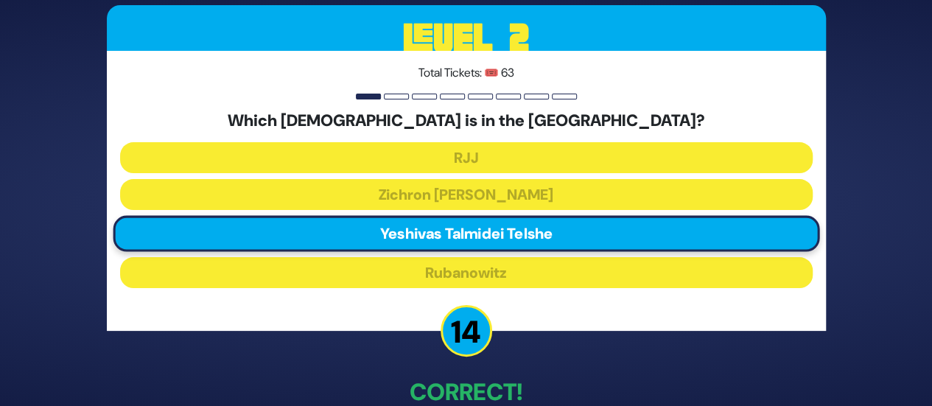
scroll to position [84, 0]
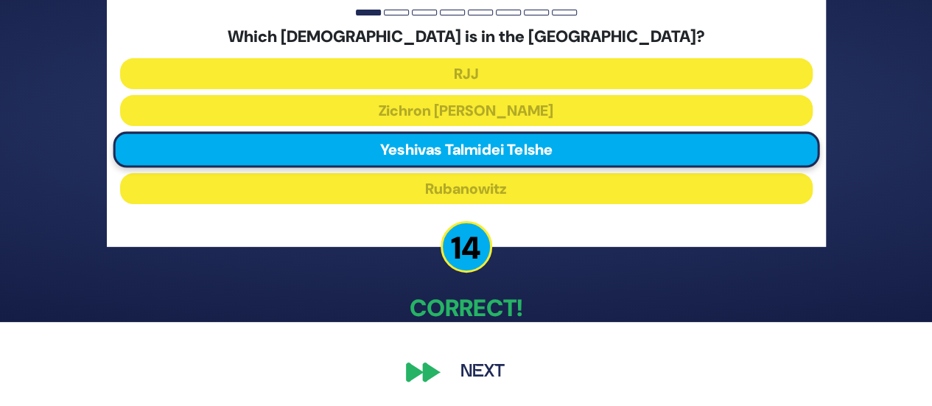
click at [455, 365] on button "Next" at bounding box center [482, 372] width 85 height 34
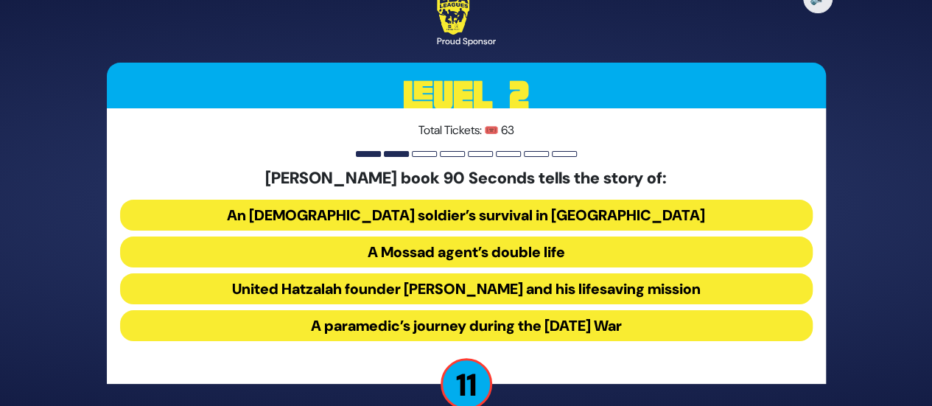
click at [468, 282] on button "United Hatzalah founder Eli Beer and his lifesaving mission" at bounding box center [466, 288] width 693 height 31
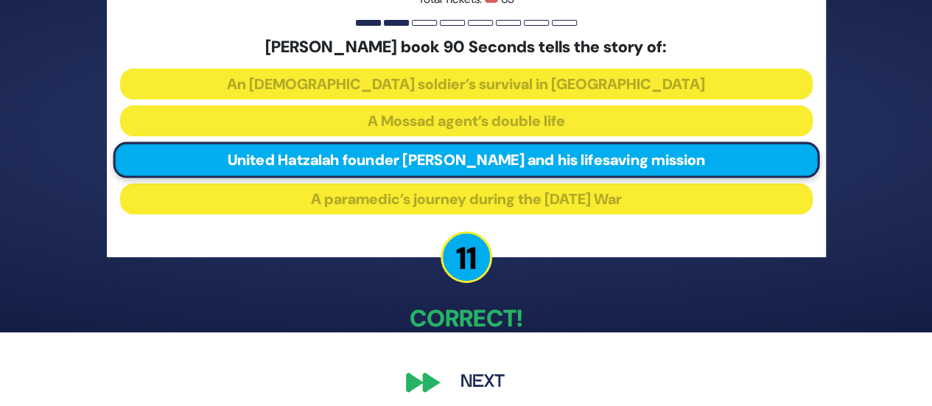
scroll to position [84, 0]
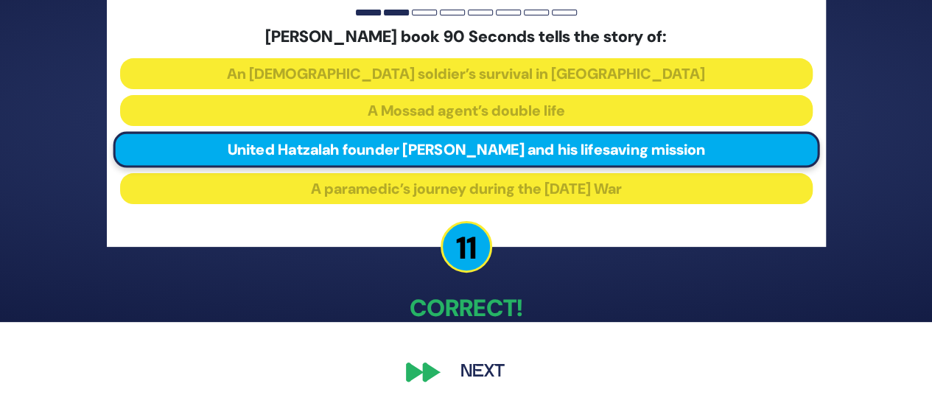
click at [461, 356] on button "Next" at bounding box center [482, 372] width 85 height 34
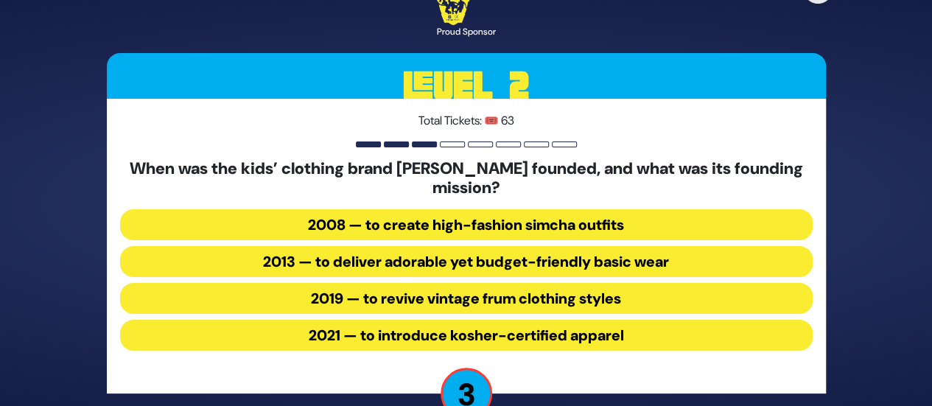
click at [417, 262] on button "2013 — to deliver adorable yet budget-friendly basic wear" at bounding box center [466, 261] width 693 height 31
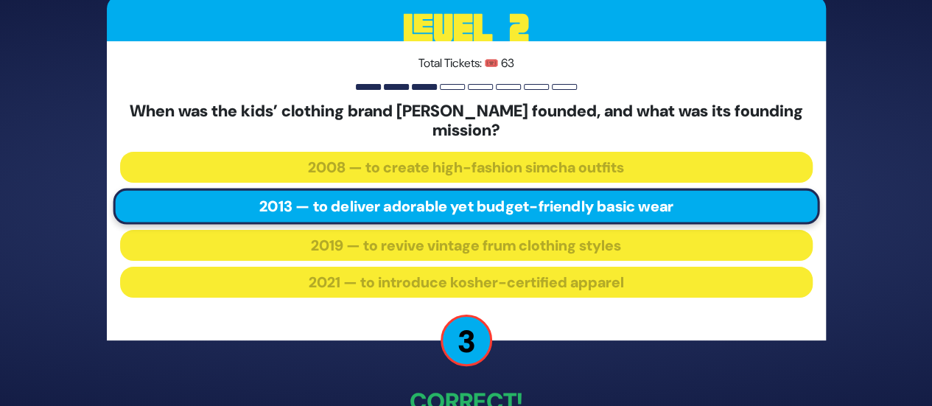
scroll to position [94, 0]
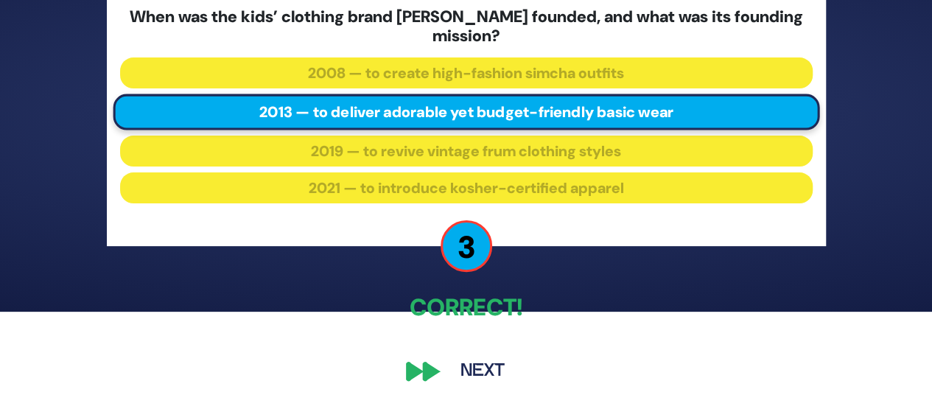
click at [475, 357] on button "Next" at bounding box center [482, 371] width 85 height 34
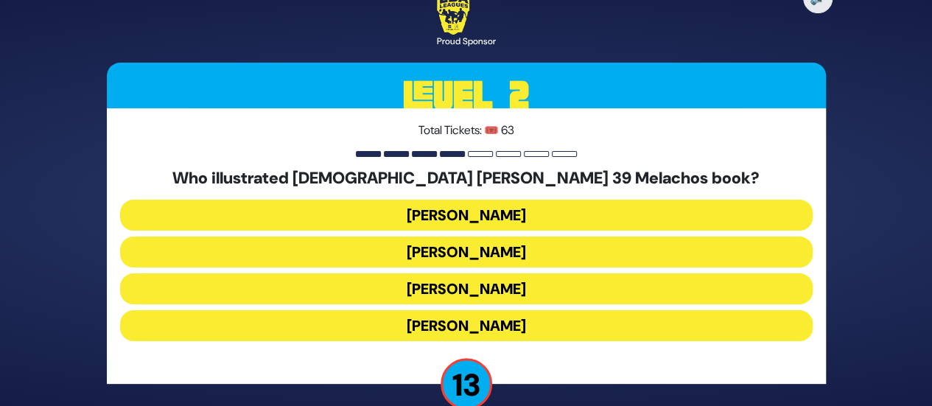
click at [472, 321] on button "Yoni Gerstein" at bounding box center [466, 325] width 693 height 31
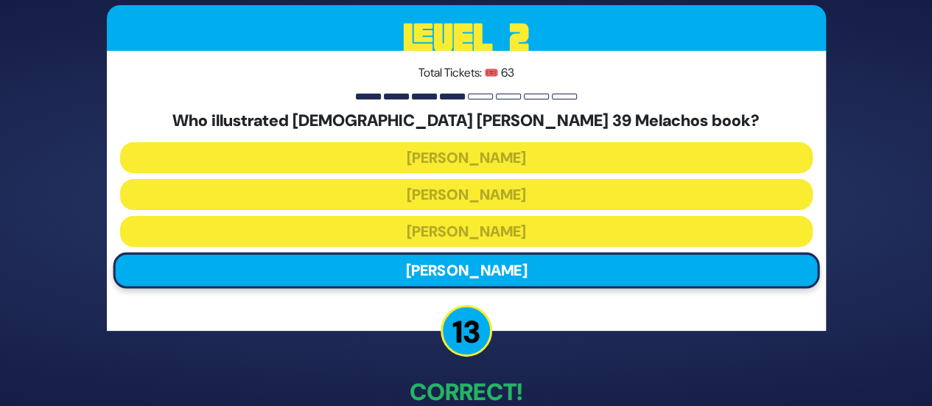
scroll to position [84, 0]
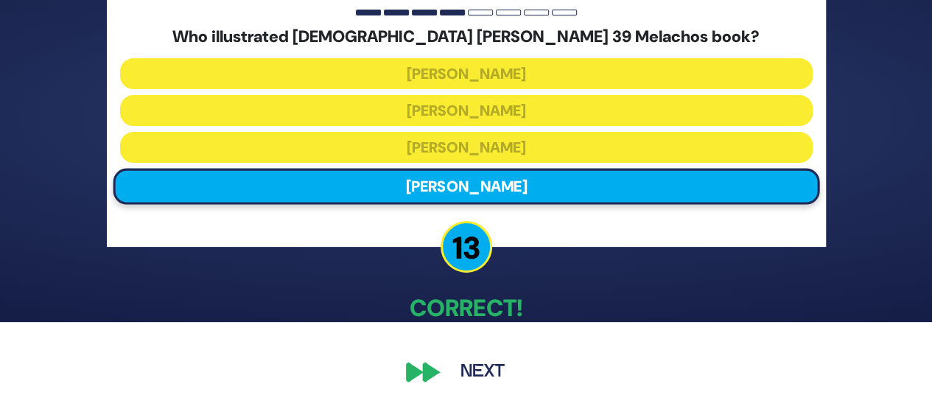
click at [469, 372] on button "Next" at bounding box center [482, 372] width 85 height 34
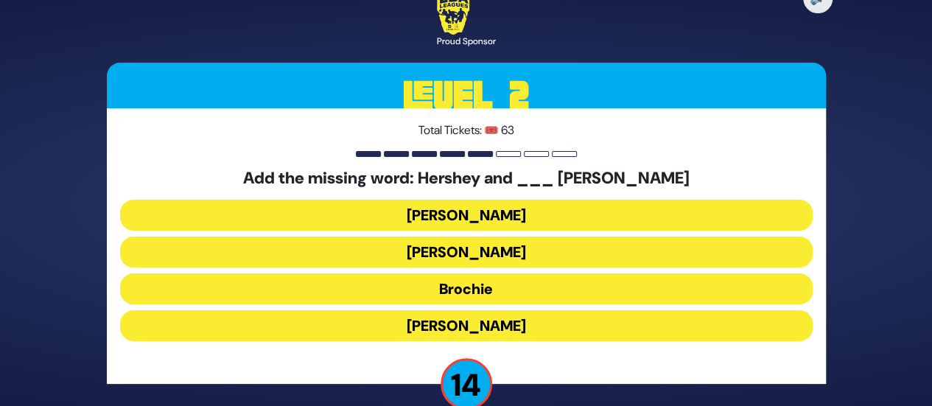
click at [456, 212] on button "[PERSON_NAME]" at bounding box center [466, 215] width 693 height 31
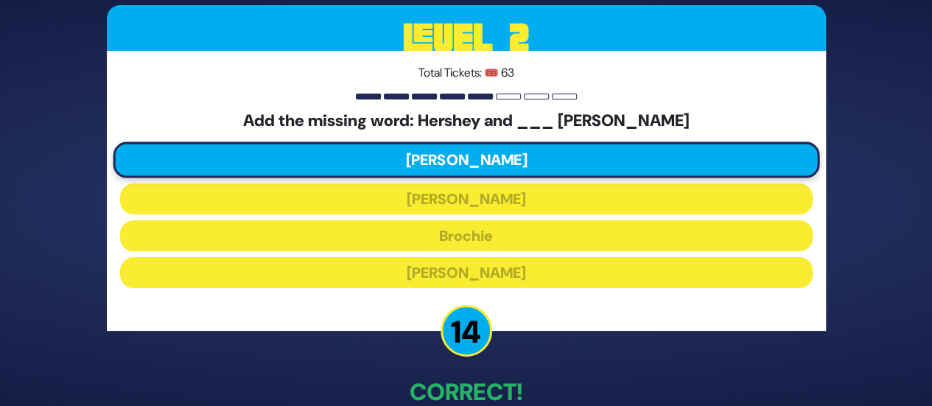
scroll to position [84, 0]
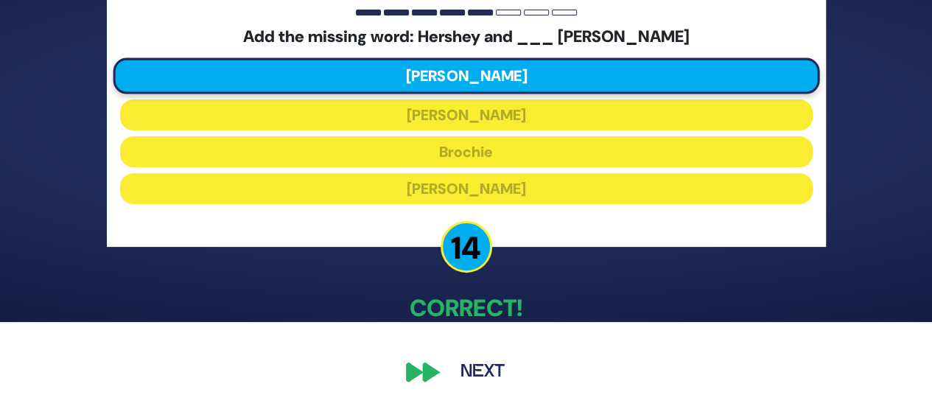
click at [471, 380] on button "Next" at bounding box center [482, 372] width 85 height 34
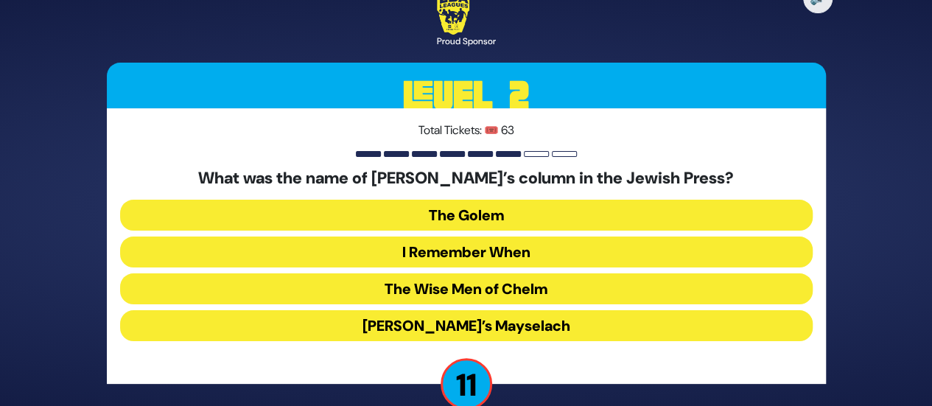
click at [464, 255] on button "I Remember When" at bounding box center [466, 252] width 693 height 31
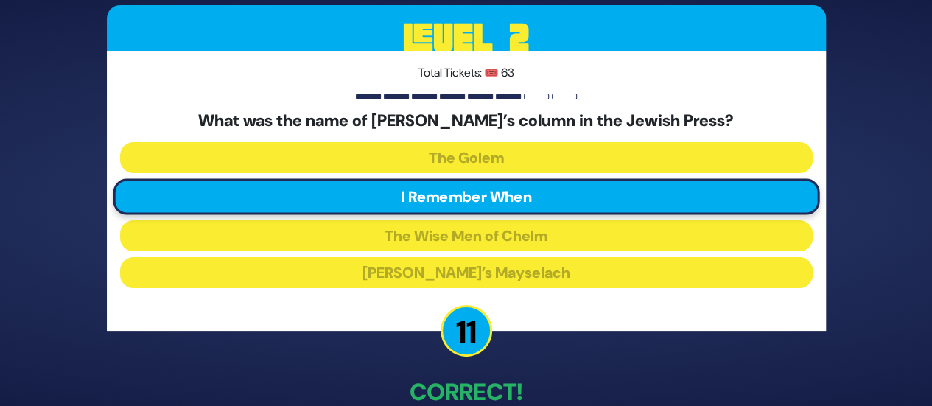
scroll to position [84, 0]
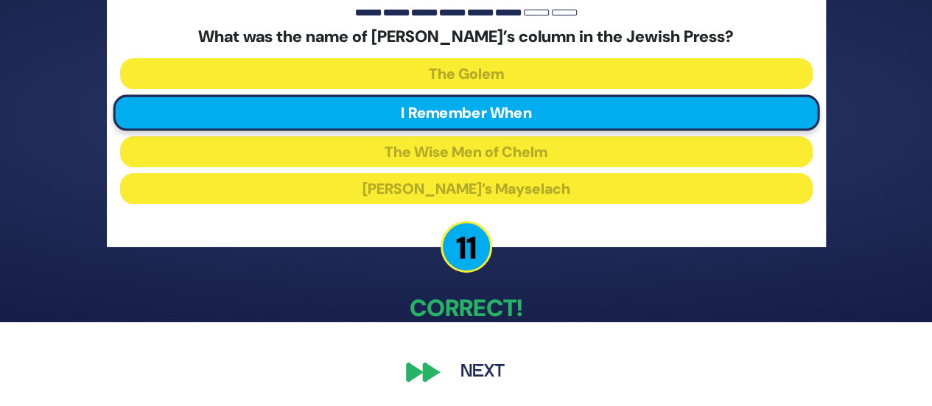
click at [470, 376] on button "Next" at bounding box center [482, 372] width 85 height 34
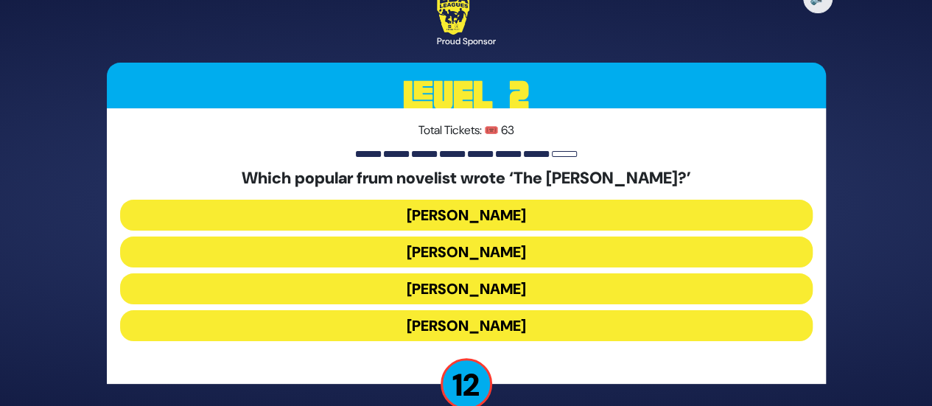
click at [444, 278] on button "[PERSON_NAME]" at bounding box center [466, 288] width 693 height 31
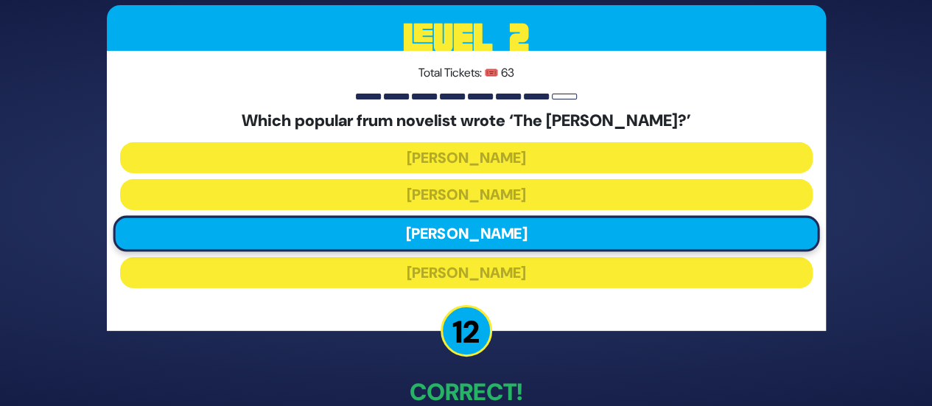
scroll to position [84, 0]
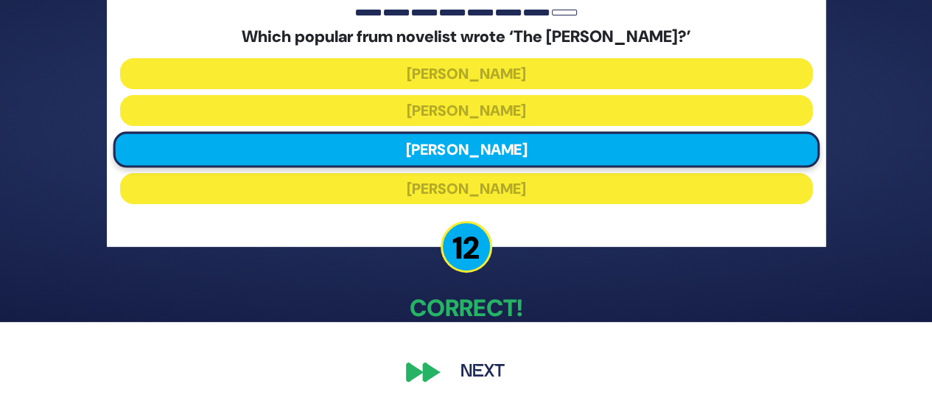
click at [485, 363] on button "Next" at bounding box center [482, 372] width 85 height 34
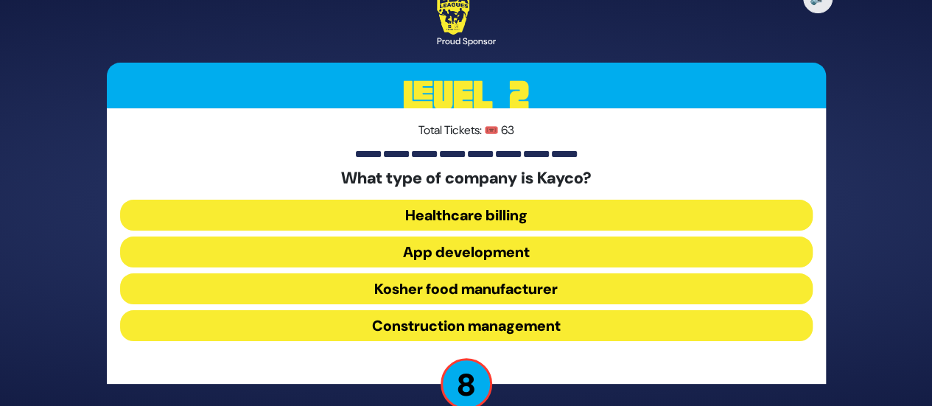
click at [466, 288] on button "Kosher food manufacturer" at bounding box center [466, 288] width 693 height 31
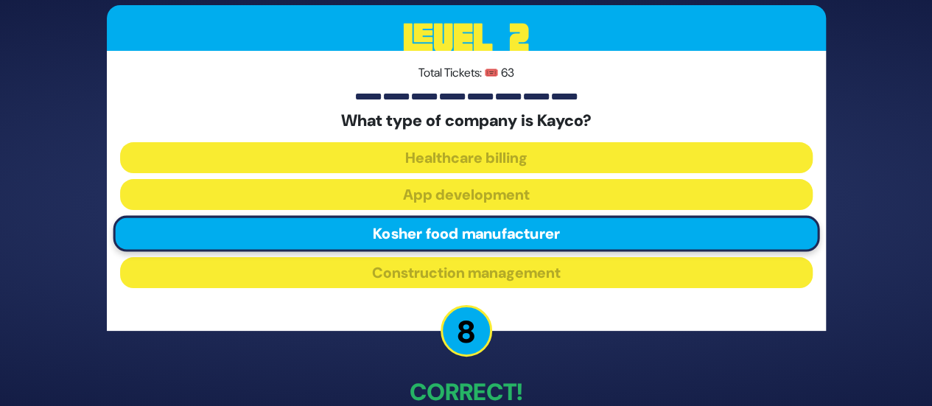
scroll to position [84, 0]
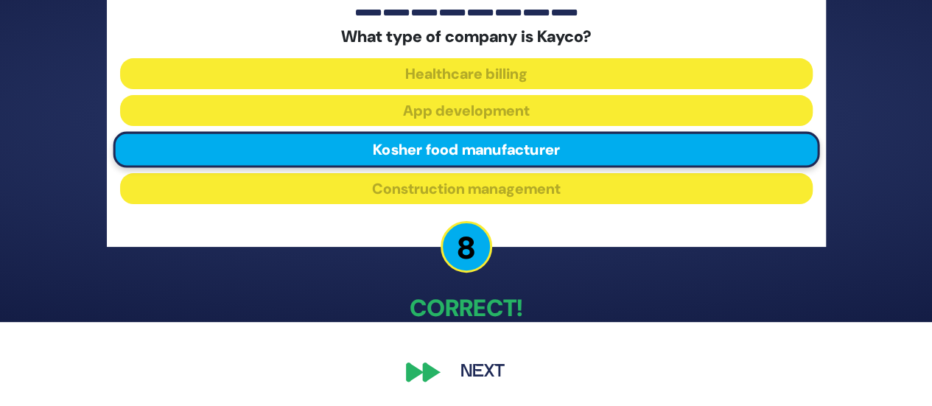
click at [469, 354] on div "🔊 Proud Sponsor Level 2 Total Tickets: 🎟️ 63 What type of company is Kayco? Hea…" at bounding box center [466, 119] width 755 height 576
click at [472, 369] on button "Next" at bounding box center [482, 372] width 85 height 34
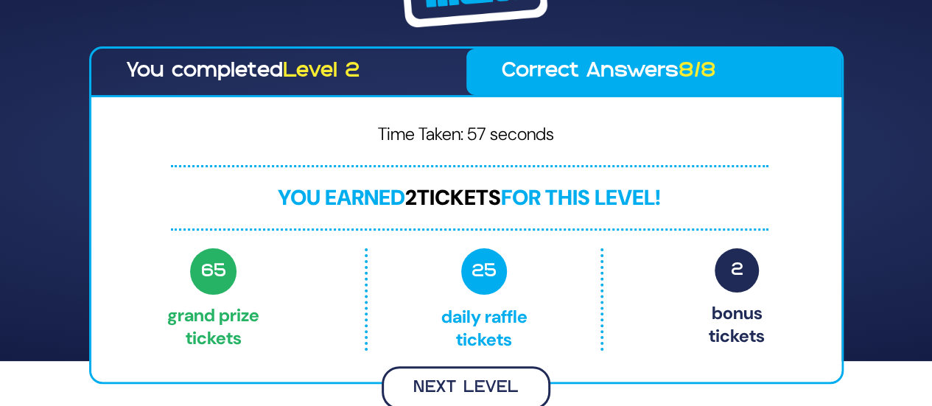
scroll to position [43, 0]
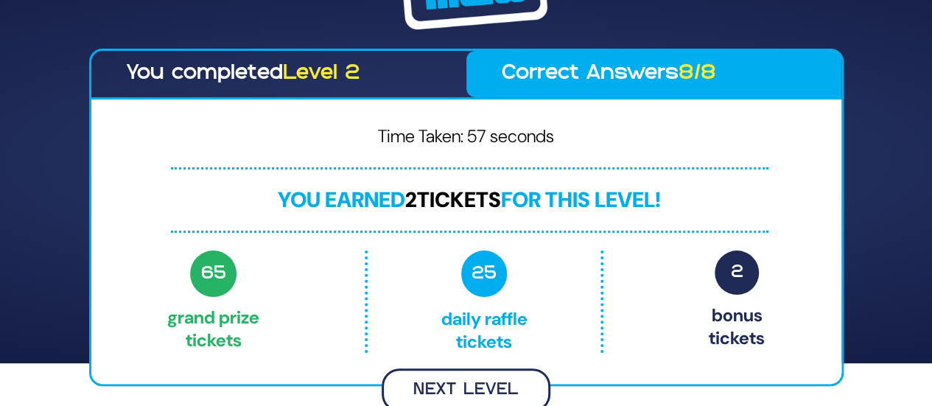
click at [507, 377] on button "Next Level" at bounding box center [466, 389] width 169 height 43
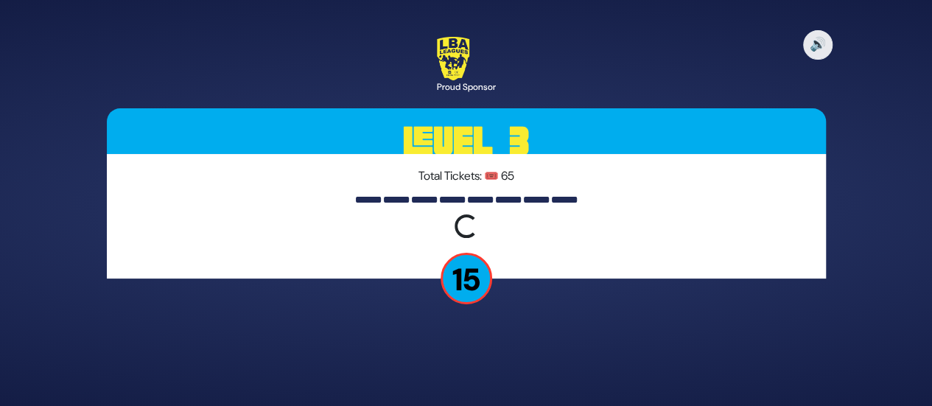
scroll to position [0, 0]
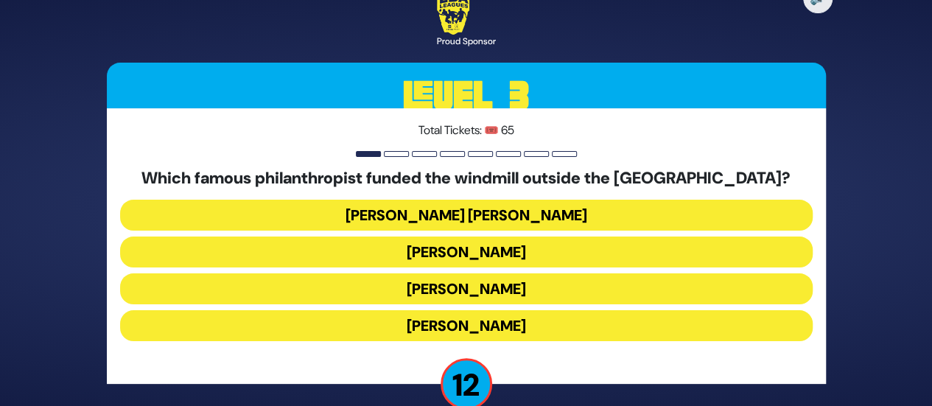
click at [461, 326] on button "Moses Montefiore" at bounding box center [466, 325] width 693 height 31
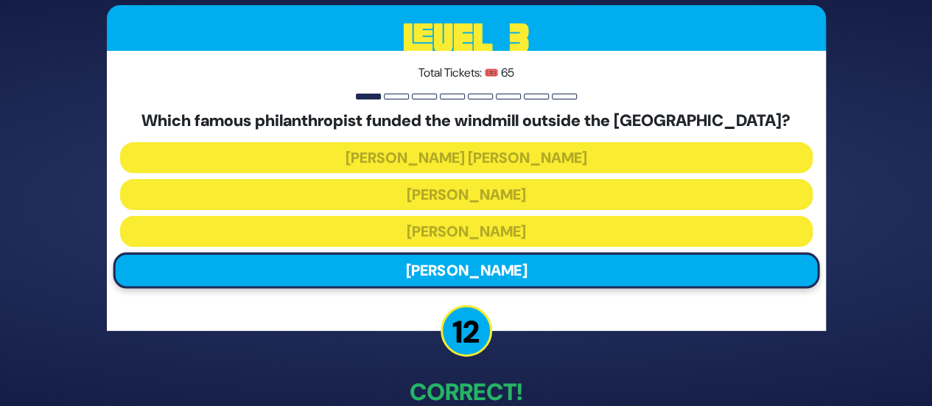
scroll to position [84, 0]
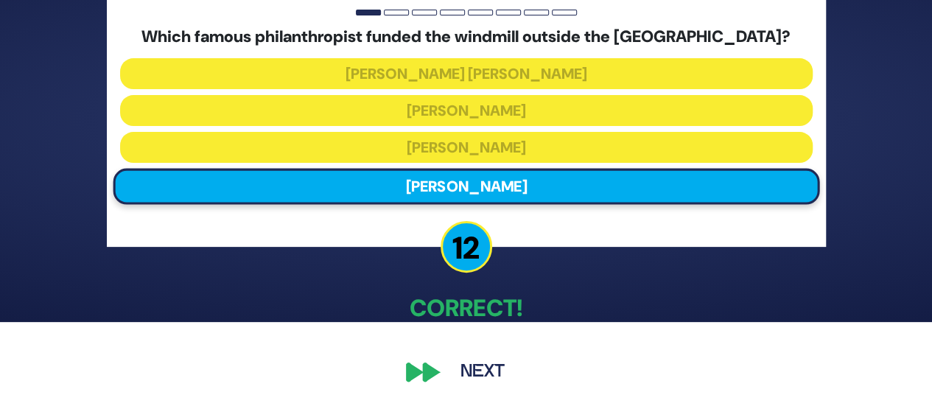
click at [478, 367] on button "Next" at bounding box center [482, 372] width 85 height 34
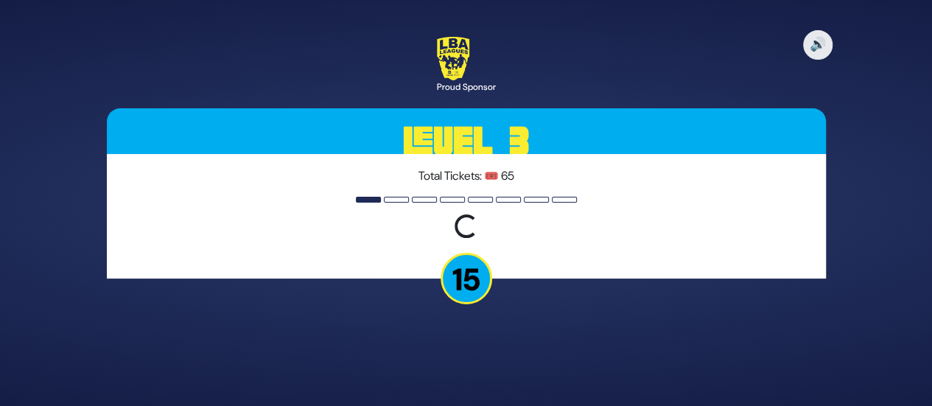
scroll to position [0, 0]
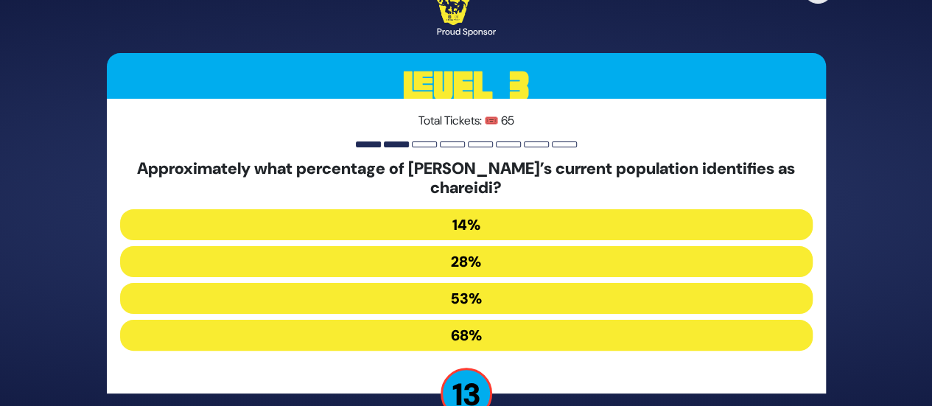
click at [510, 227] on button "14%" at bounding box center [466, 224] width 693 height 31
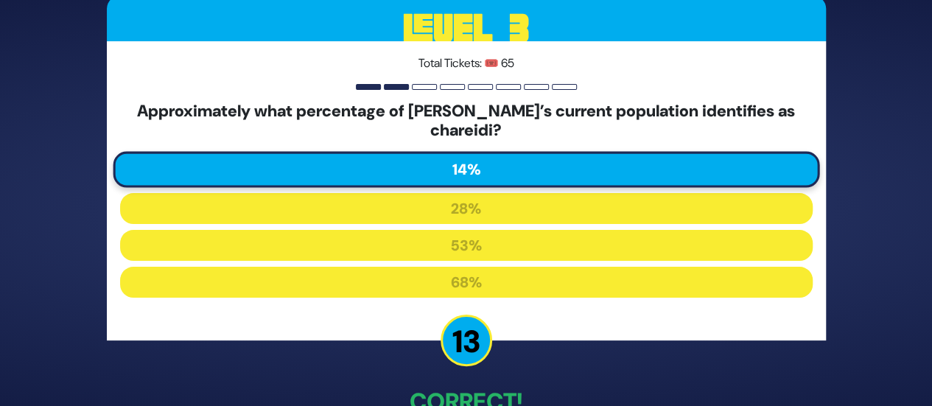
scroll to position [94, 0]
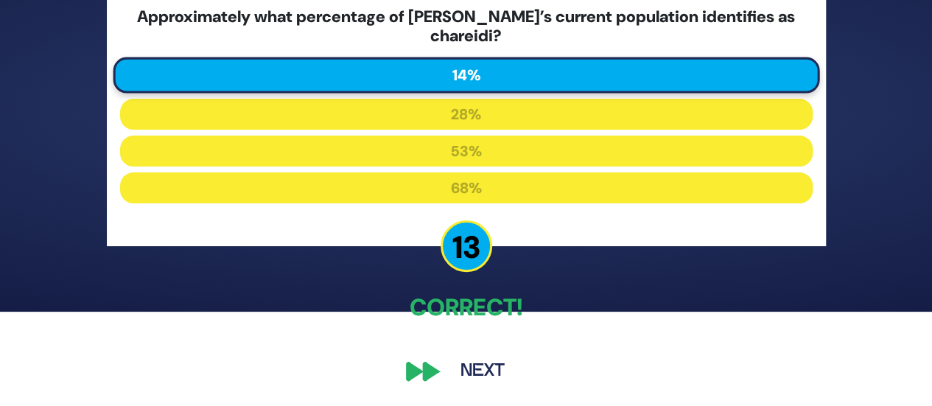
click at [465, 354] on div "🔊 Proud Sponsor Level 3 Total Tickets: 🎟️ 65 Approximately what percentage of E…" at bounding box center [466, 108] width 755 height 595
click at [467, 363] on button "Next" at bounding box center [482, 371] width 85 height 34
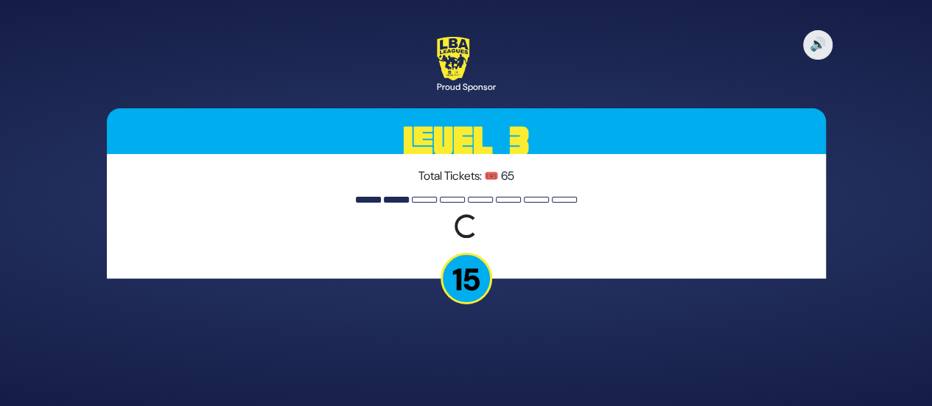
scroll to position [0, 0]
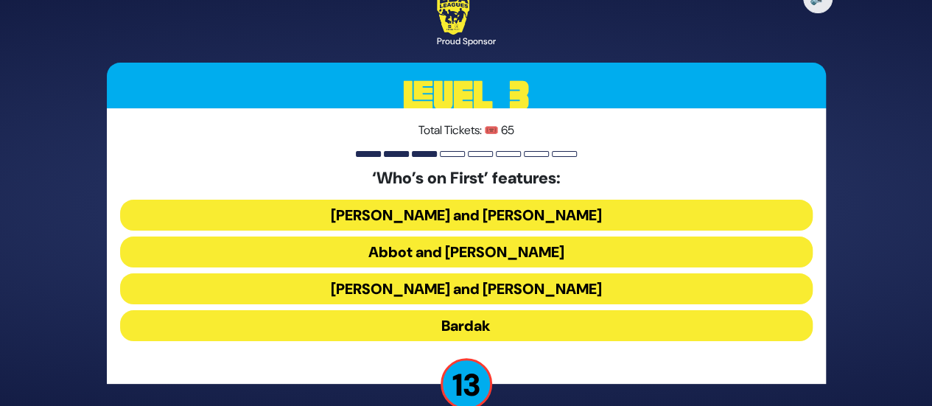
click at [480, 253] on button "Abbot and Costello" at bounding box center [466, 252] width 693 height 31
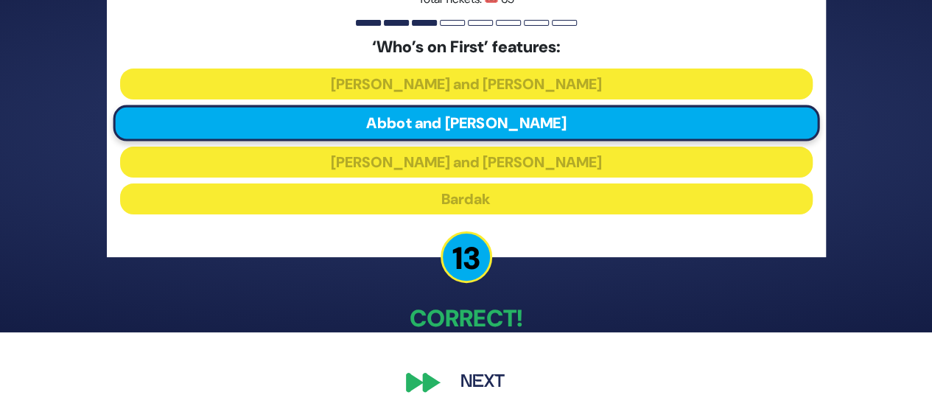
scroll to position [84, 0]
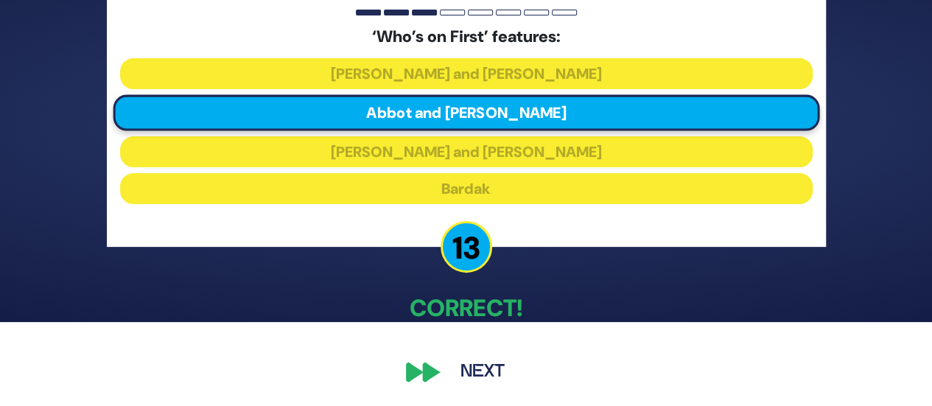
click at [466, 365] on button "Next" at bounding box center [482, 372] width 85 height 34
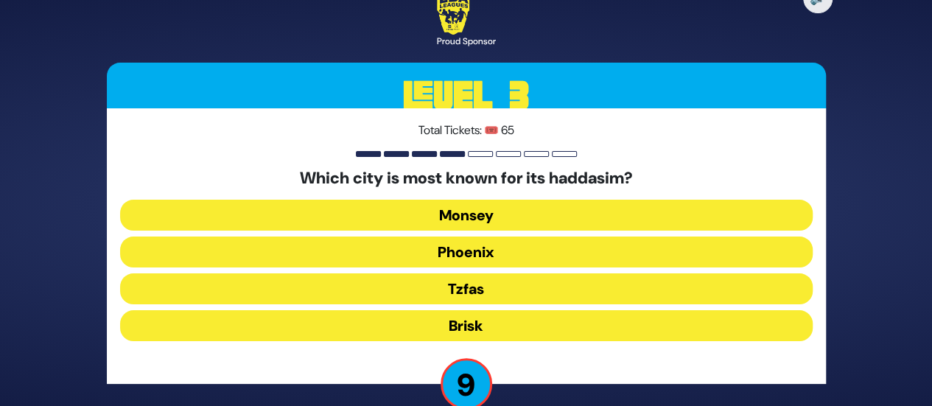
click at [474, 253] on button "Phoenix" at bounding box center [466, 252] width 693 height 31
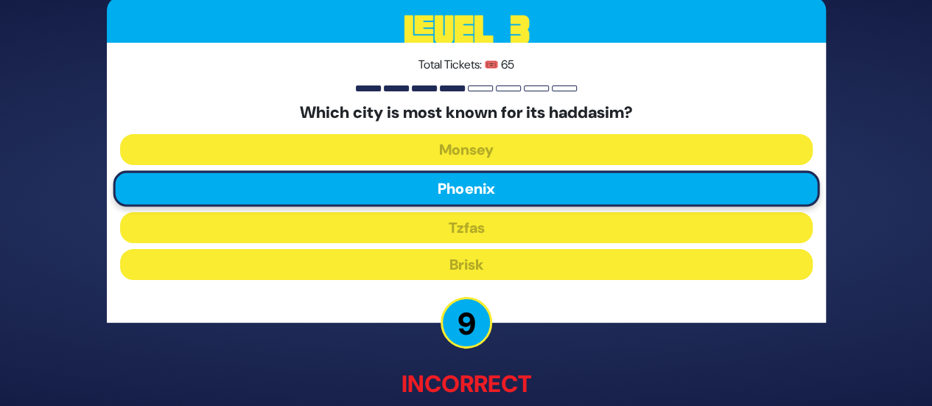
scroll to position [92, 0]
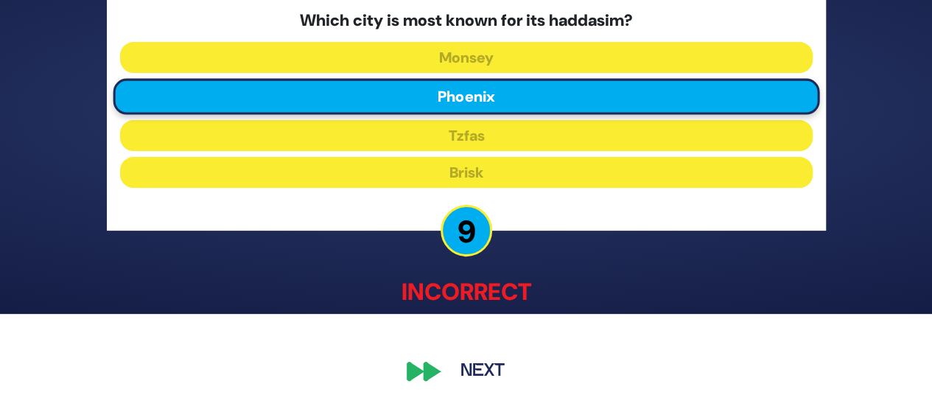
click at [483, 365] on button "Next" at bounding box center [482, 372] width 85 height 34
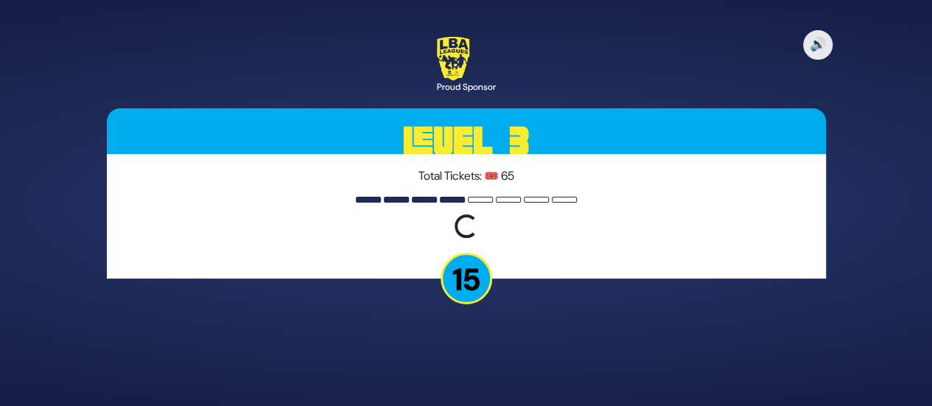
scroll to position [0, 0]
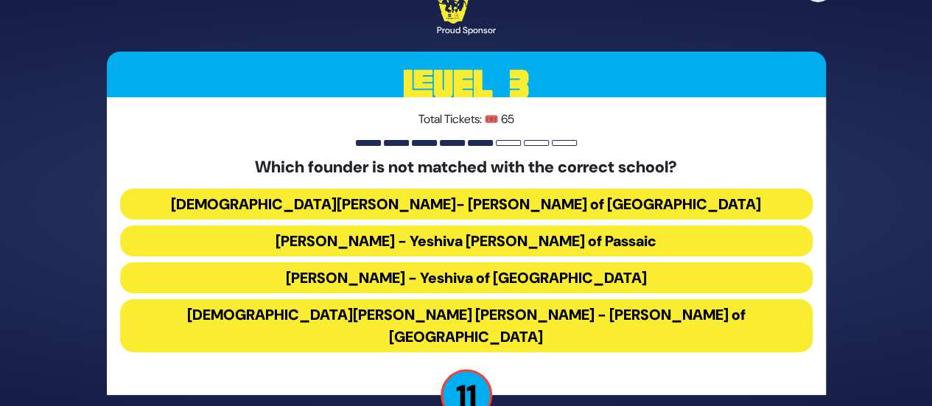
click at [534, 332] on button "[DEMOGRAPHIC_DATA][PERSON_NAME] [PERSON_NAME] - [PERSON_NAME] of [GEOGRAPHIC_DA…" at bounding box center [466, 325] width 693 height 53
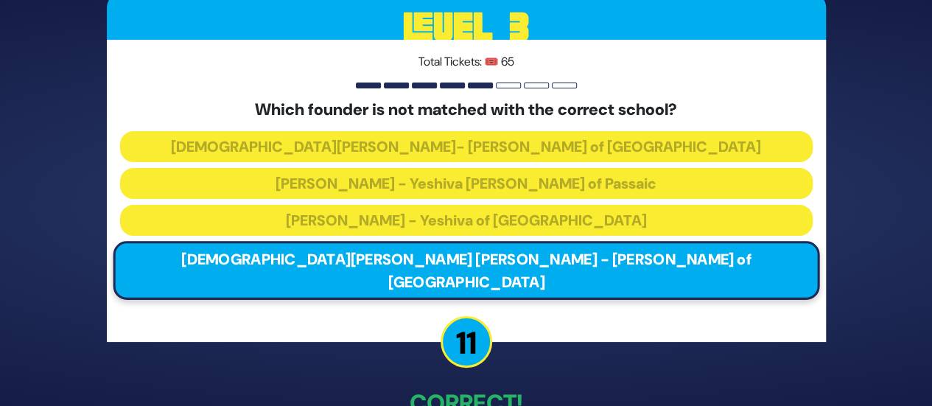
scroll to position [84, 0]
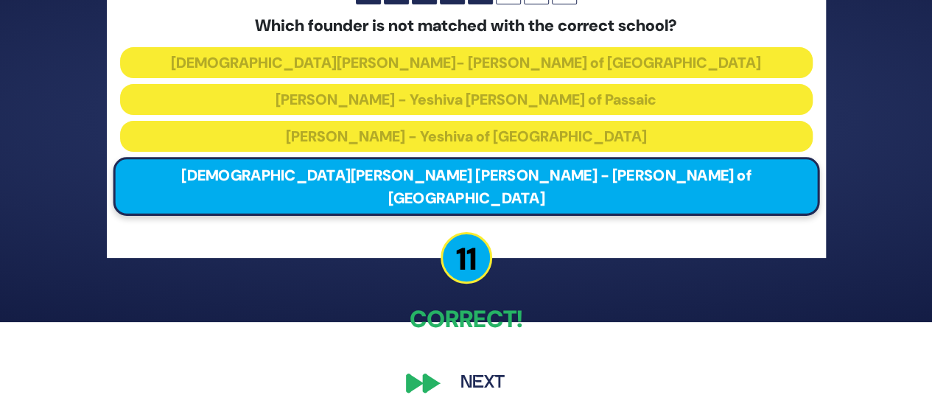
click at [480, 372] on button "Next" at bounding box center [482, 383] width 85 height 34
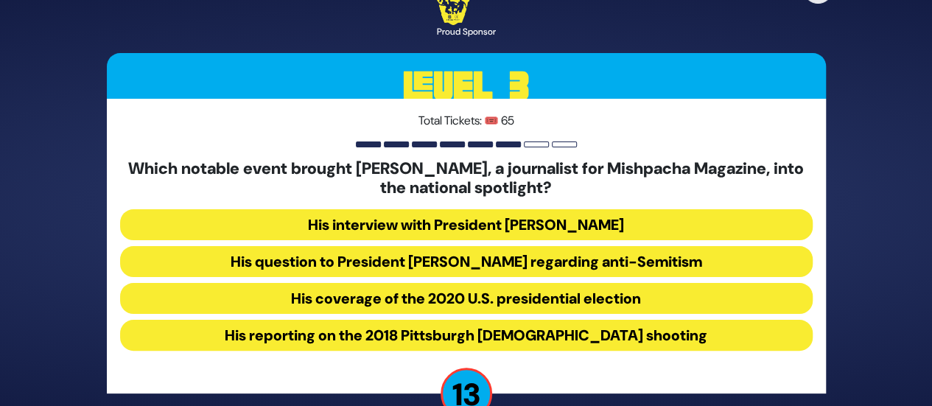
click at [501, 258] on button "His question to President Donald Trump regarding anti-Semitism" at bounding box center [466, 261] width 693 height 31
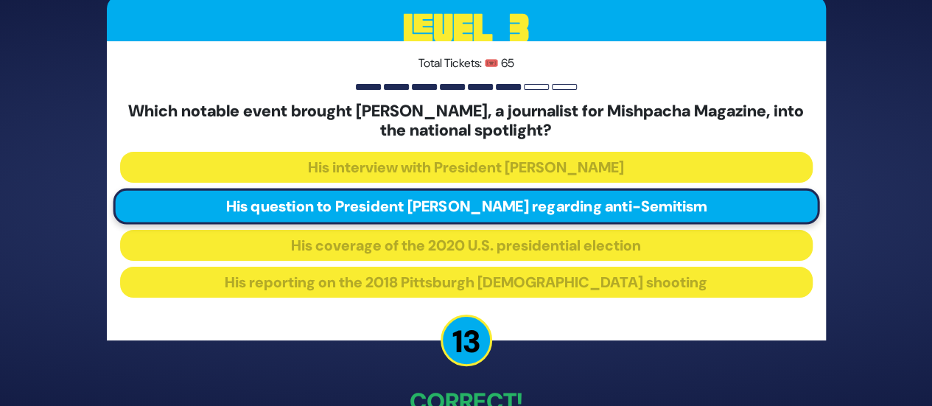
scroll to position [94, 0]
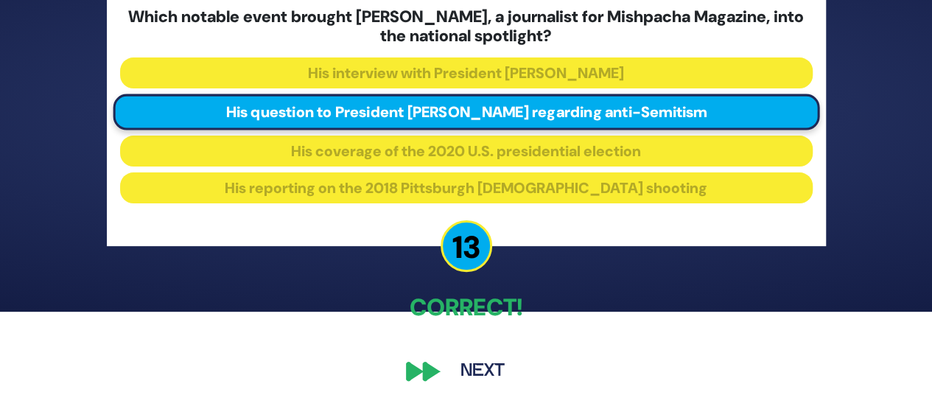
click at [478, 363] on button "Next" at bounding box center [482, 371] width 85 height 34
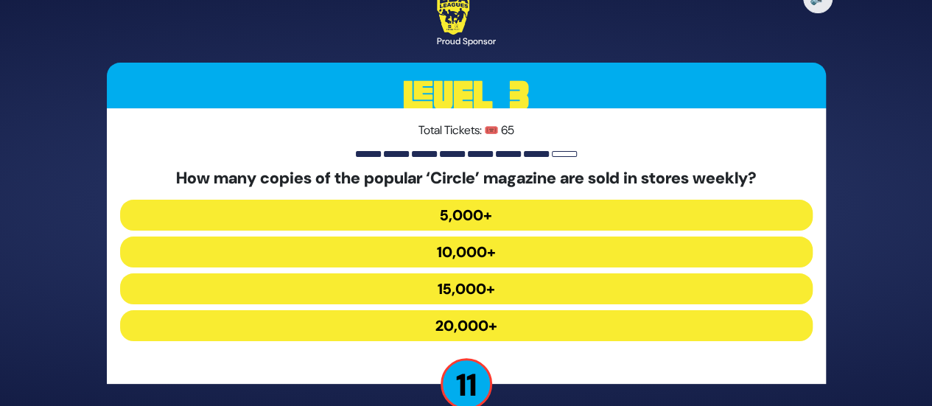
click at [472, 253] on button "10,000+" at bounding box center [466, 252] width 693 height 31
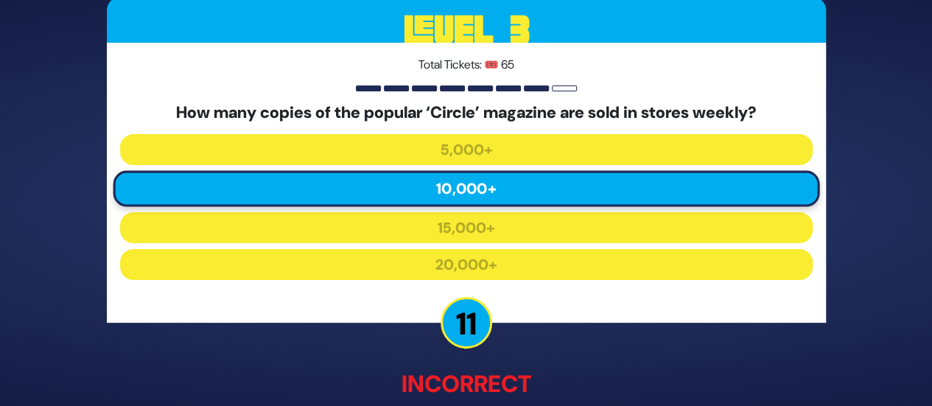
scroll to position [92, 0]
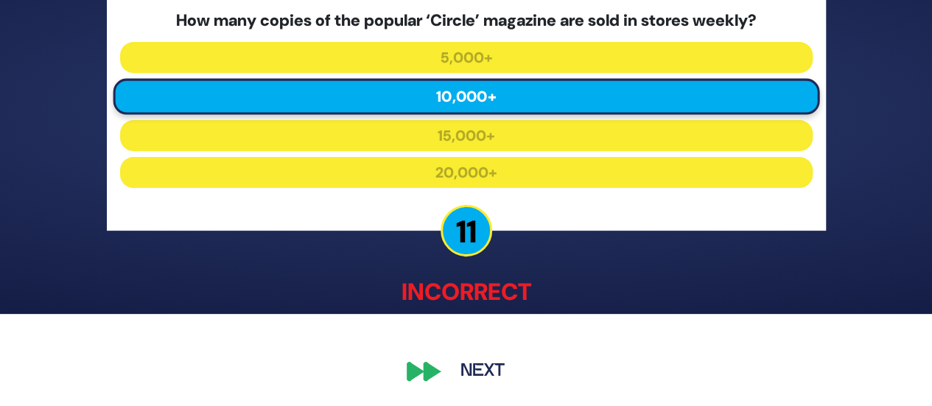
click at [466, 371] on button "Next" at bounding box center [482, 372] width 85 height 34
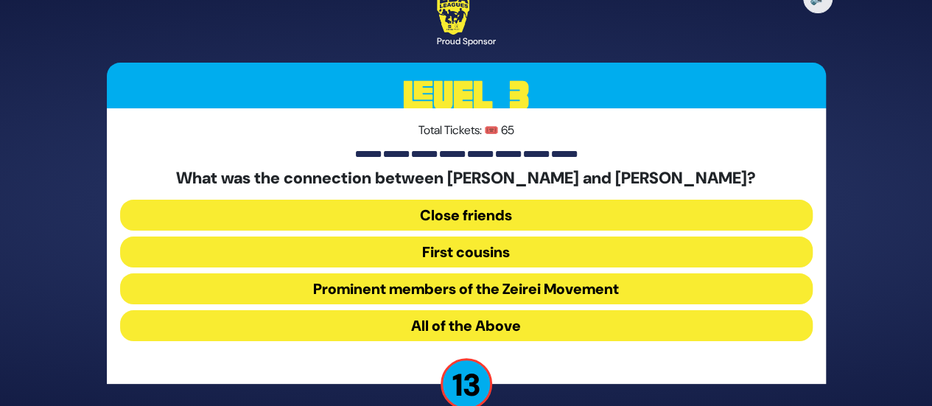
click at [458, 327] on button "All of the Above" at bounding box center [466, 325] width 693 height 31
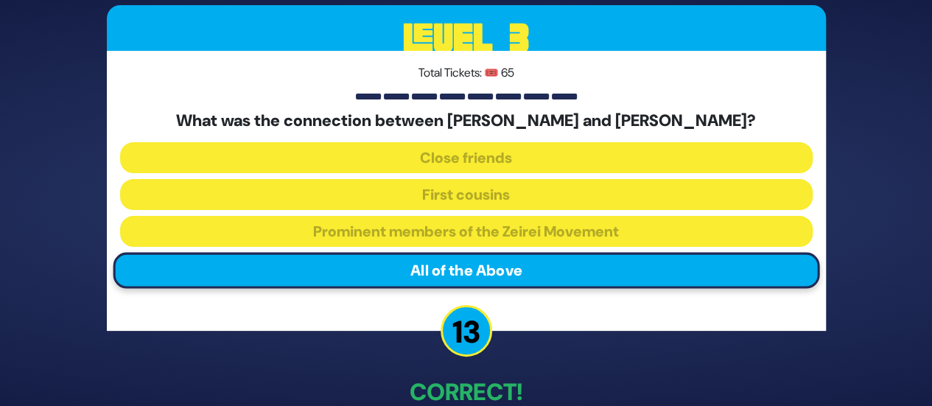
scroll to position [84, 0]
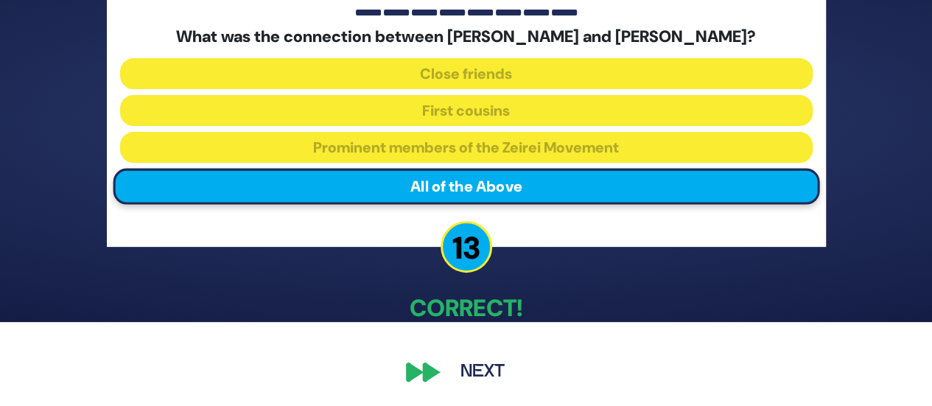
click at [492, 372] on button "Next" at bounding box center [482, 372] width 85 height 34
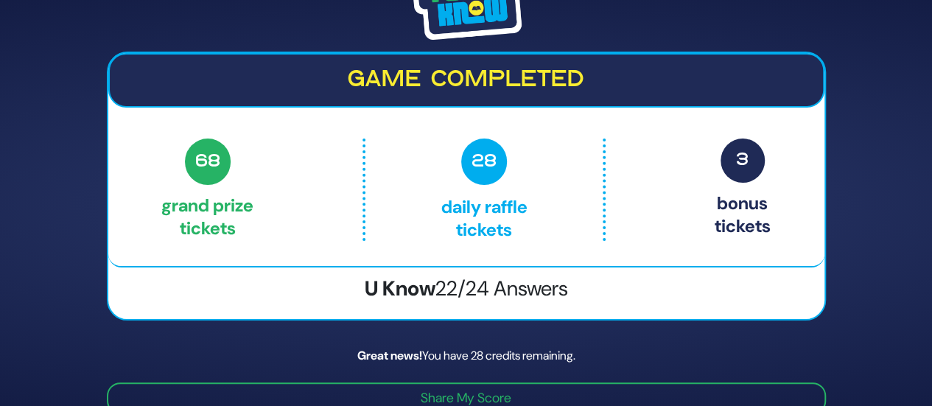
scroll to position [60, 0]
